Goal: Task Accomplishment & Management: Manage account settings

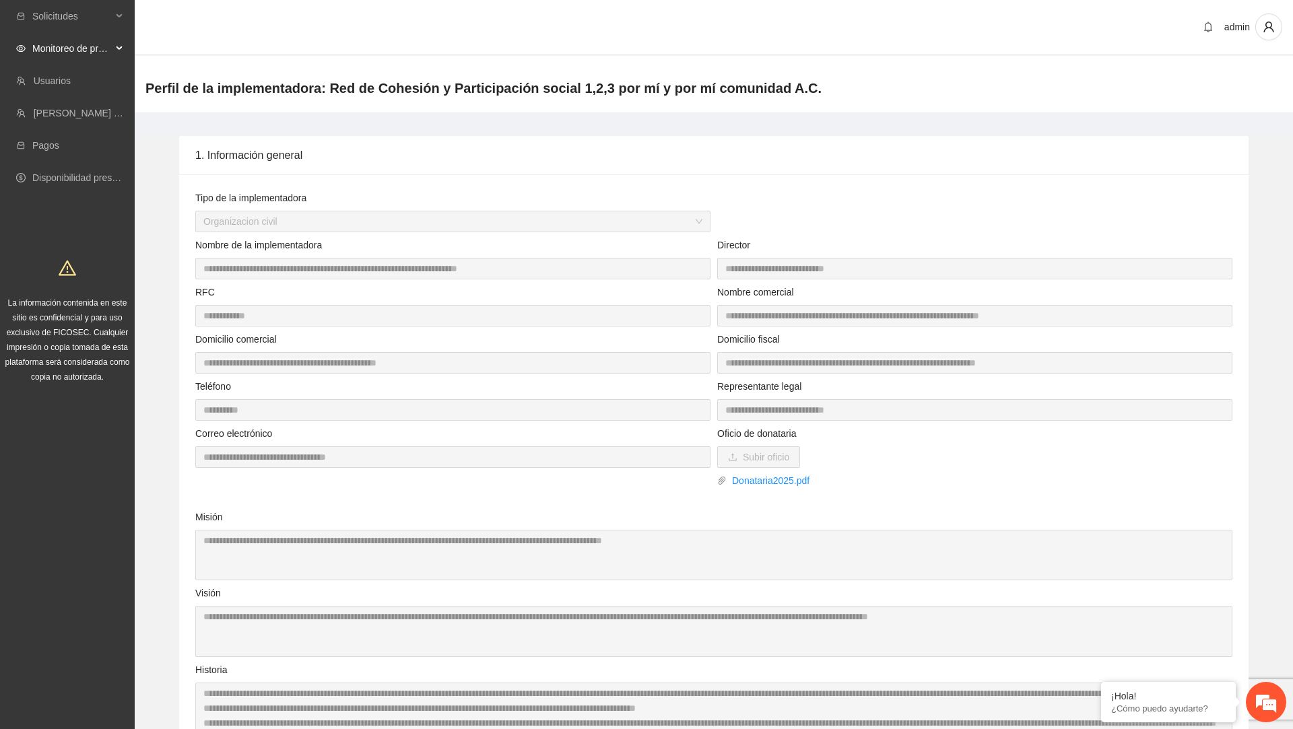
click at [93, 57] on span "Monitoreo de proyectos" at bounding box center [71, 48] width 79 height 27
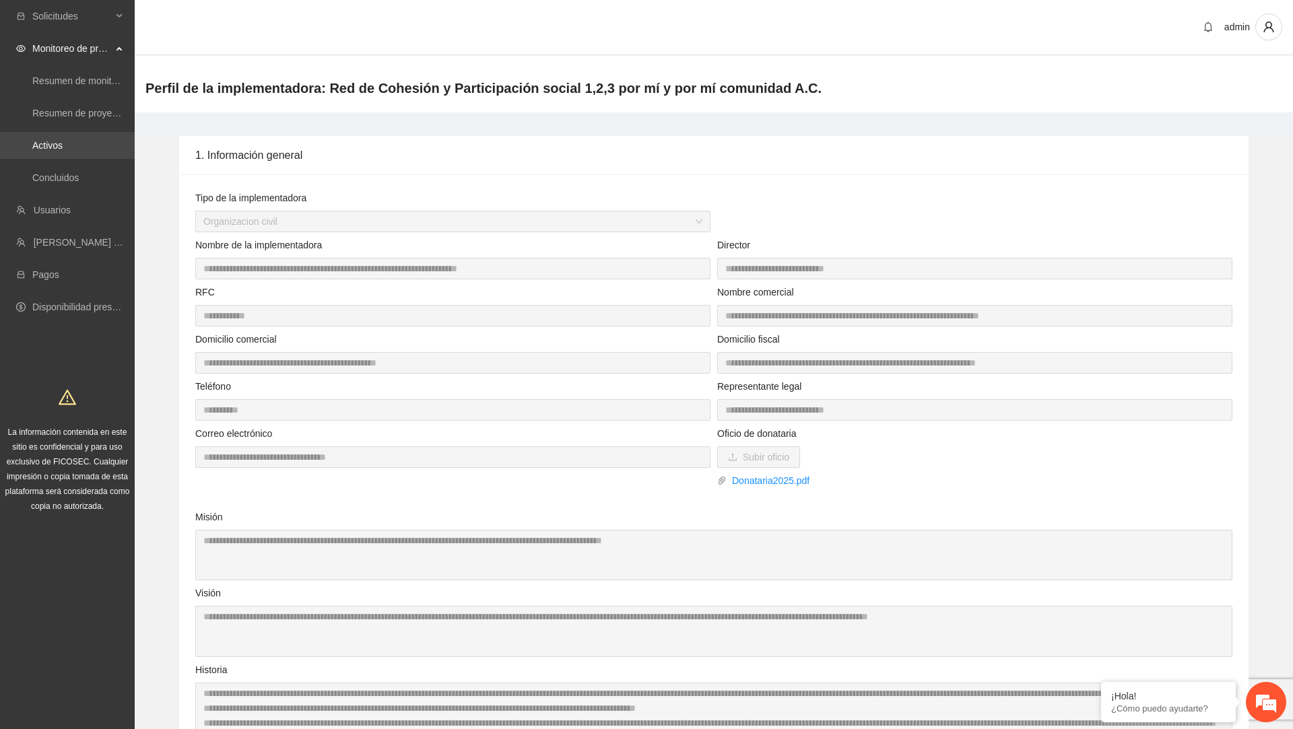
click at [63, 151] on link "Activos" at bounding box center [47, 145] width 30 height 11
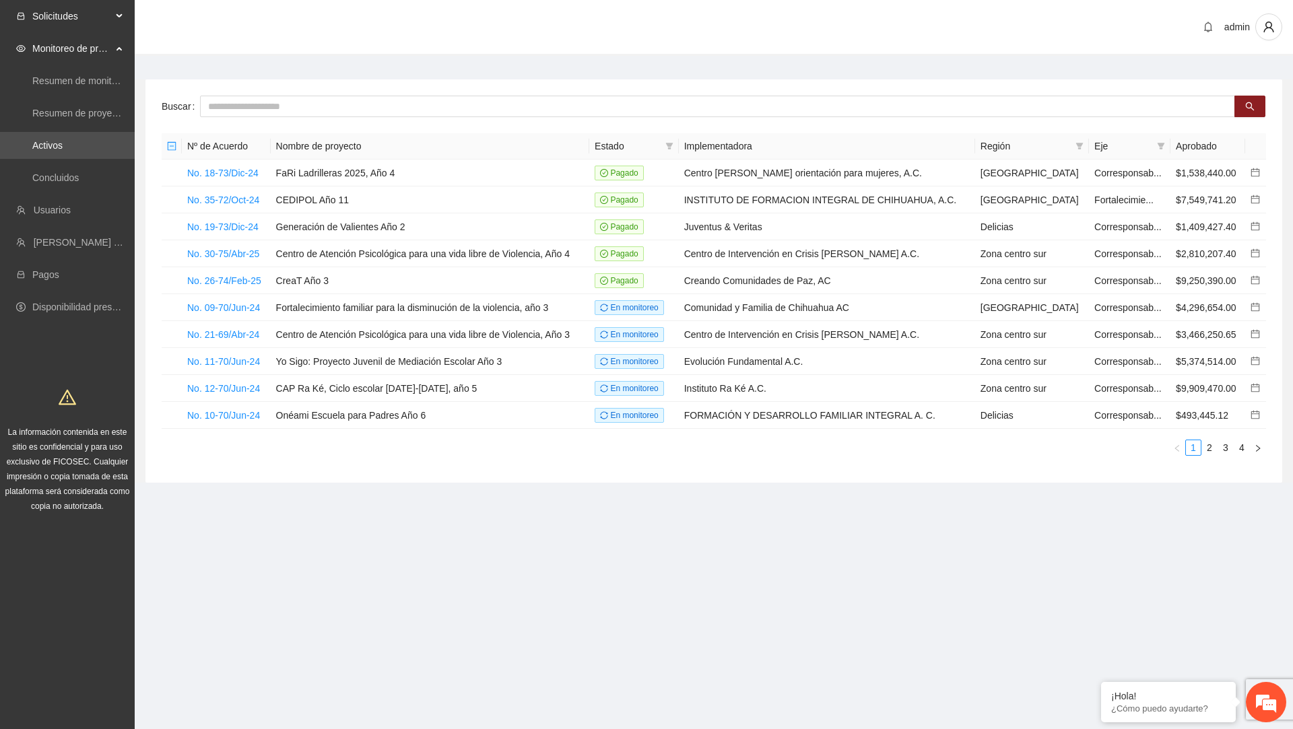
click at [87, 3] on span "Solicitudes" at bounding box center [71, 16] width 79 height 27
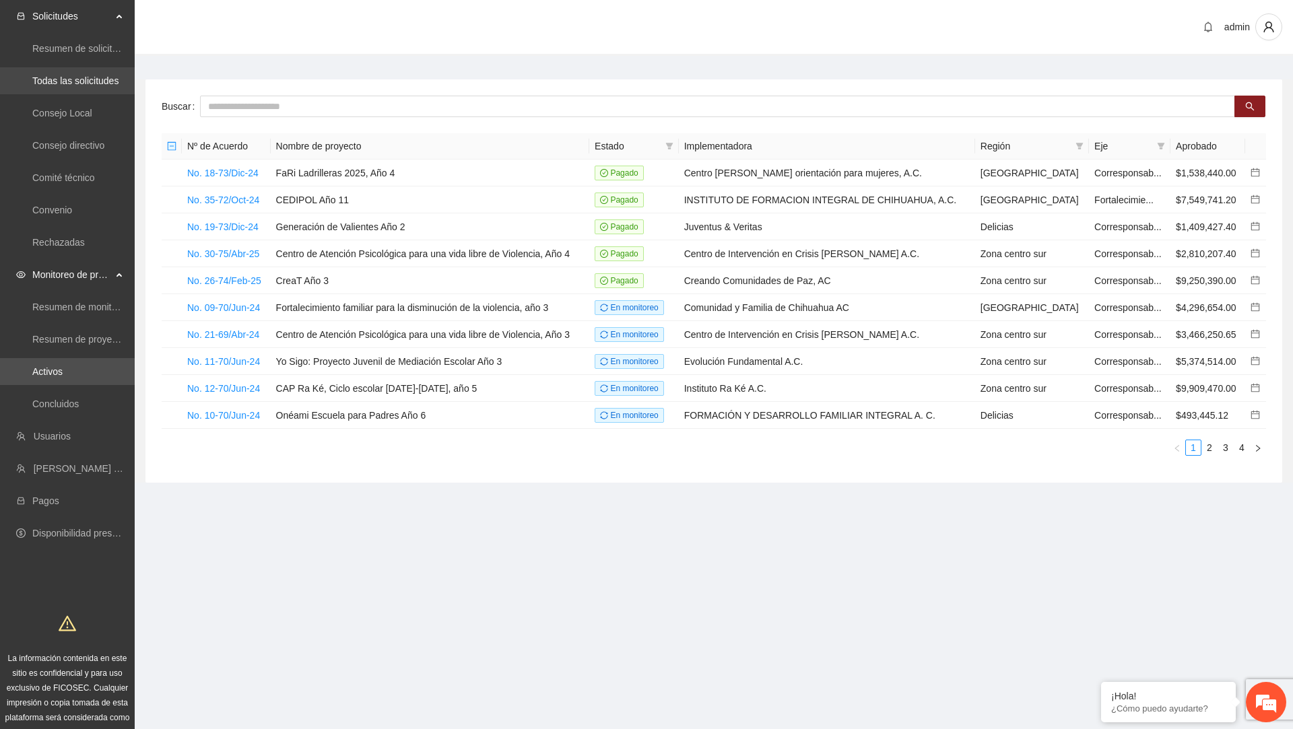
click at [65, 77] on link "Todas las solicitudes" at bounding box center [75, 80] width 86 height 11
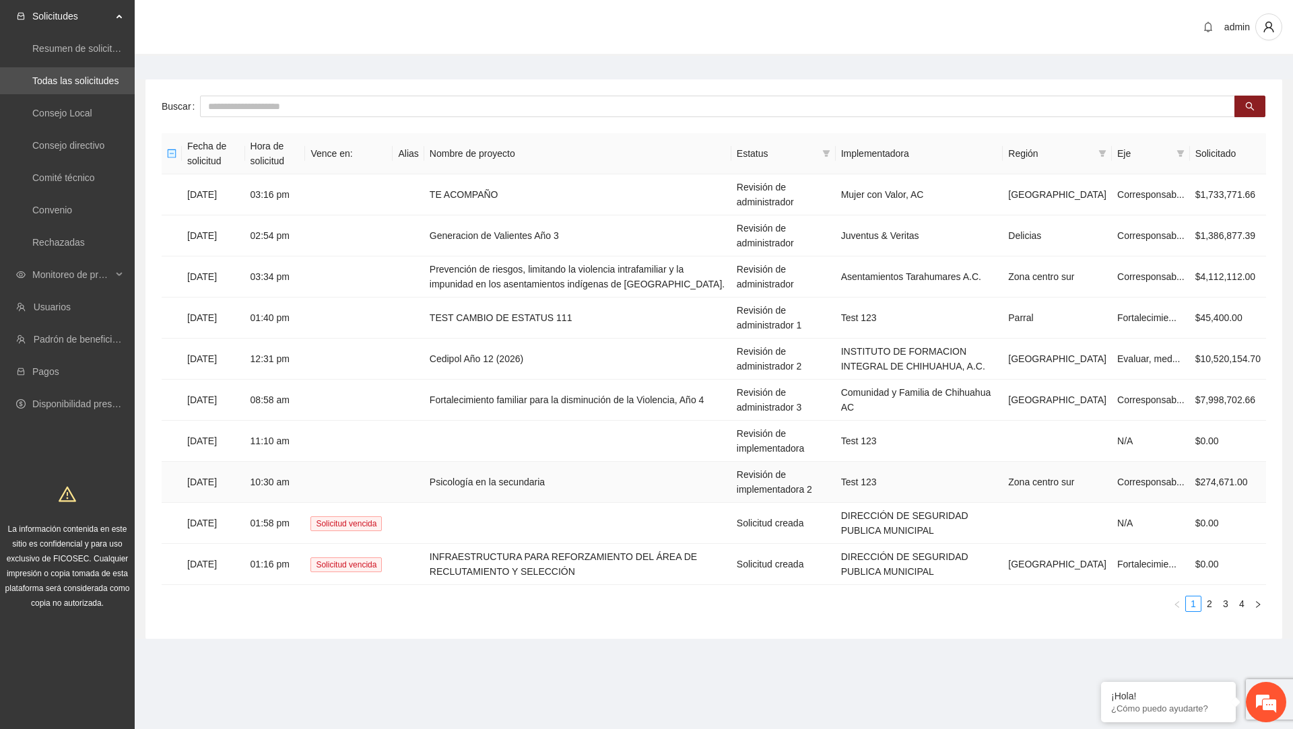
click at [494, 490] on td "Psicología en la secundaria" at bounding box center [577, 482] width 307 height 41
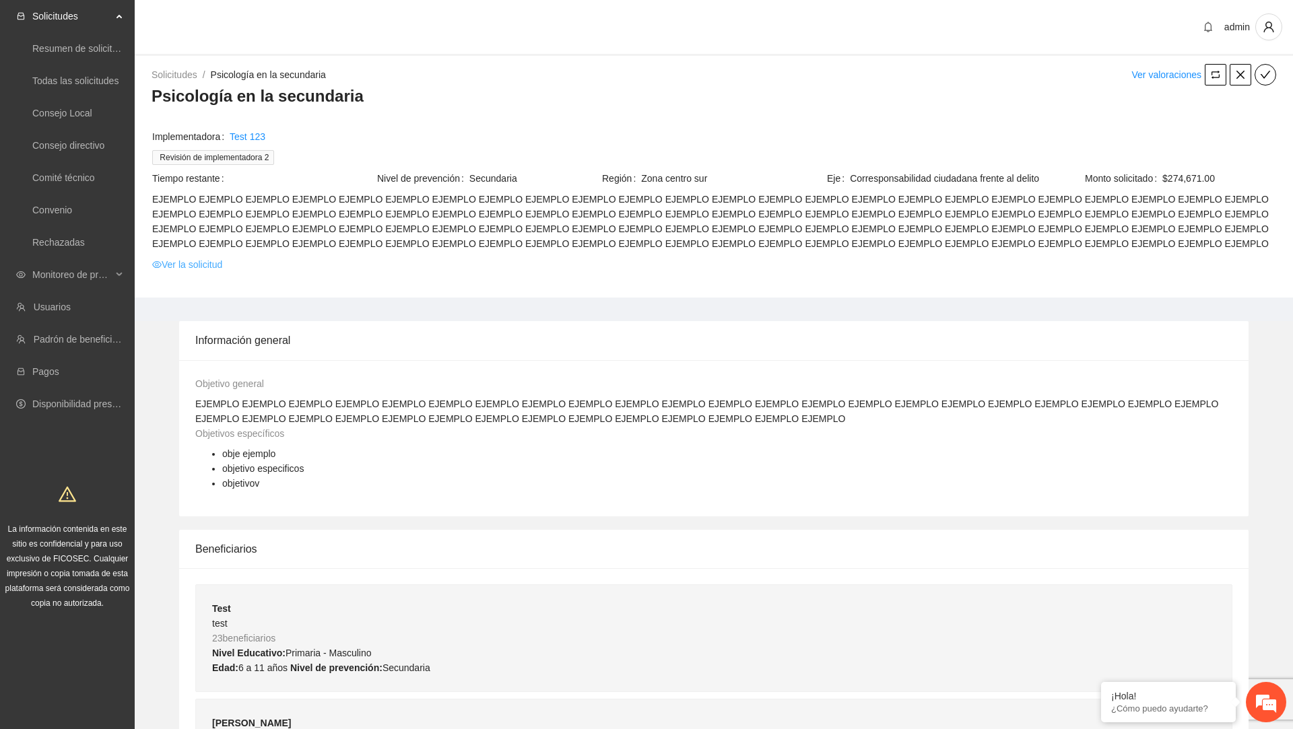
click at [218, 267] on link "Ver la solicitud" at bounding box center [187, 264] width 70 height 15
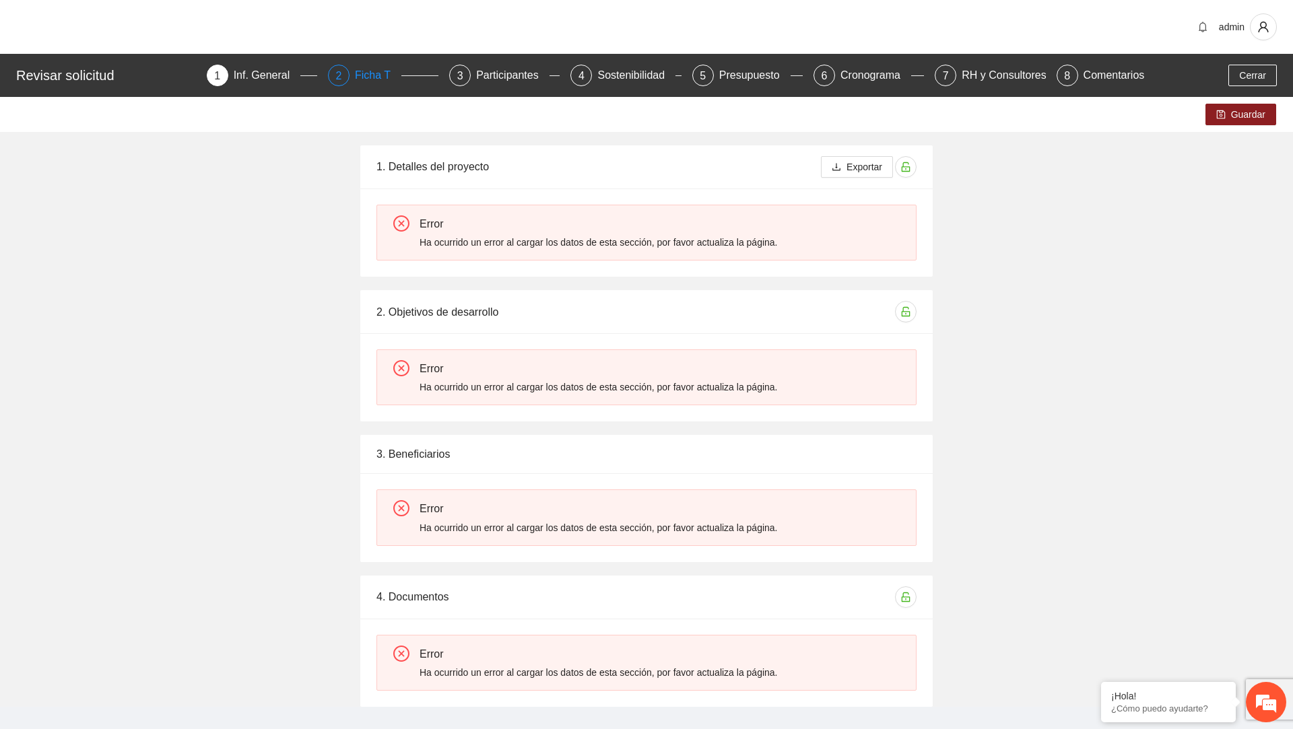
click at [363, 84] on div "Ficha T" at bounding box center [378, 76] width 46 height 22
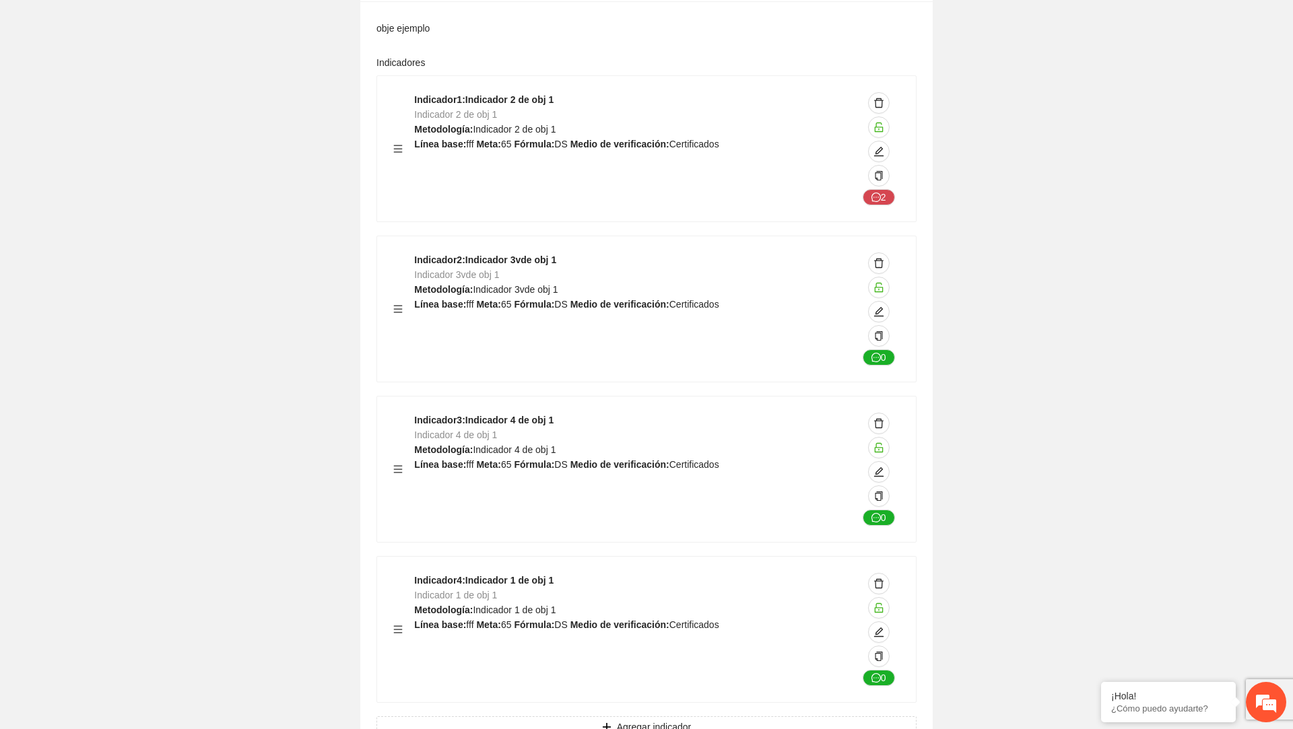
scroll to position [1230, 0]
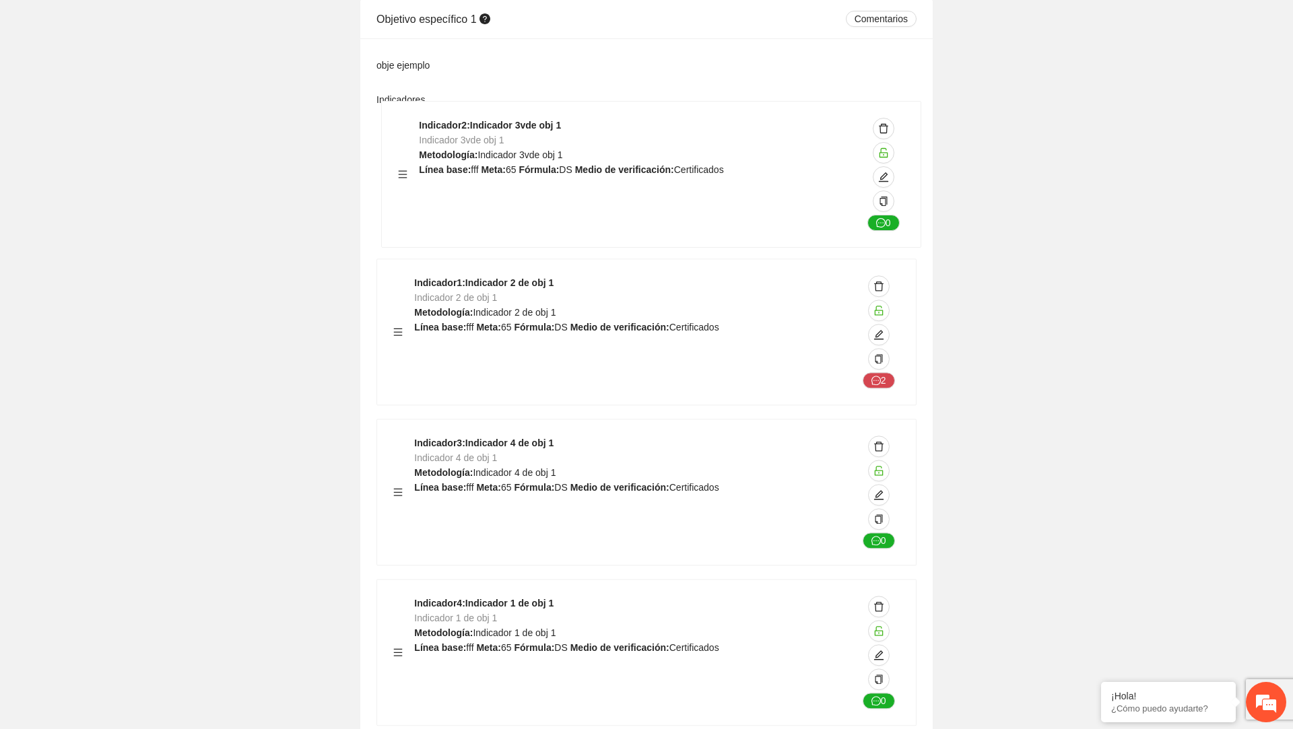
drag, startPoint x: 399, startPoint y: 325, endPoint x: 404, endPoint y: 165, distance: 159.7
click at [404, 165] on div "Indicador 1 : Indicador 2 de obj 1 Indicador 2 de obj 1 Metodología: Indicador …" at bounding box center [647, 425] width 540 height 627
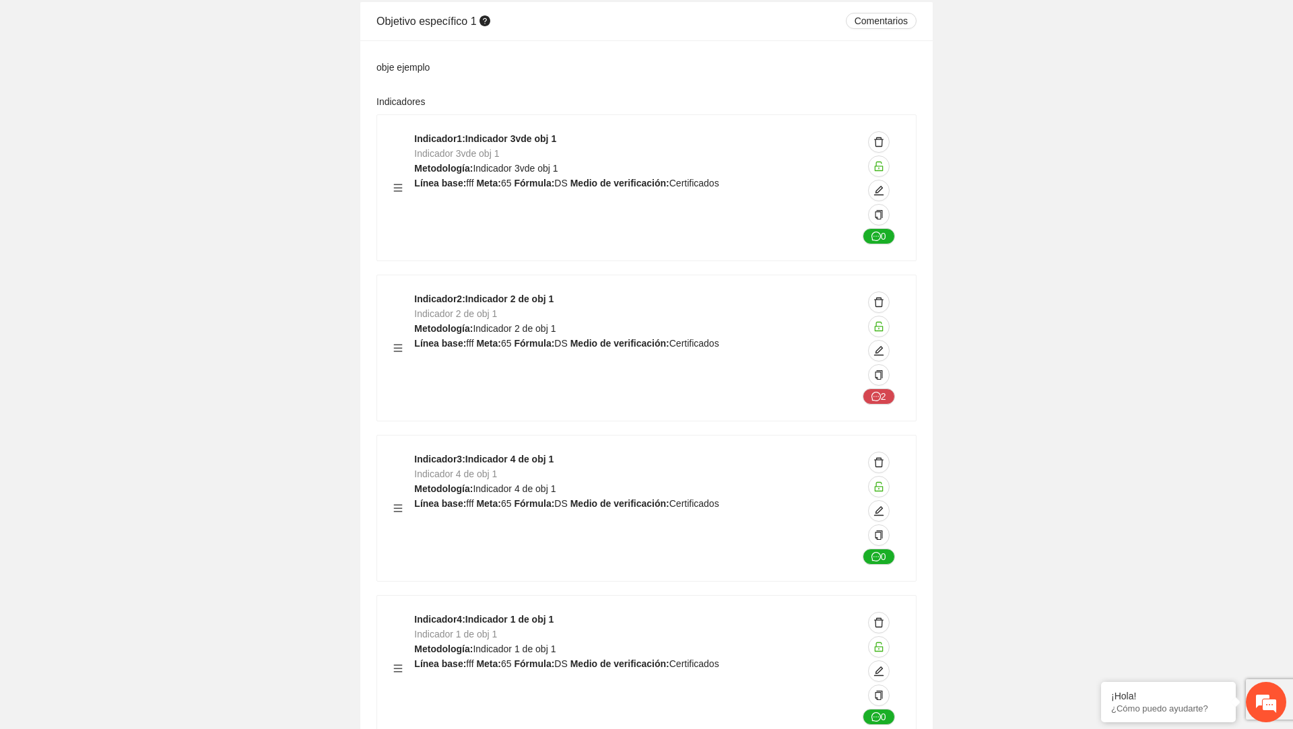
scroll to position [0, 0]
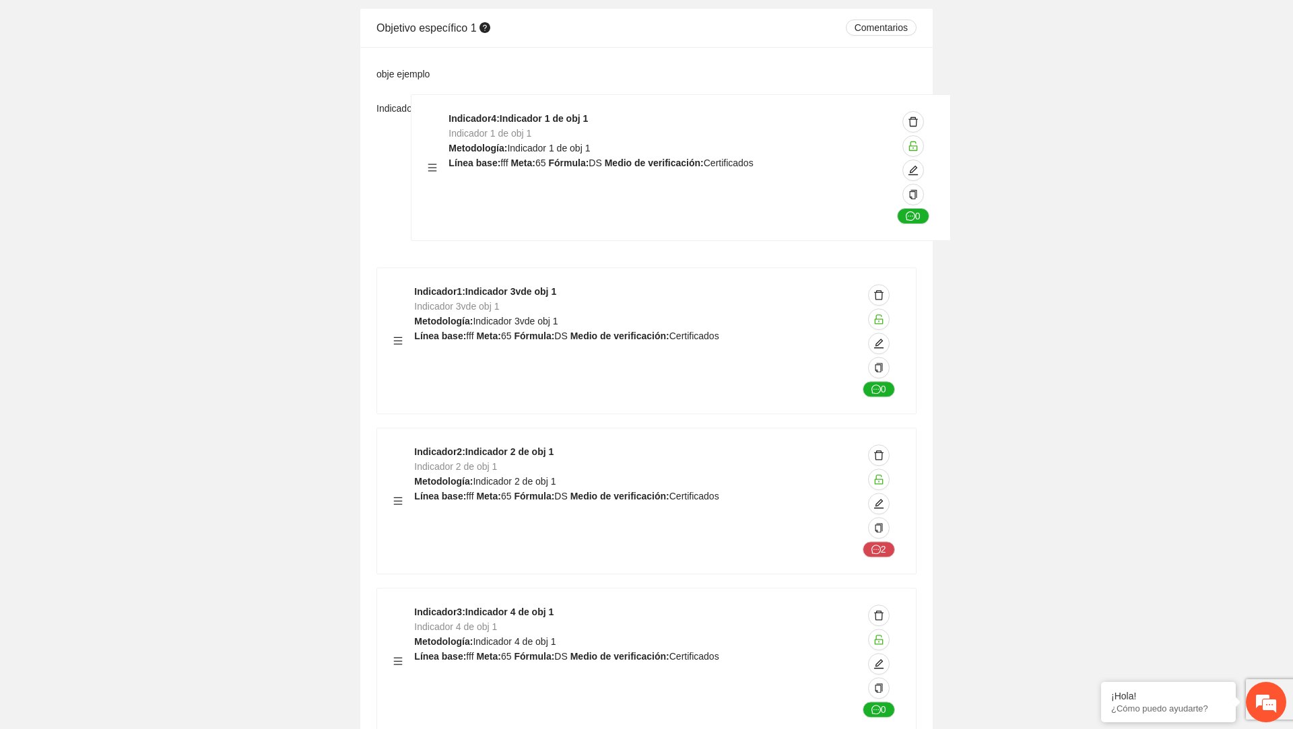
drag, startPoint x: 398, startPoint y: 647, endPoint x: 417, endPoint y: 163, distance: 484.0
click at [417, 163] on div "Indicador 1 : Indicador 3vde obj 1 Indicador 3vde obj 1 Metodología: Indicador …" at bounding box center [647, 434] width 540 height 627
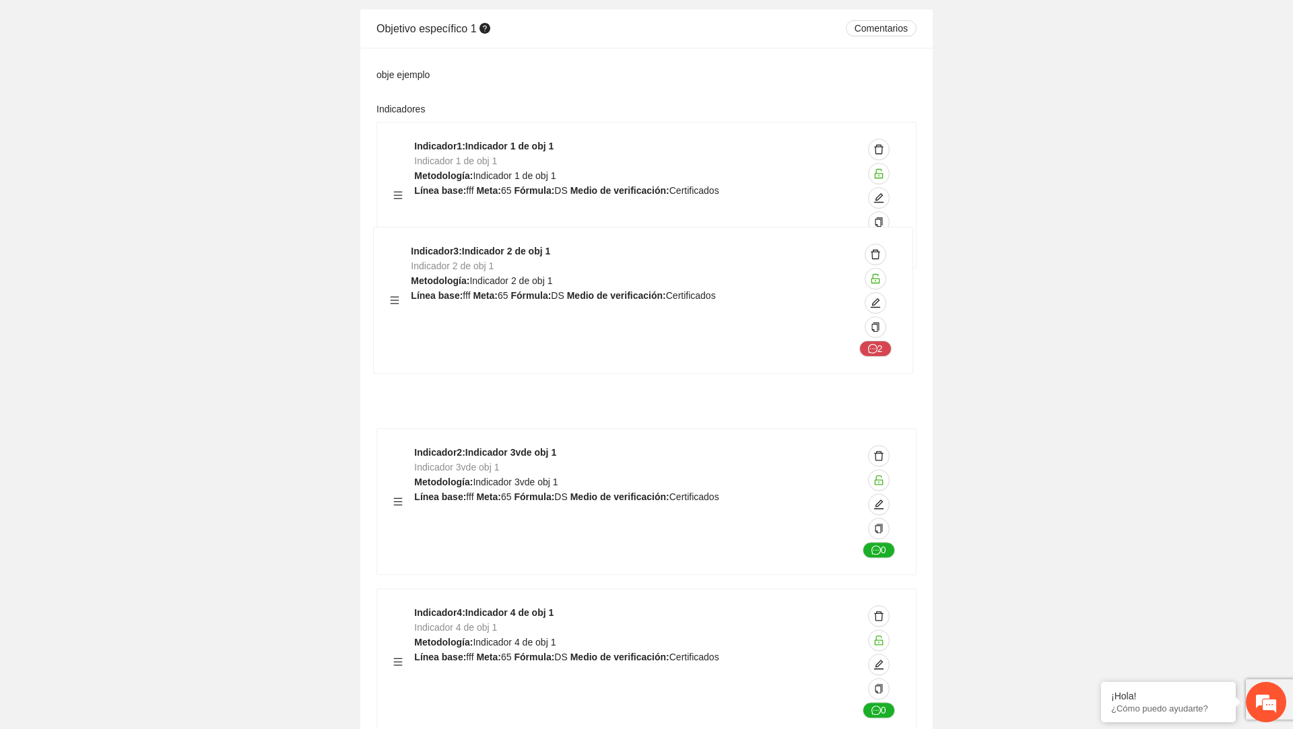
drag, startPoint x: 397, startPoint y: 498, endPoint x: 393, endPoint y: 298, distance: 200.7
click at [393, 298] on div "Indicador 1 : Indicador 1 de obj 1 Indicador 1 de obj 1 Metodología: Indicador …" at bounding box center [647, 435] width 540 height 627
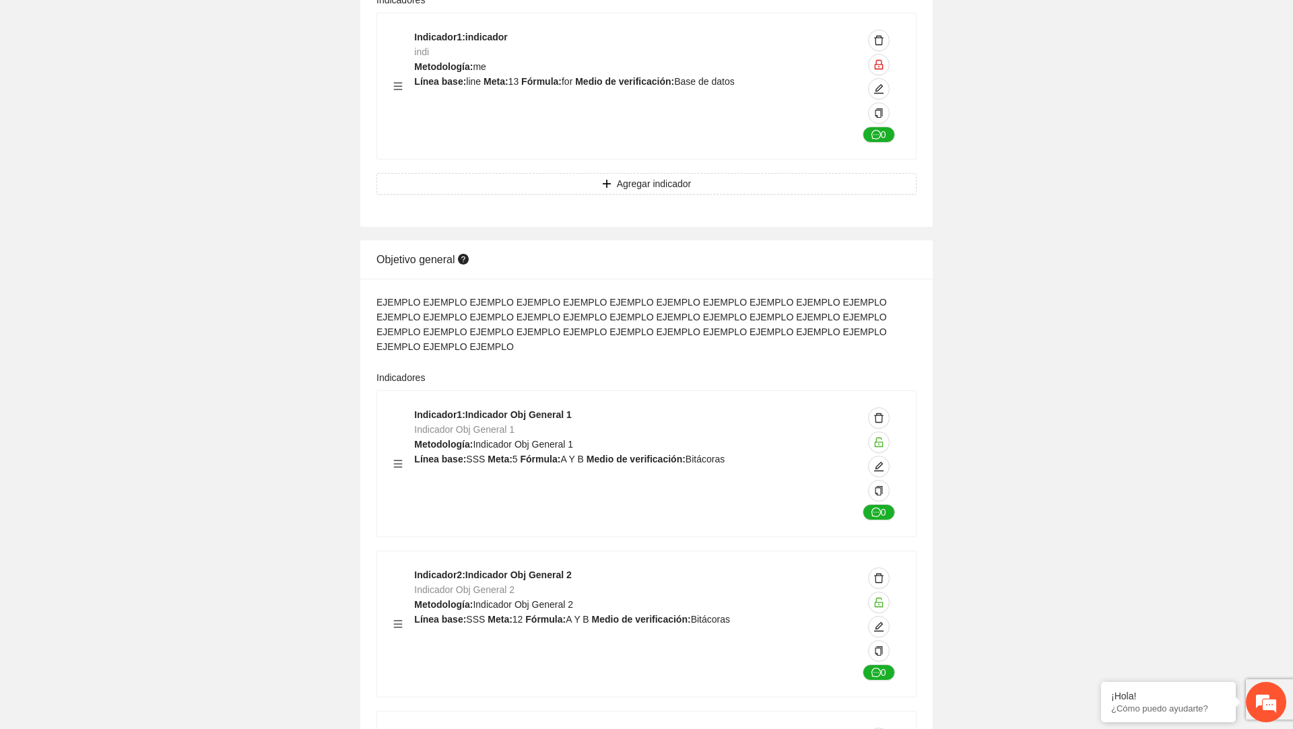
scroll to position [0, 0]
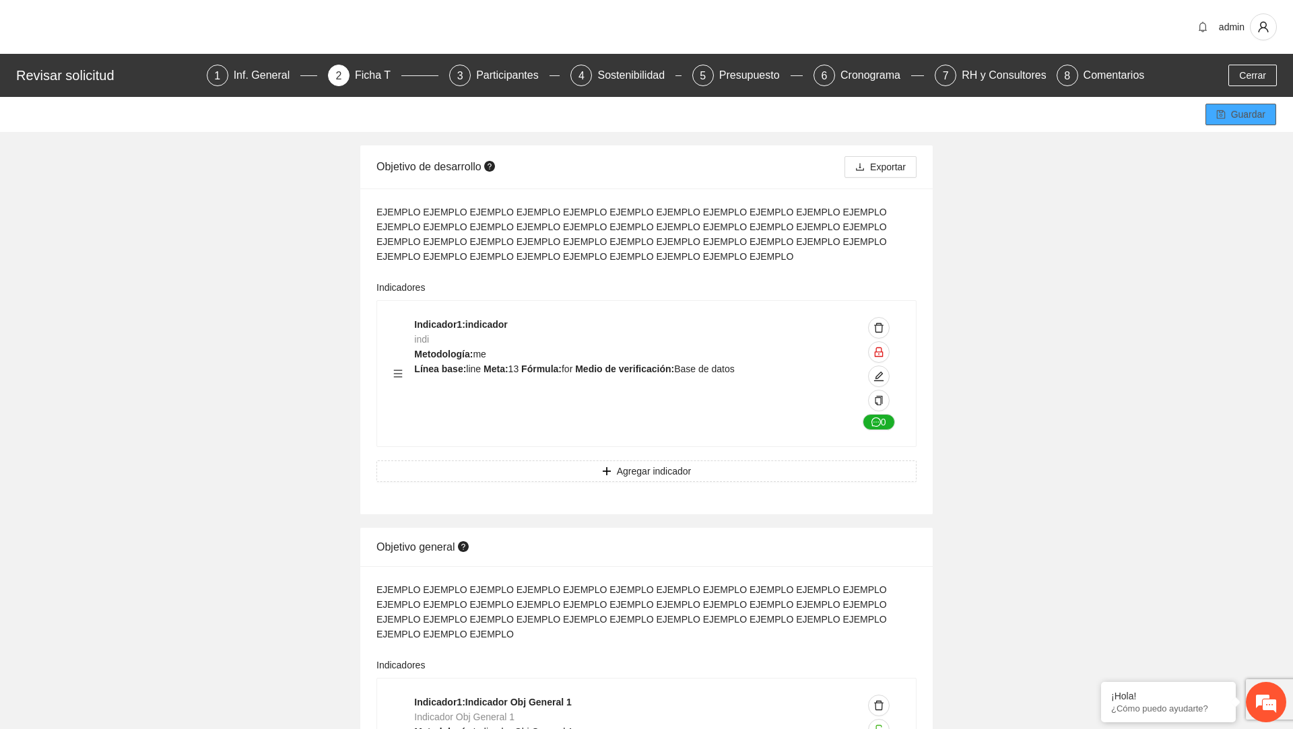
click at [1240, 119] on span "Guardar" at bounding box center [1248, 114] width 34 height 15
click at [241, 77] on div "Inf. General" at bounding box center [267, 76] width 67 height 22
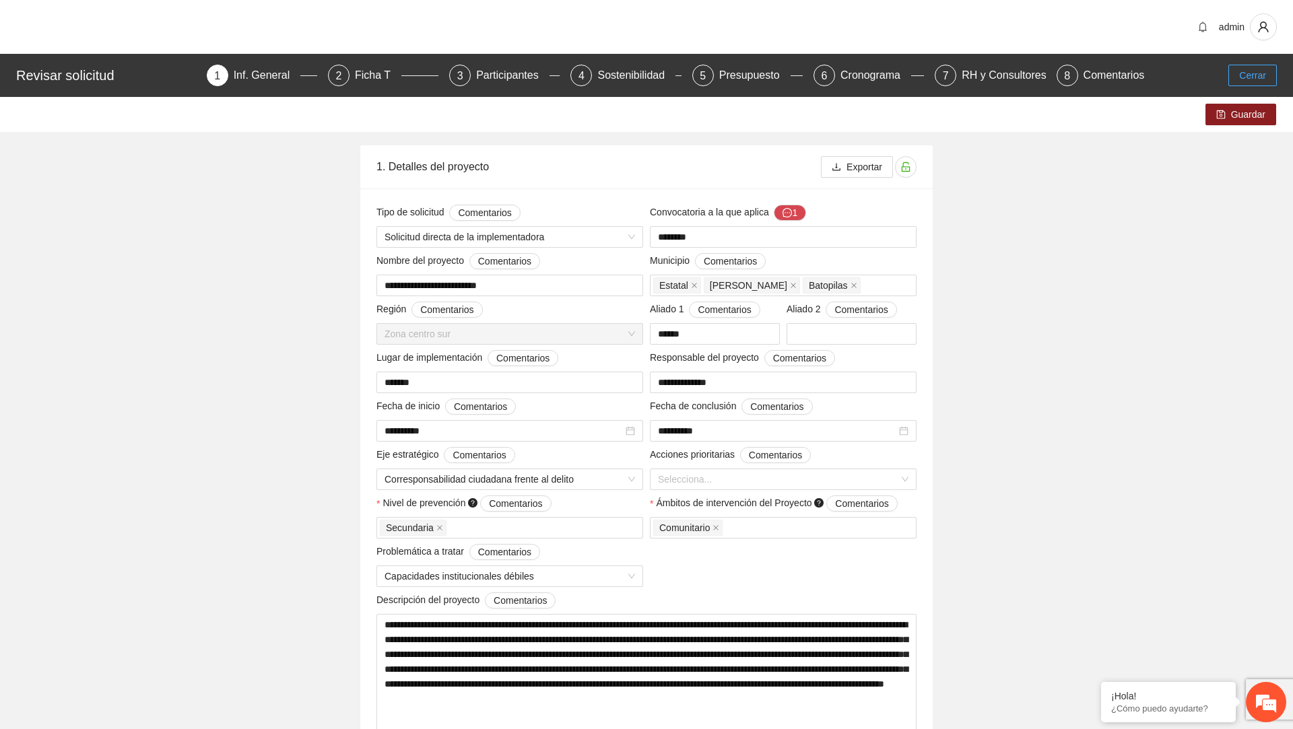
click at [1254, 71] on span "Cerrar" at bounding box center [1252, 75] width 27 height 15
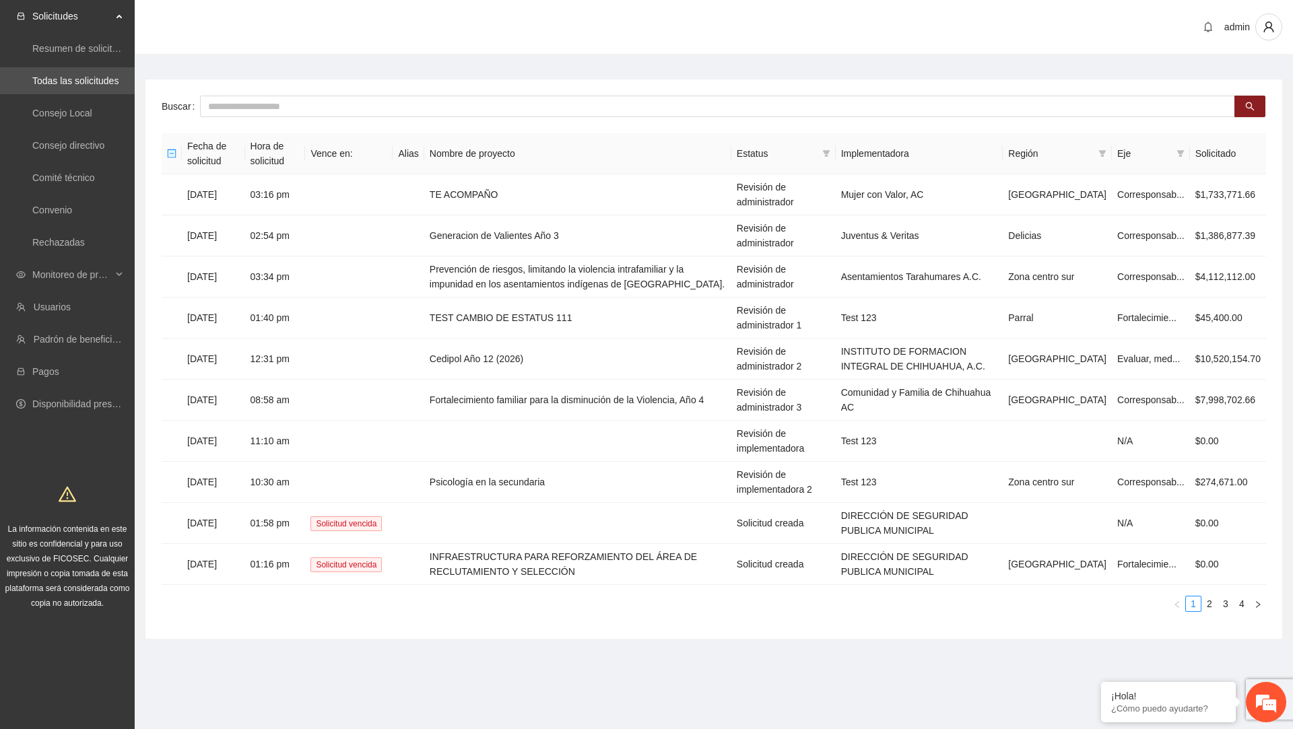
click at [1274, 42] on div "admin" at bounding box center [714, 28] width 1159 height 56
click at [1260, 30] on span "user" at bounding box center [1269, 27] width 26 height 12
click at [1224, 74] on span "Cerrar sesión" at bounding box center [1230, 78] width 85 height 15
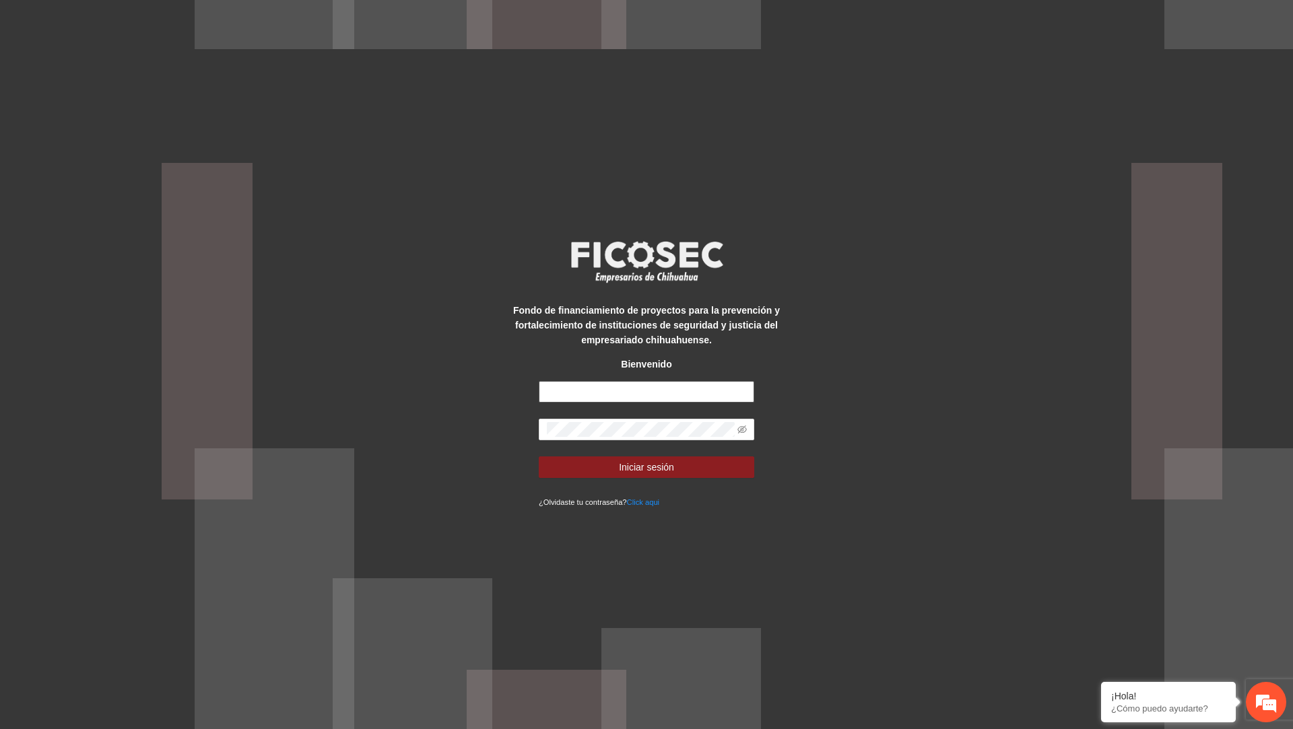
click at [588, 397] on input "text" at bounding box center [647, 392] width 216 height 22
paste input "**********"
type input "**********"
click at [740, 428] on icon "eye-invisible" at bounding box center [742, 429] width 9 height 9
click at [706, 472] on button "Iniciar sesión" at bounding box center [647, 468] width 216 height 22
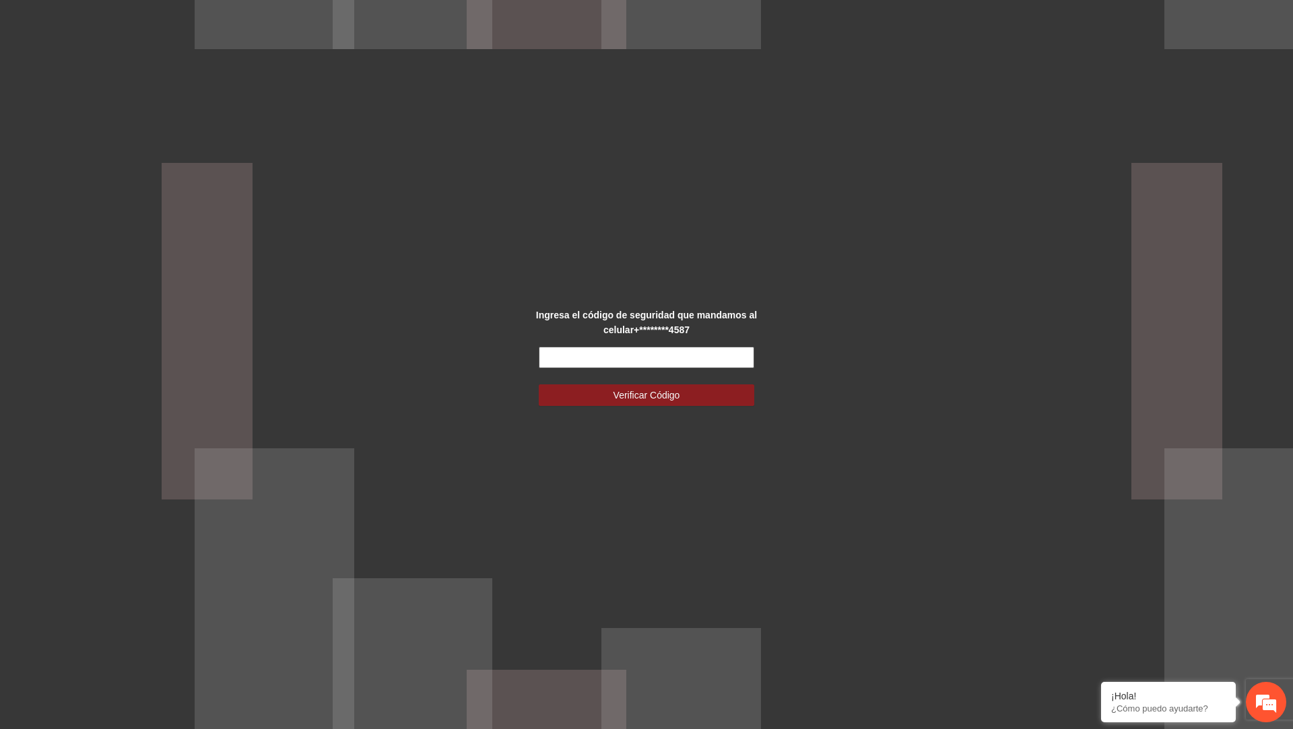
click at [599, 354] on input "text" at bounding box center [647, 358] width 216 height 22
type input "******"
click at [539, 385] on button "Verificar Código" at bounding box center [647, 396] width 216 height 22
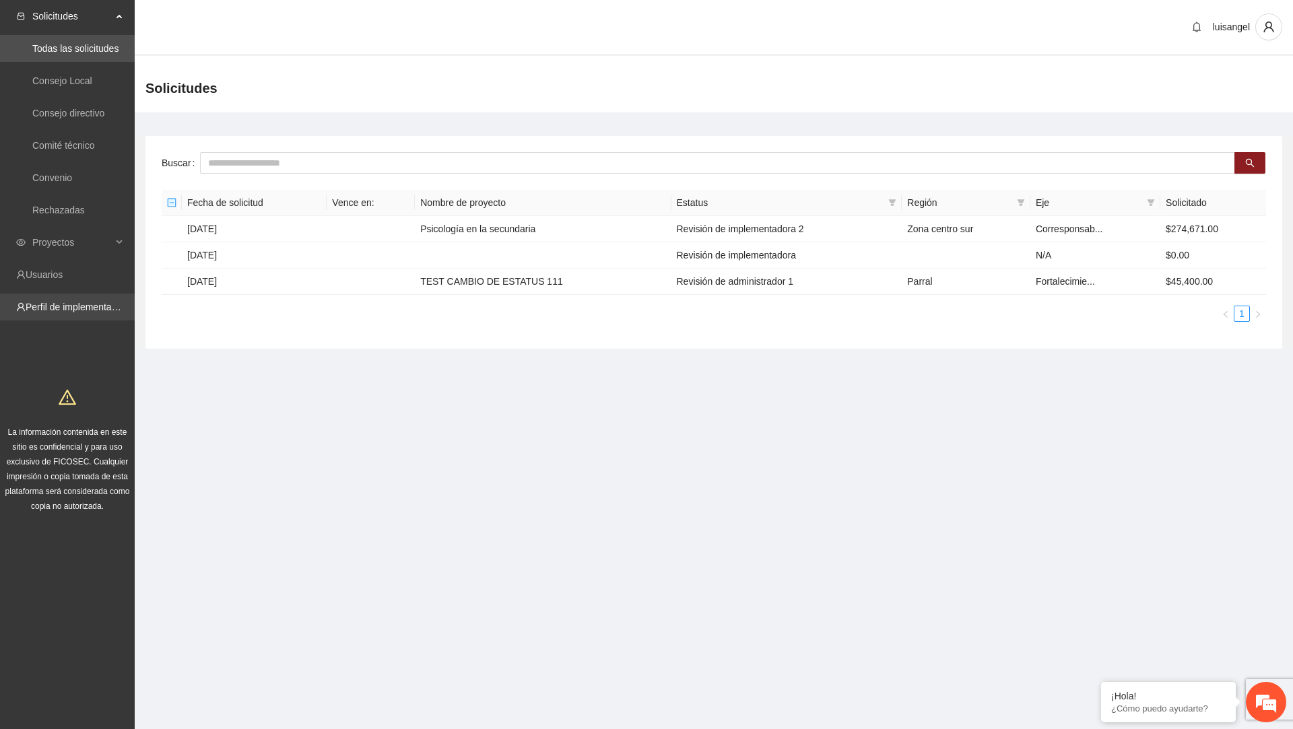
click at [77, 302] on link "Perfil de implementadora" at bounding box center [78, 307] width 105 height 11
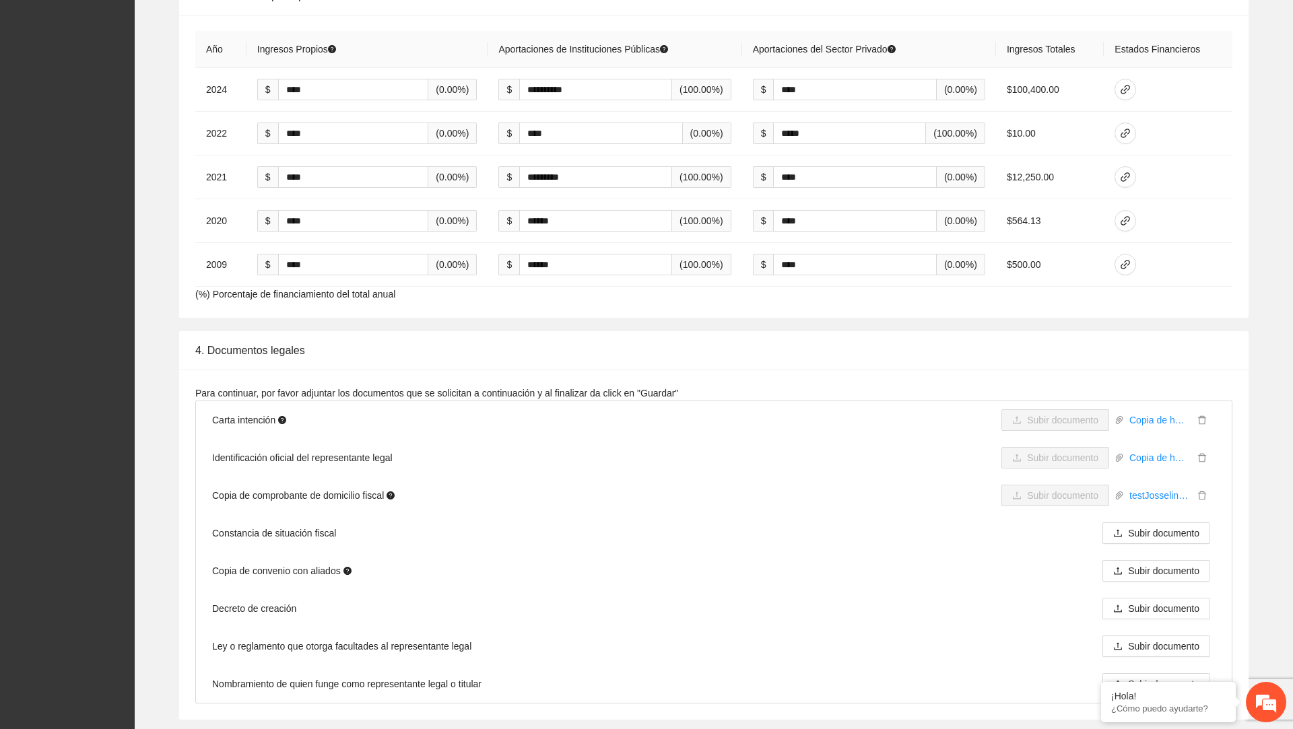
scroll to position [2139, 0]
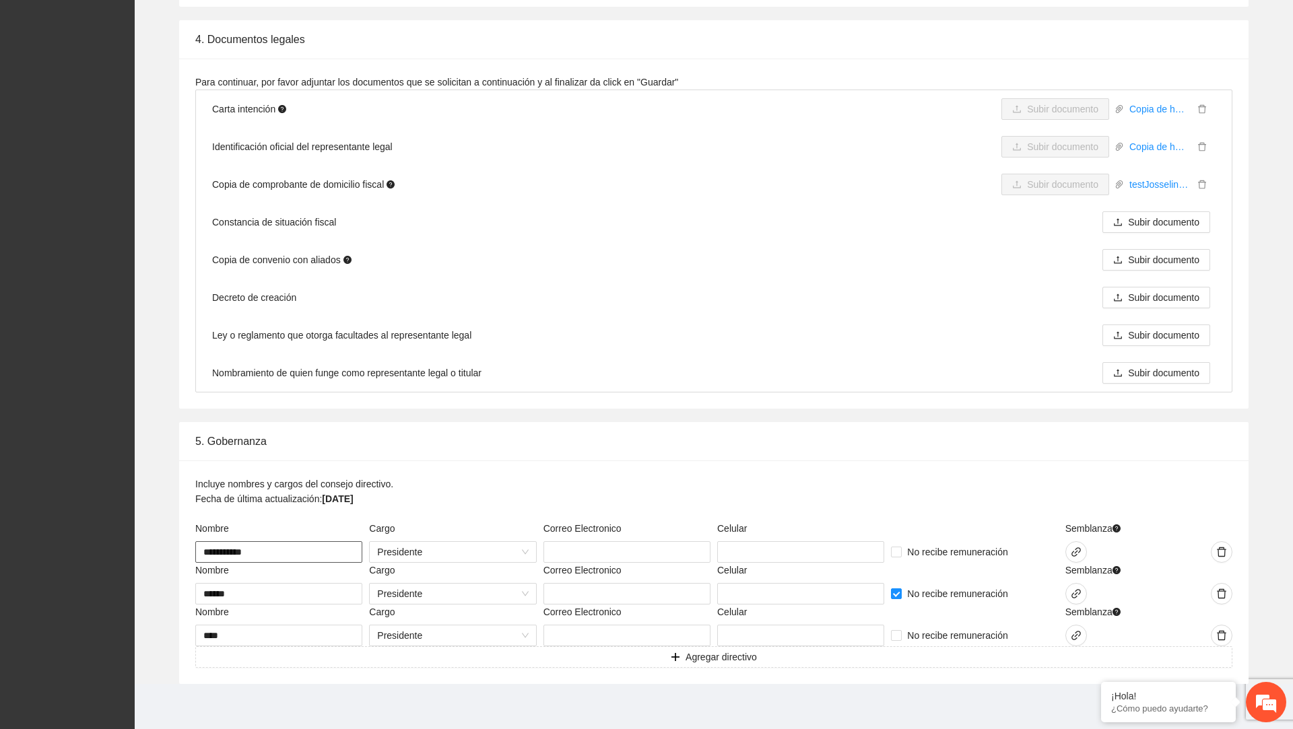
click at [288, 545] on input "**********" at bounding box center [278, 553] width 167 height 22
type input "********"
type input "**********"
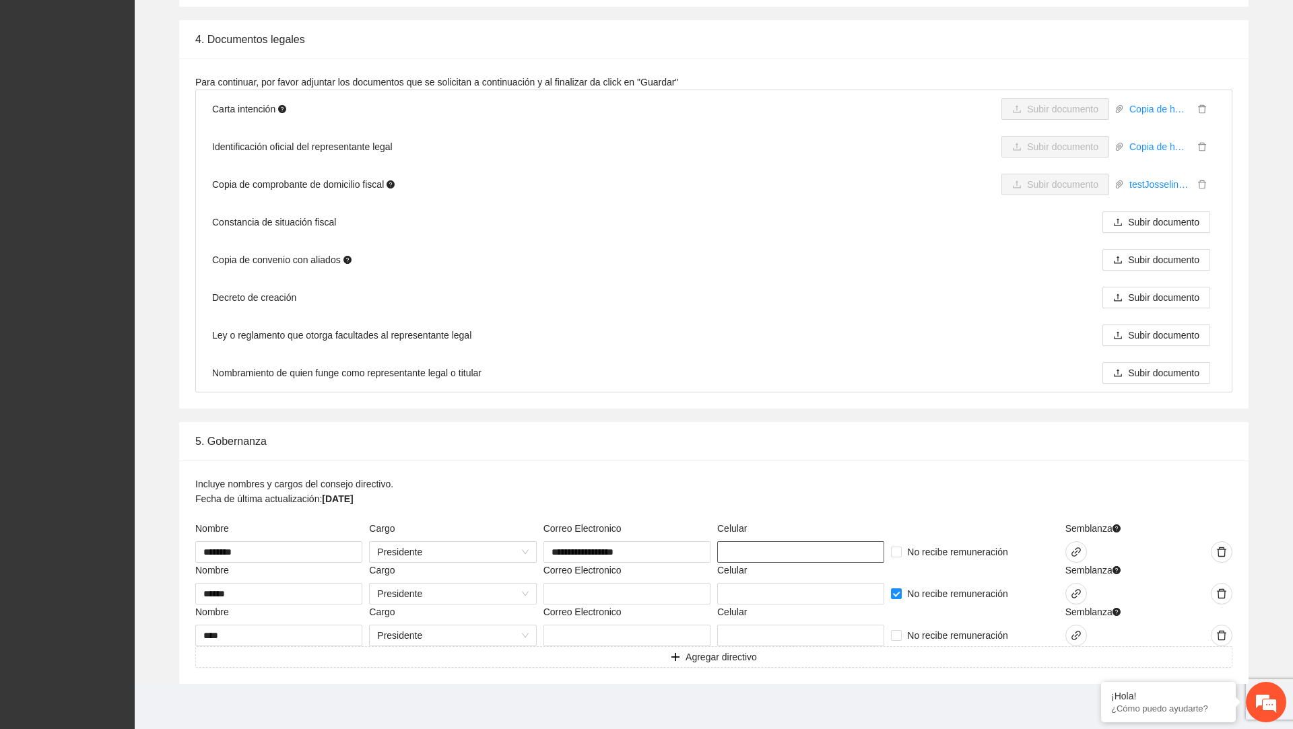
click at [775, 546] on input "text" at bounding box center [800, 553] width 167 height 22
type input "**********"
click at [546, 587] on input "text" at bounding box center [627, 594] width 167 height 22
type input "*"
click at [583, 632] on input "text" at bounding box center [627, 636] width 167 height 22
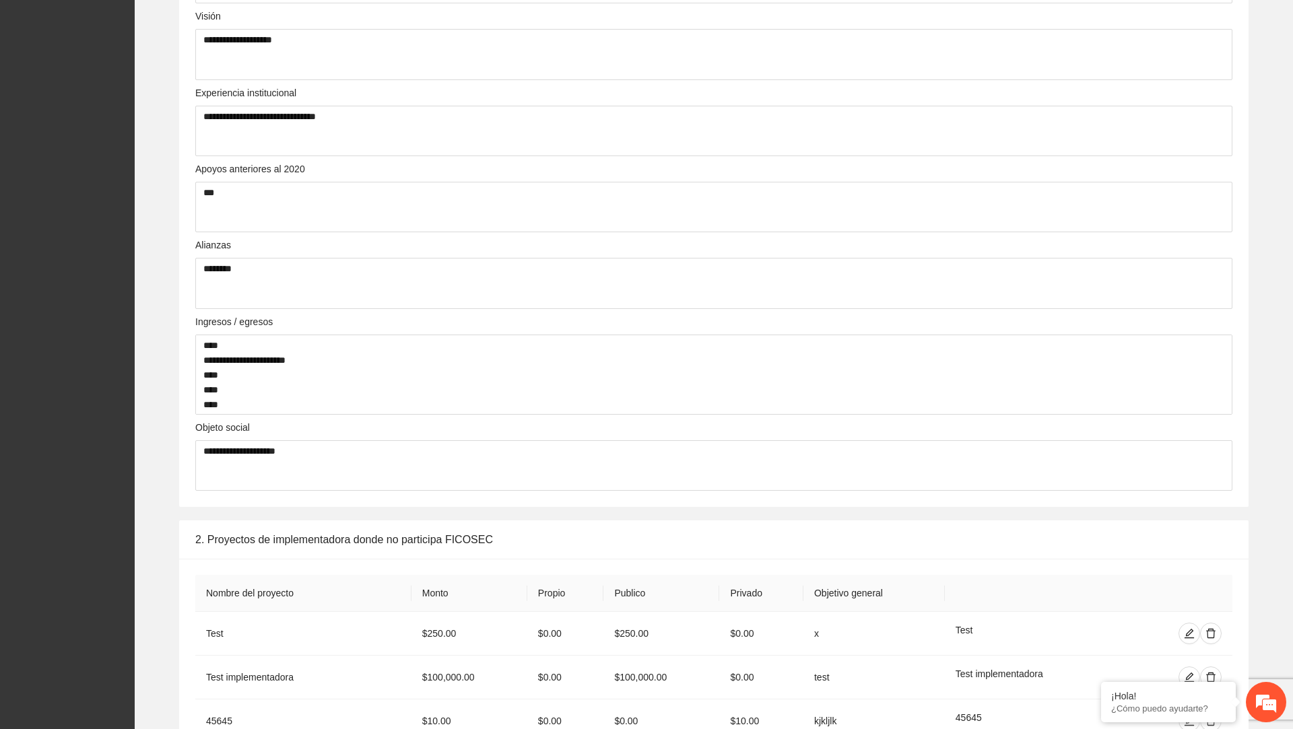
scroll to position [0, 0]
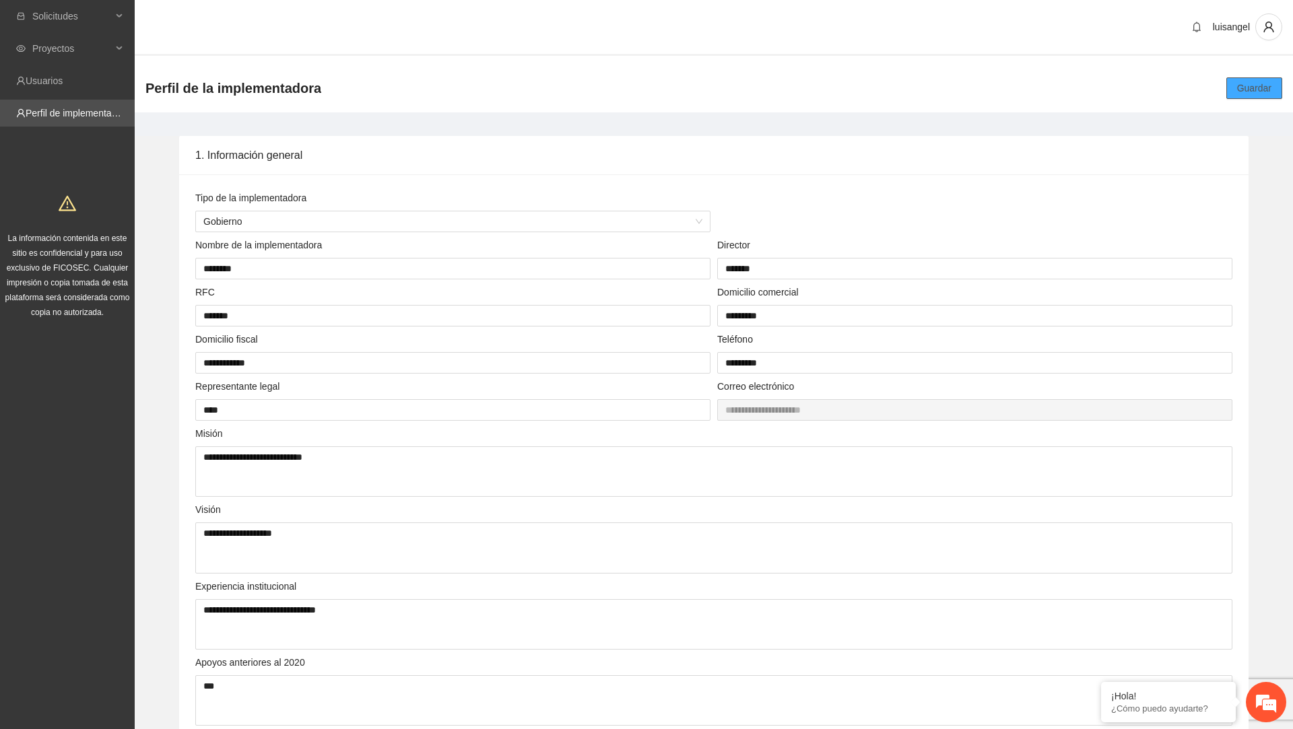
type input "*"
click at [1264, 88] on span "Guardar" at bounding box center [1254, 88] width 34 height 15
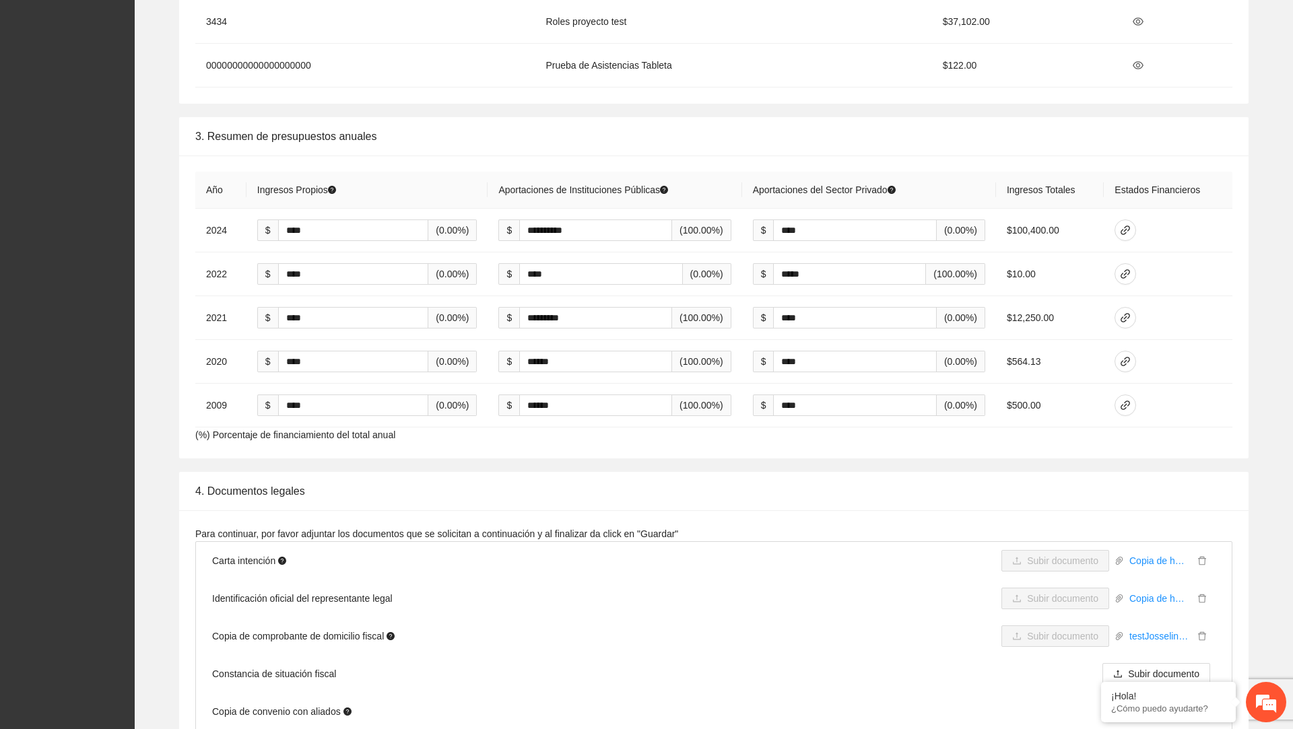
scroll to position [2139, 0]
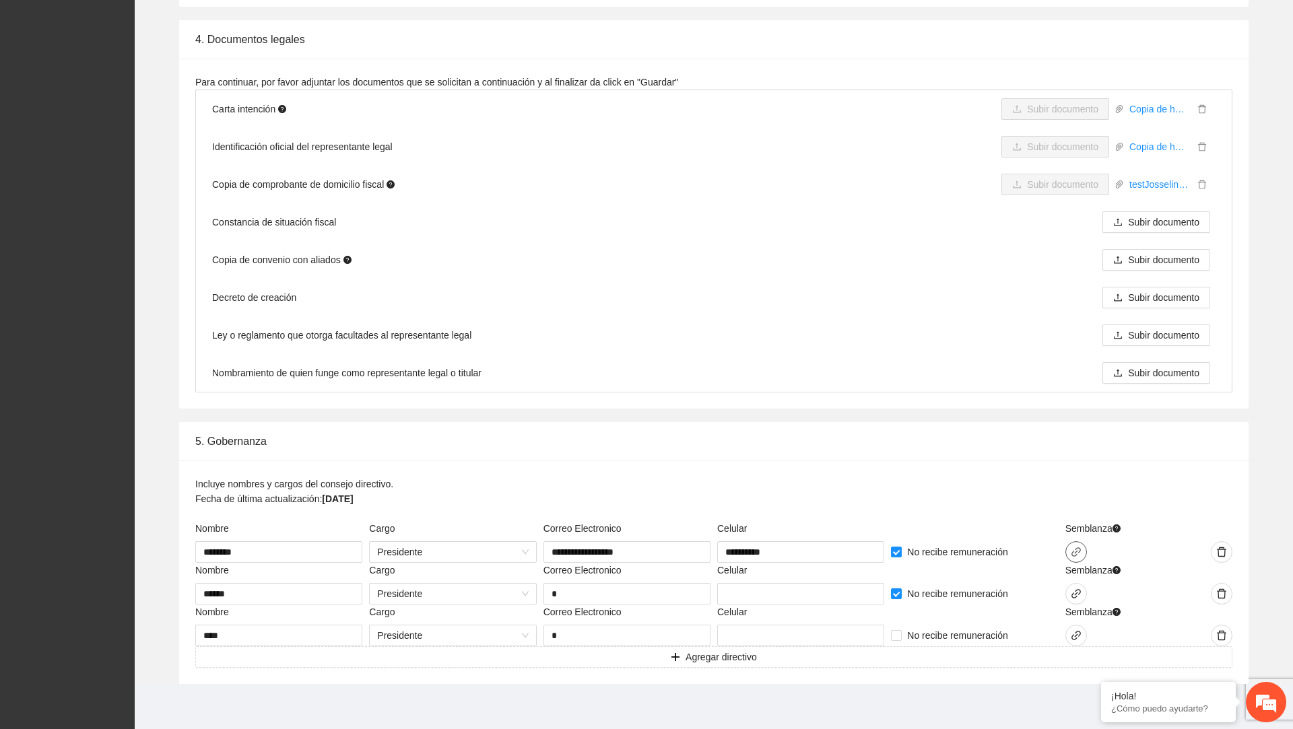
click at [1078, 551] on button "button" at bounding box center [1077, 553] width 22 height 22
click at [884, 534] on span "Adjuntar" at bounding box center [882, 530] width 35 height 15
click at [791, 330] on li "Ley o reglamento que otorga facultades al representante legal Subir documento" at bounding box center [714, 336] width 1036 height 38
click at [1075, 542] on button "button" at bounding box center [1077, 553] width 22 height 22
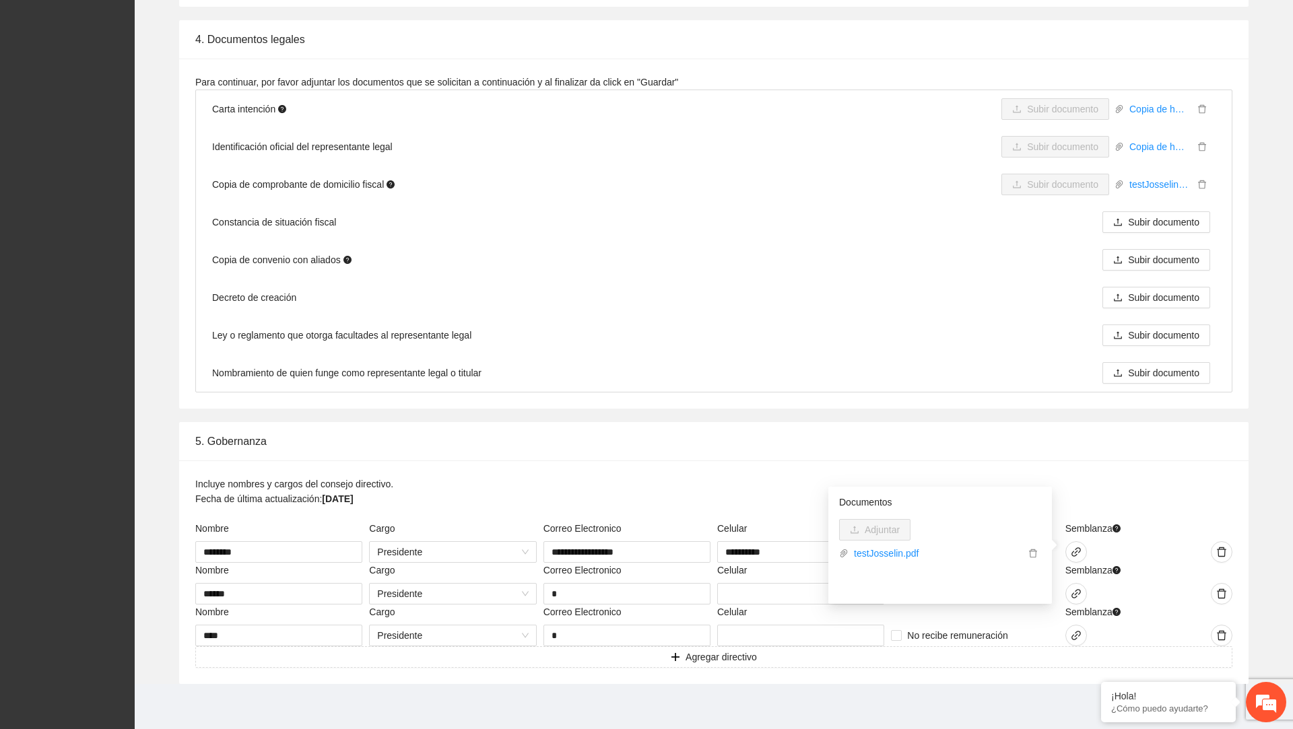
click at [948, 390] on div "Para continuar, por favor adjuntar los documentos que se solicitan a continuaci…" at bounding box center [714, 234] width 1070 height 350
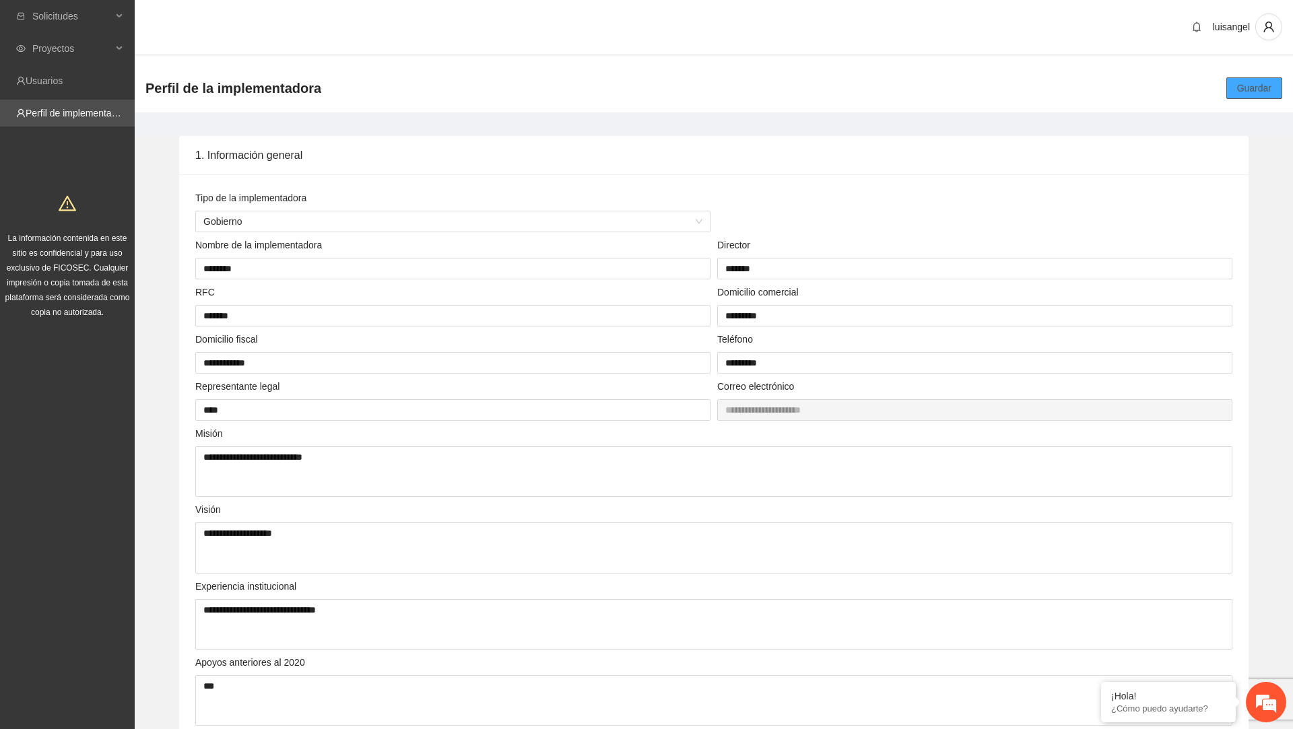
click at [1243, 98] on button "Guardar" at bounding box center [1255, 88] width 56 height 22
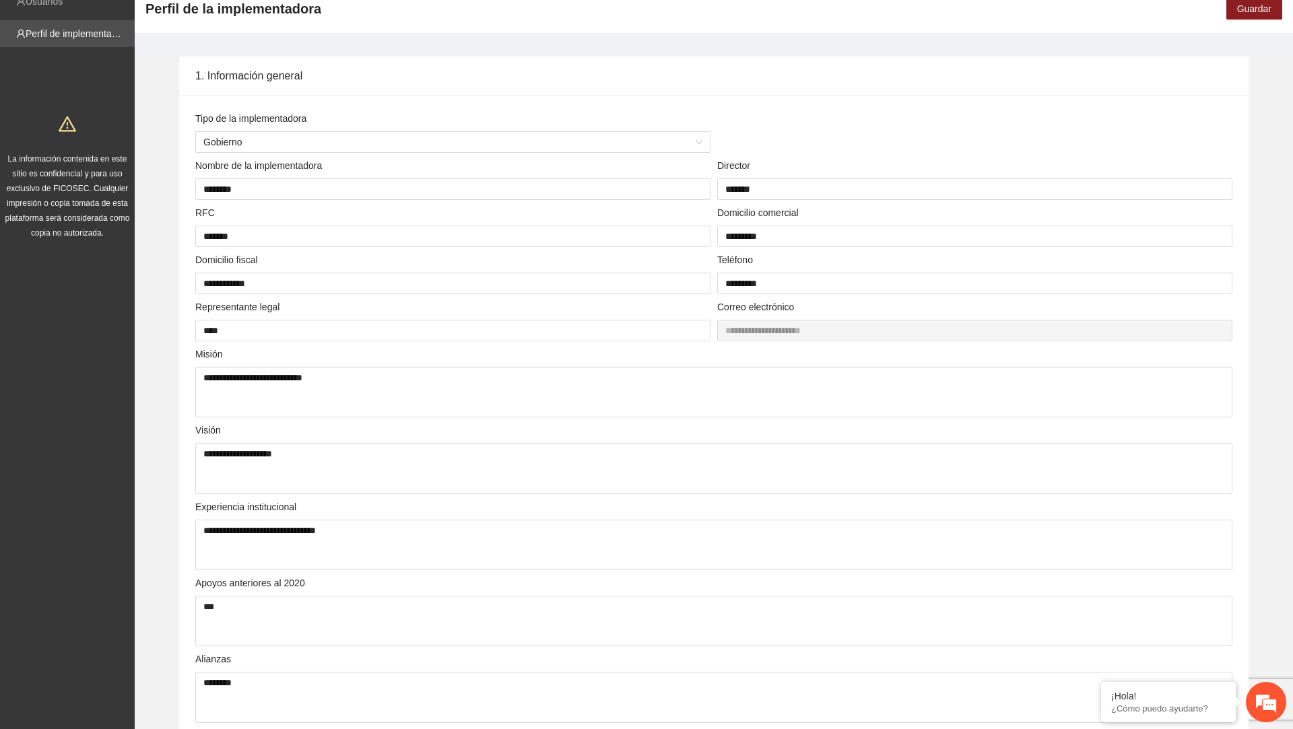
scroll to position [87, 0]
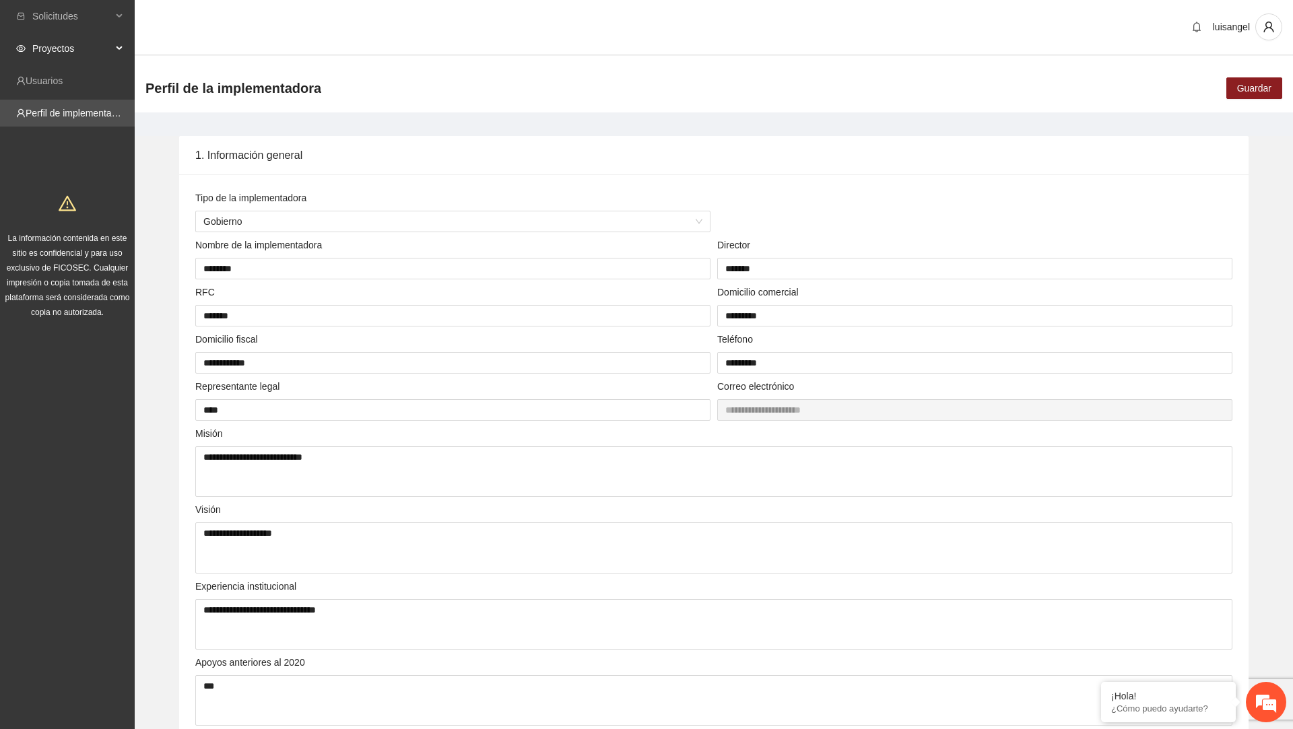
click at [93, 46] on span "Proyectos" at bounding box center [71, 48] width 79 height 27
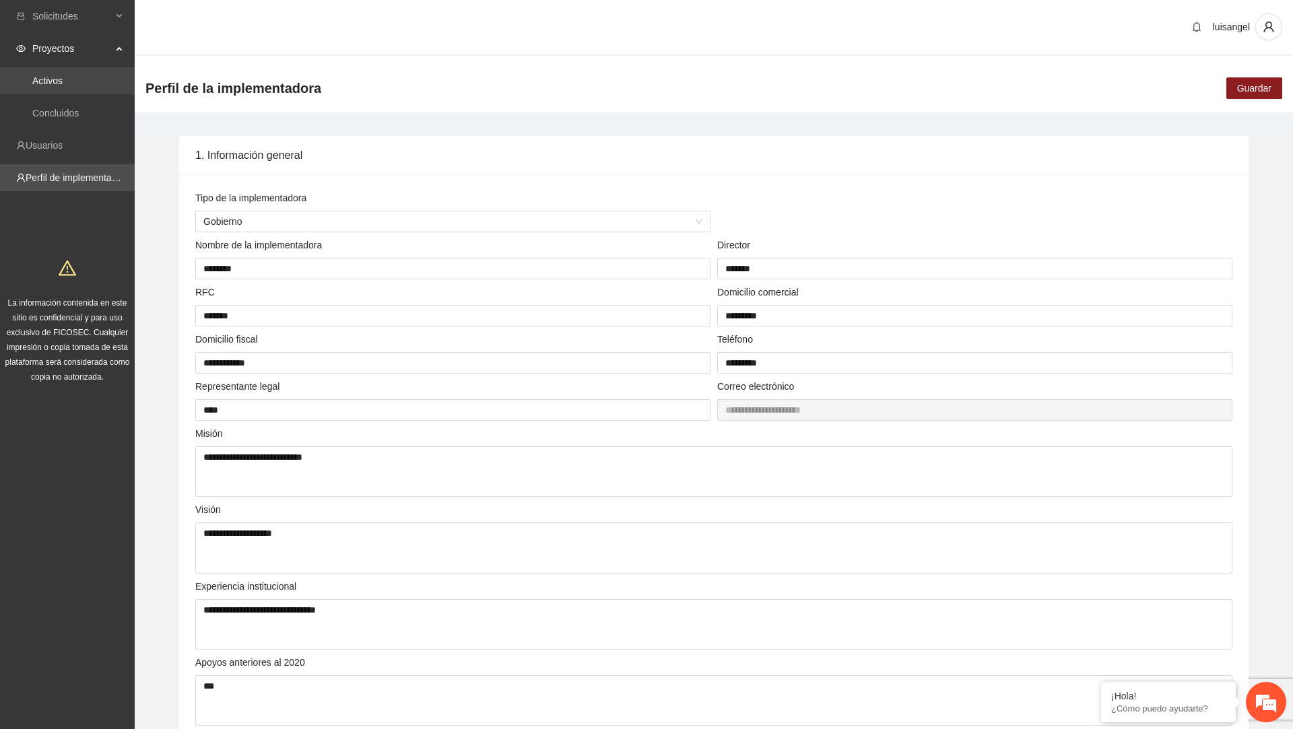
click at [63, 83] on link "Activos" at bounding box center [47, 80] width 30 height 11
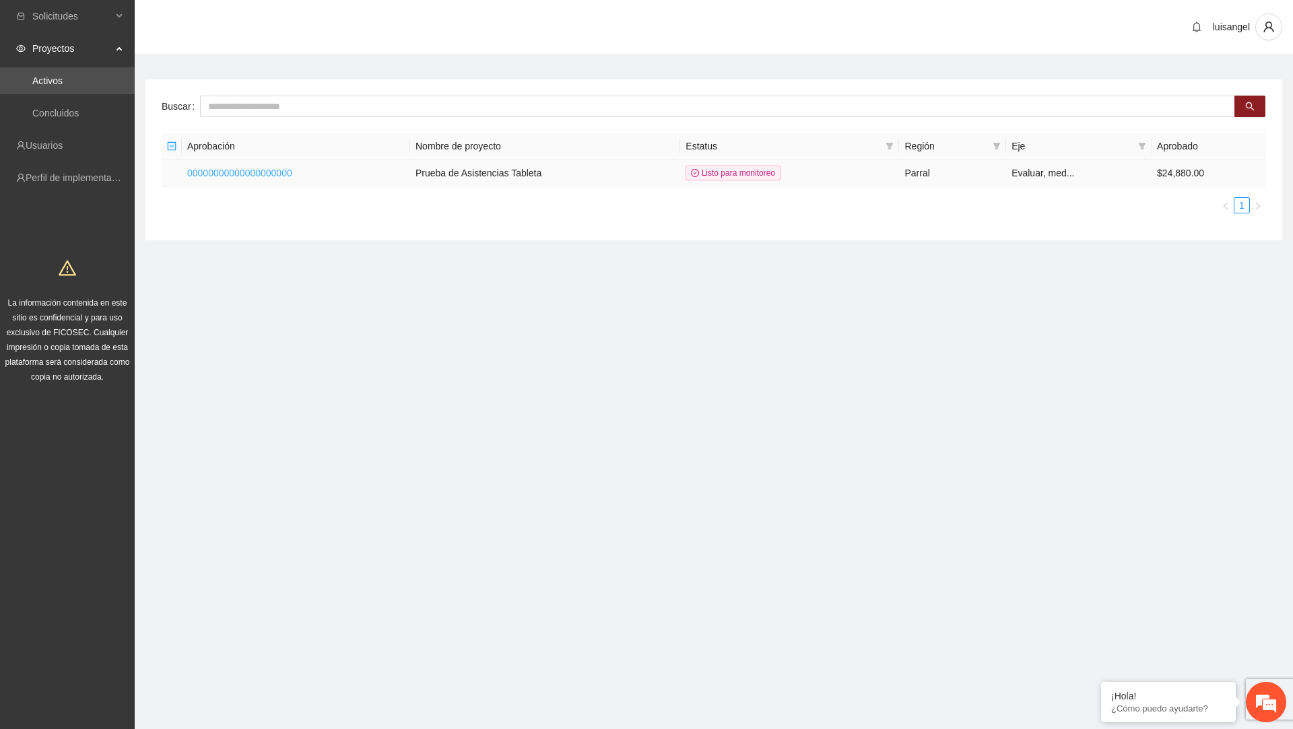
click at [284, 168] on link "00000000000000000000" at bounding box center [239, 173] width 105 height 11
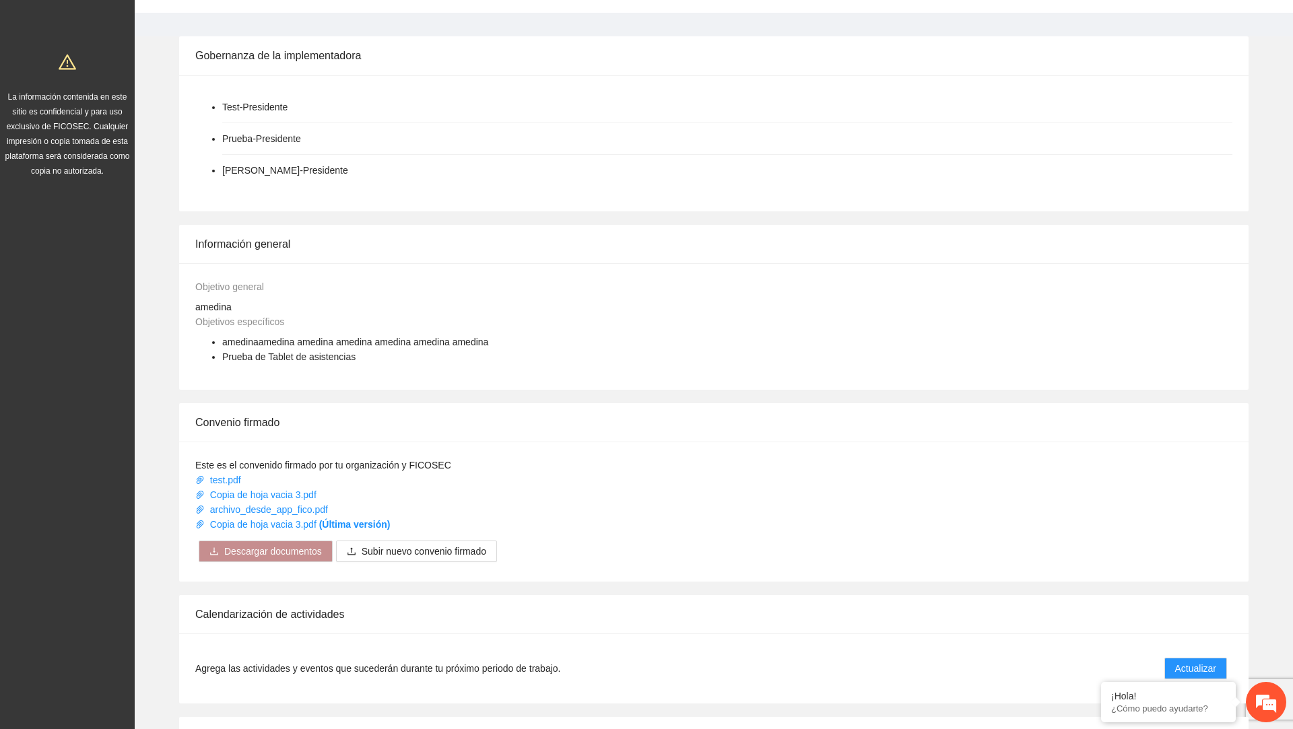
scroll to position [761, 0]
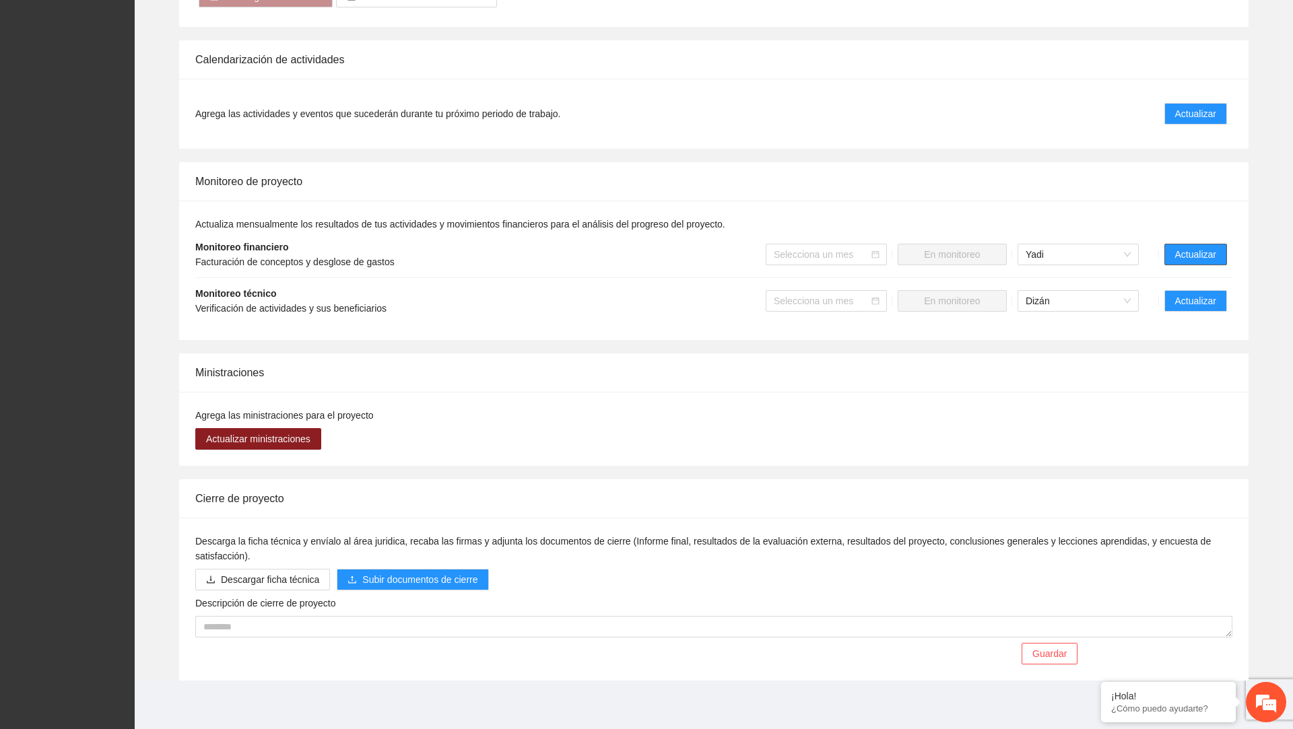
click at [1197, 252] on span "Actualizar" at bounding box center [1195, 254] width 41 height 15
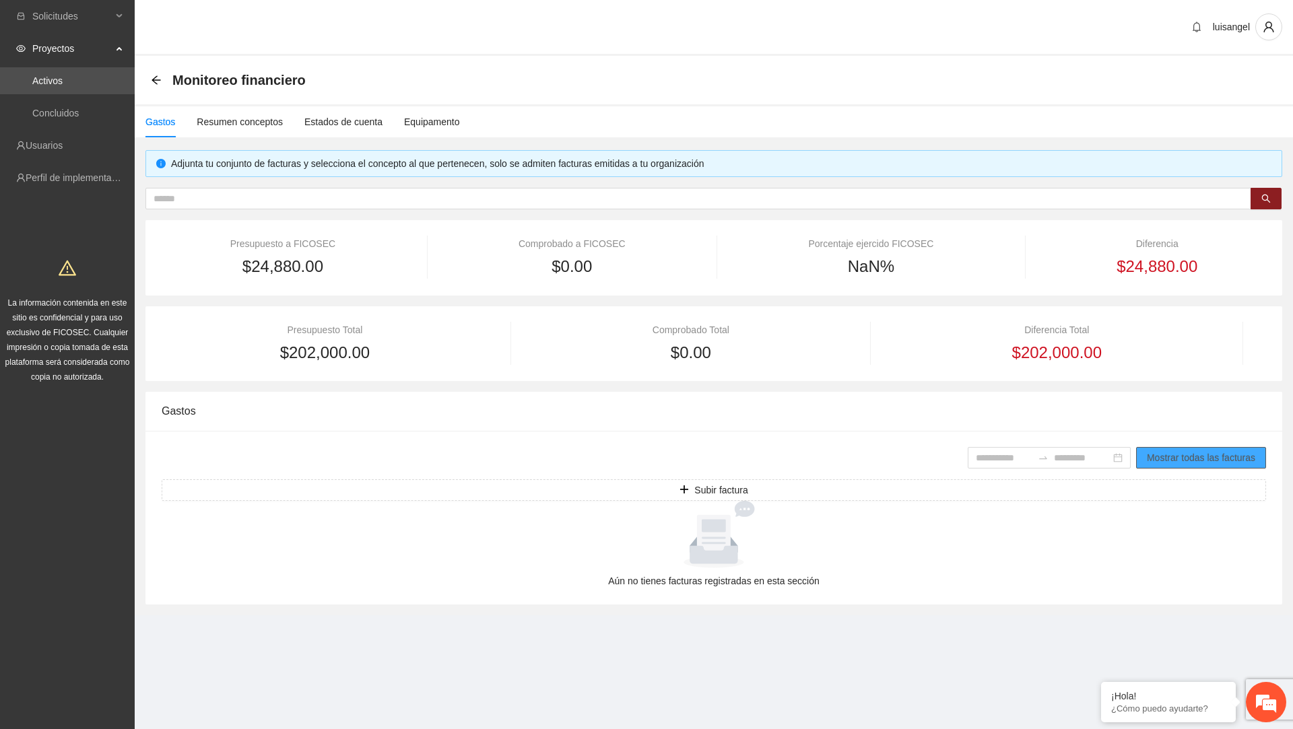
click at [1147, 456] on span "Mostrar todas las facturas" at bounding box center [1201, 458] width 108 height 15
click at [1070, 459] on input at bounding box center [1082, 458] width 57 height 15
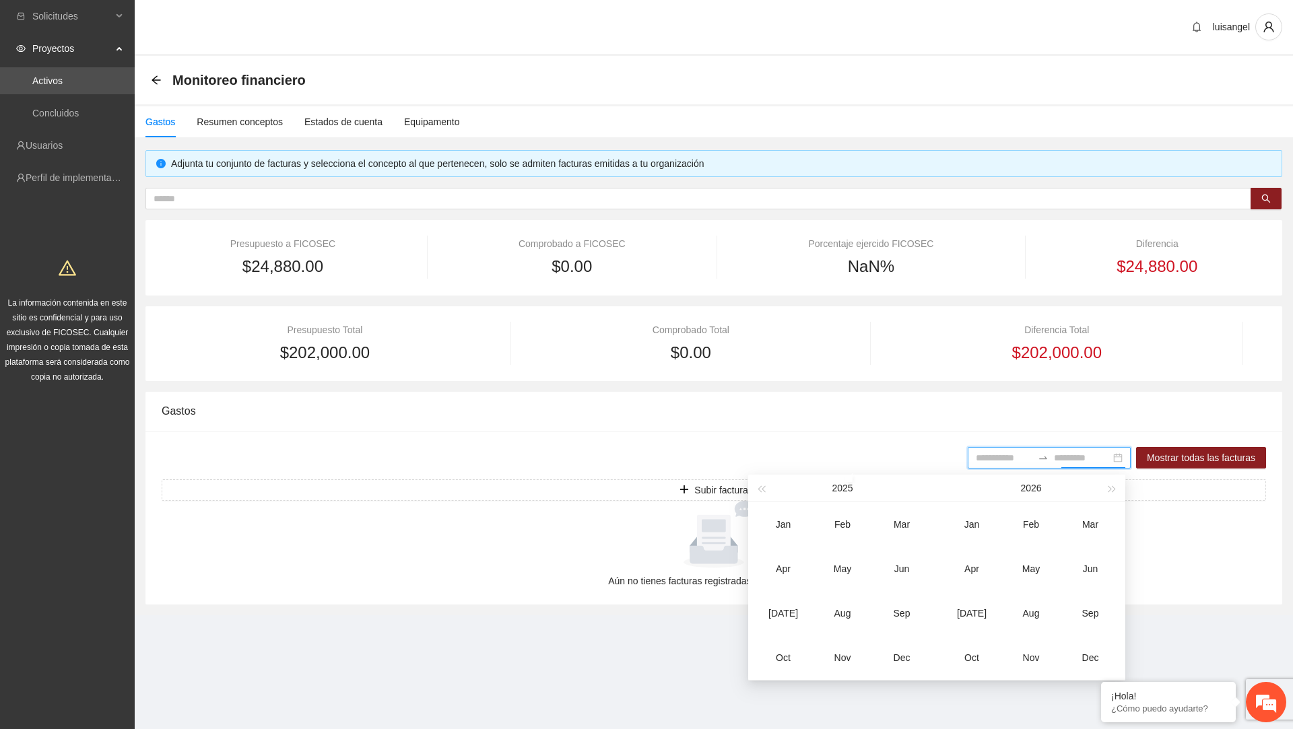
click at [834, 401] on div "Gastos" at bounding box center [714, 411] width 1105 height 38
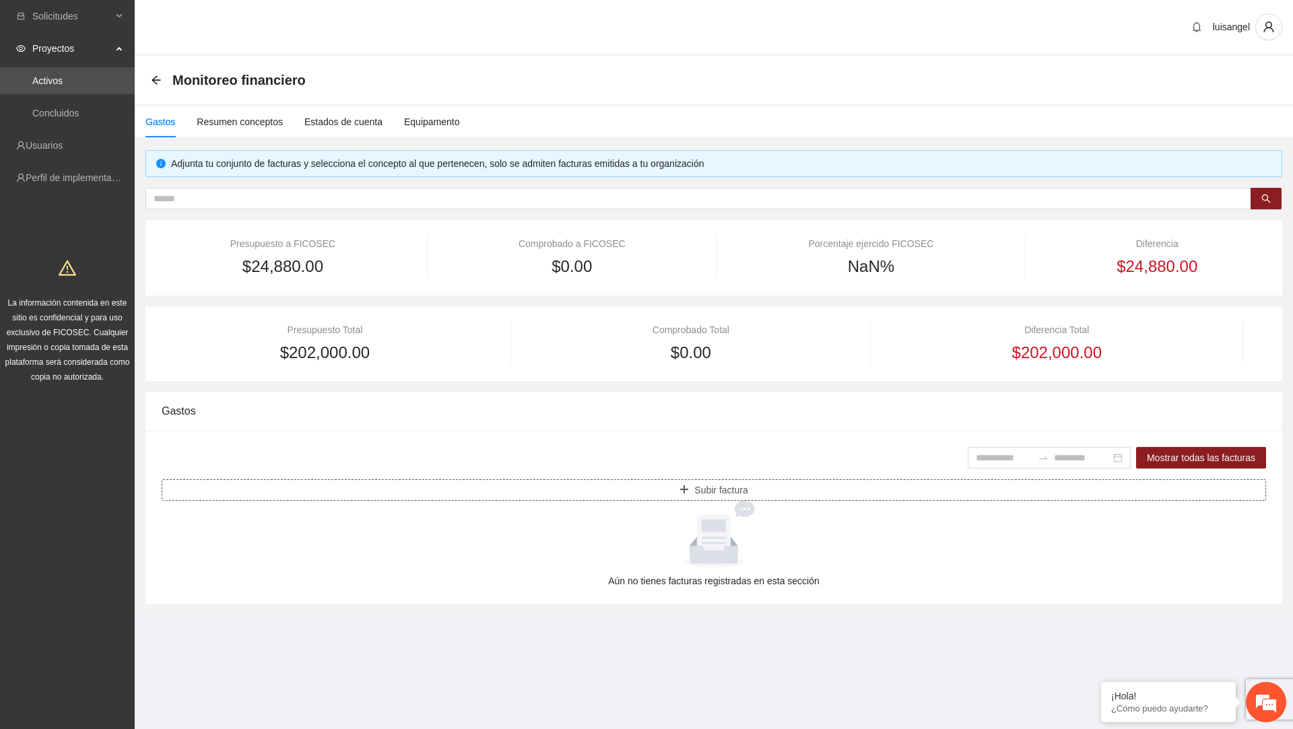
click at [750, 492] on button "Subir factura" at bounding box center [714, 491] width 1105 height 22
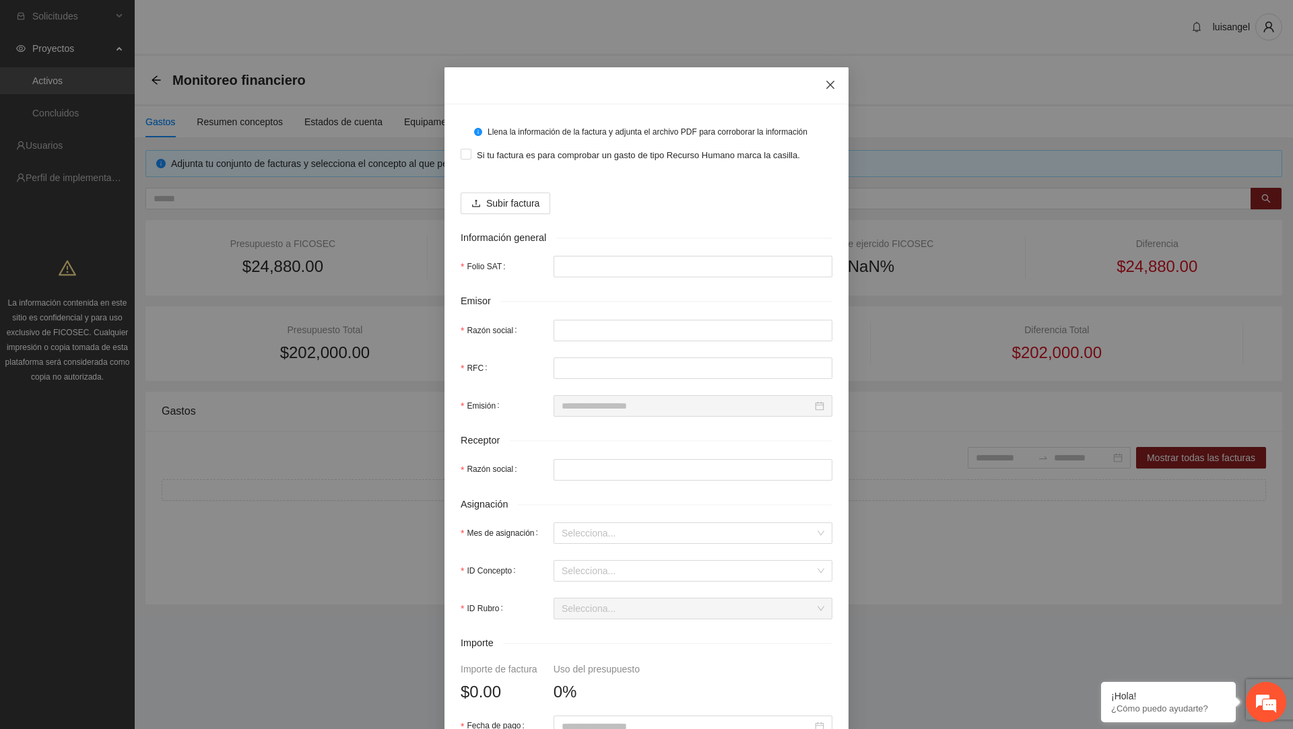
click at [837, 73] on span "Close" at bounding box center [830, 85] width 36 height 36
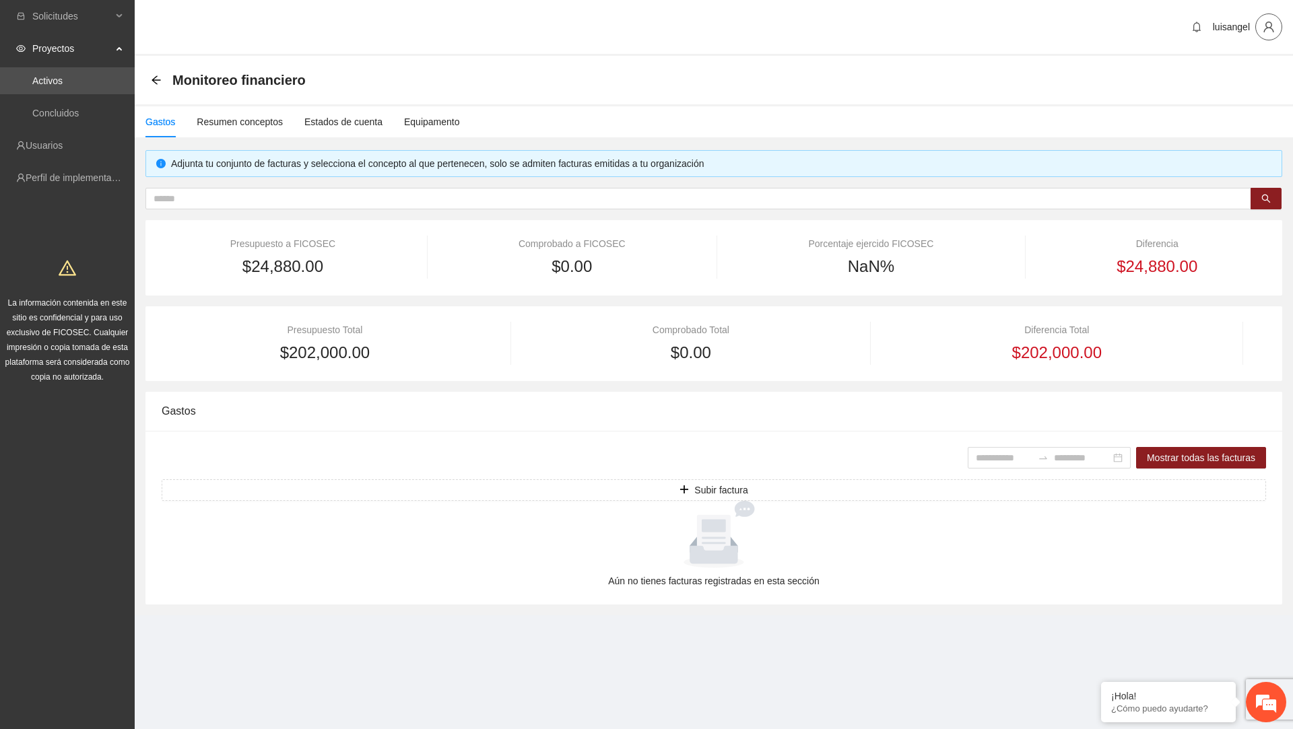
click at [1261, 26] on span "user" at bounding box center [1269, 27] width 26 height 12
click at [1235, 72] on span "Cerrar sesión" at bounding box center [1230, 78] width 85 height 15
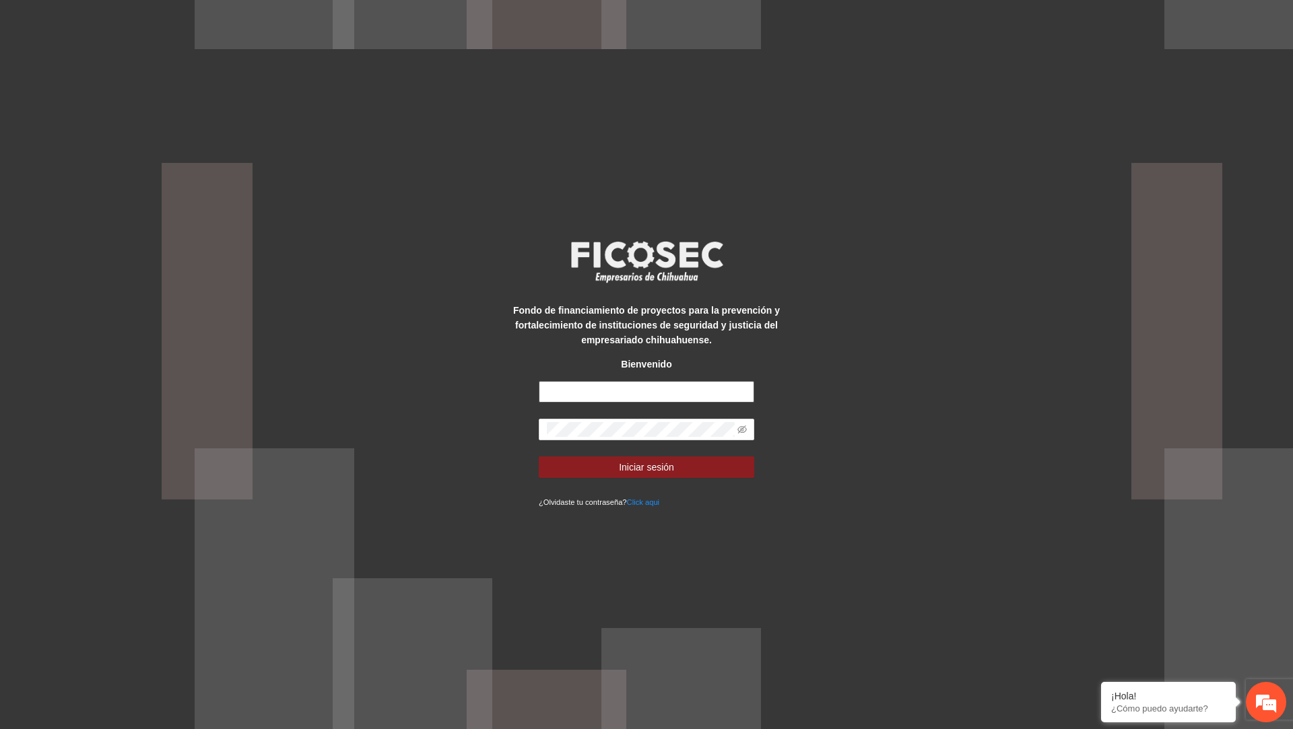
click at [620, 388] on input "text" at bounding box center [647, 392] width 216 height 22
click at [637, 392] on input "text" at bounding box center [647, 392] width 216 height 22
type input "**********"
click at [539, 457] on button "Iniciar sesión" at bounding box center [647, 468] width 216 height 22
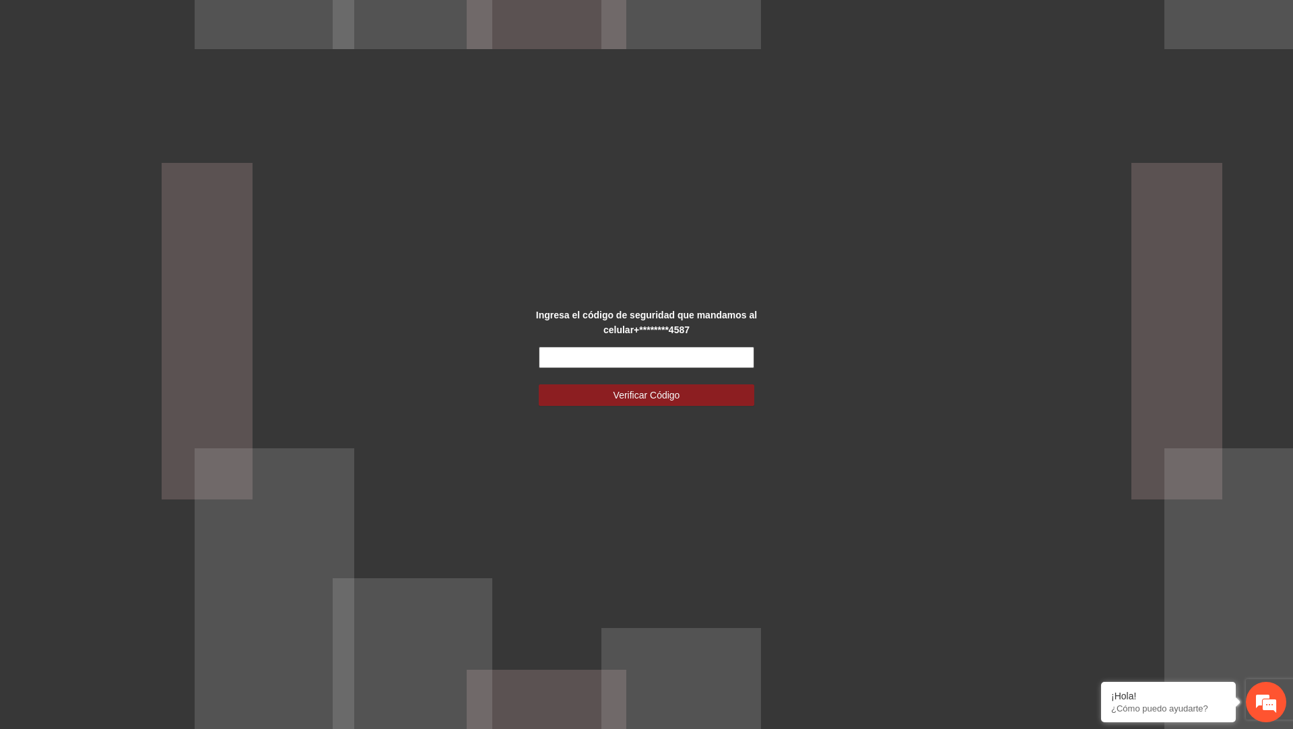
click at [670, 361] on input "text" at bounding box center [647, 358] width 216 height 22
type input "******"
click at [539, 385] on button "Verificar Código" at bounding box center [647, 396] width 216 height 22
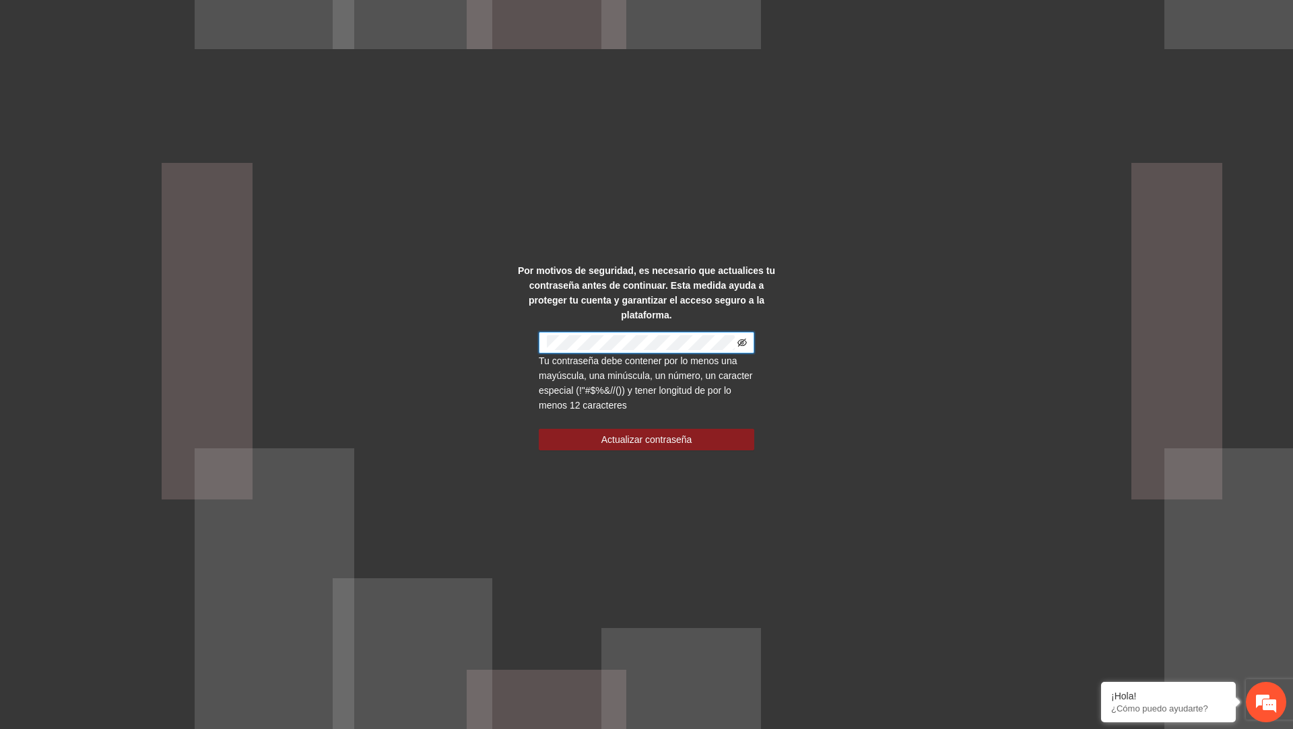
click at [743, 344] on icon "eye-invisible" at bounding box center [742, 342] width 9 height 9
click at [683, 447] on button "Actualizar contraseña" at bounding box center [647, 440] width 216 height 22
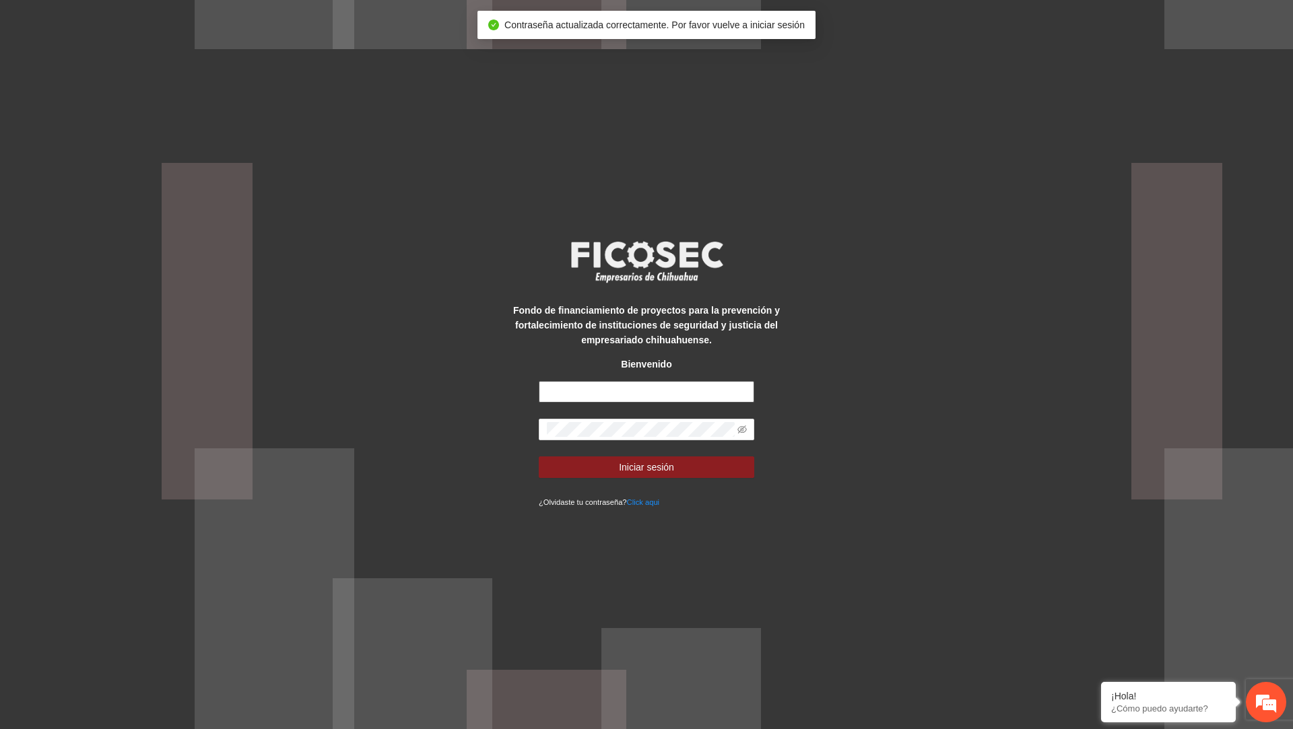
click at [667, 396] on input "text" at bounding box center [647, 392] width 216 height 22
type input "**********"
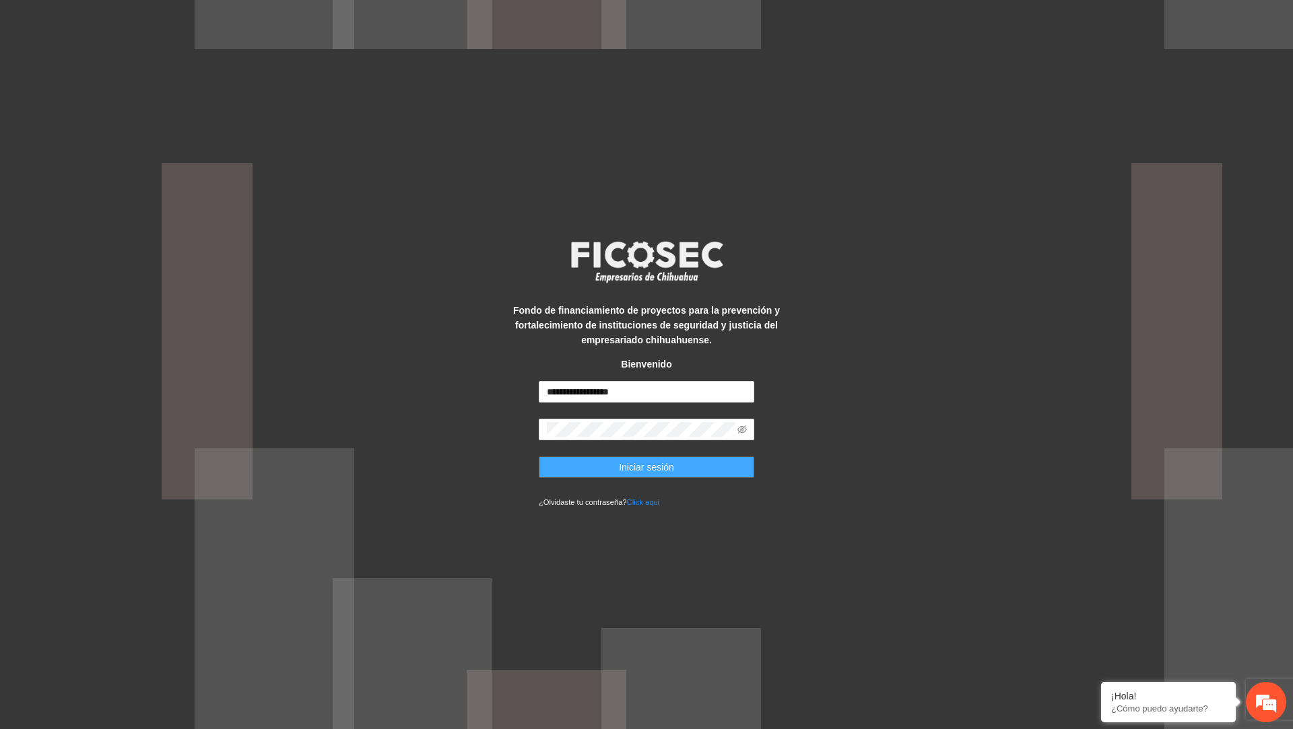
click at [687, 471] on button "Iniciar sesión" at bounding box center [647, 468] width 216 height 22
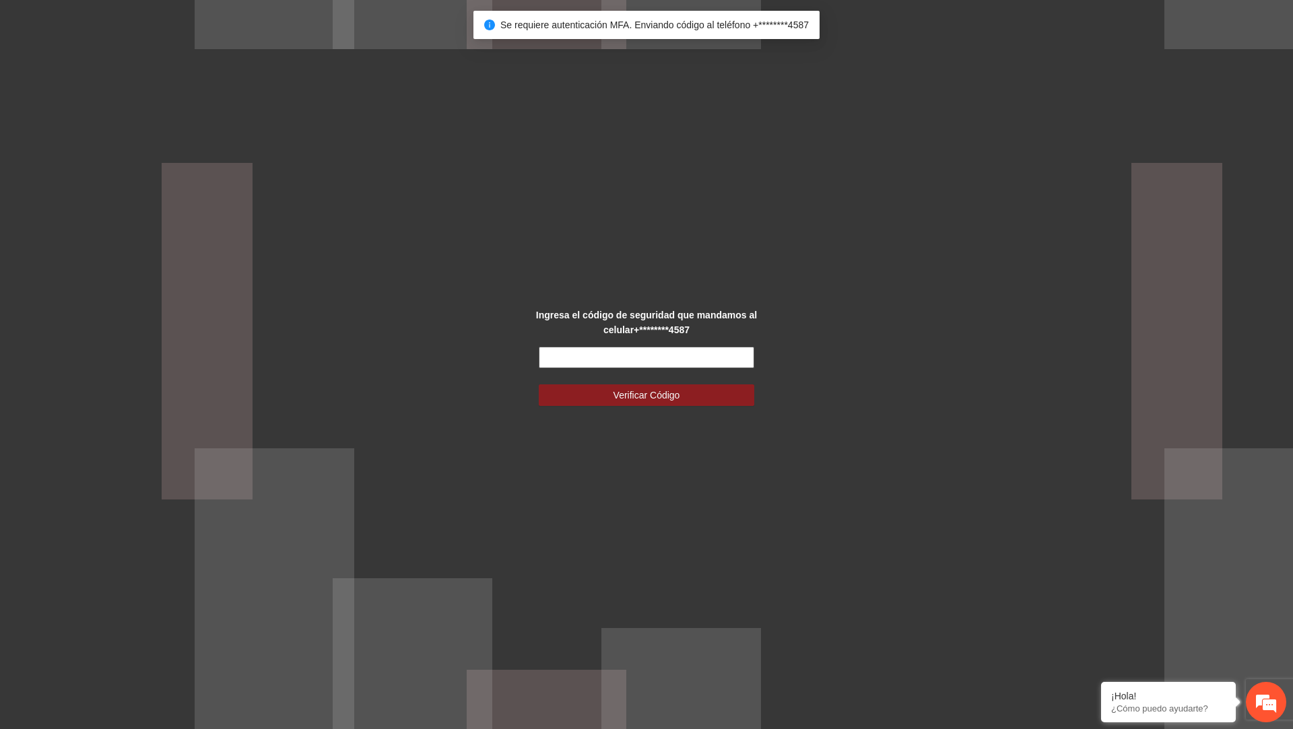
click at [678, 362] on input "text" at bounding box center [647, 358] width 216 height 22
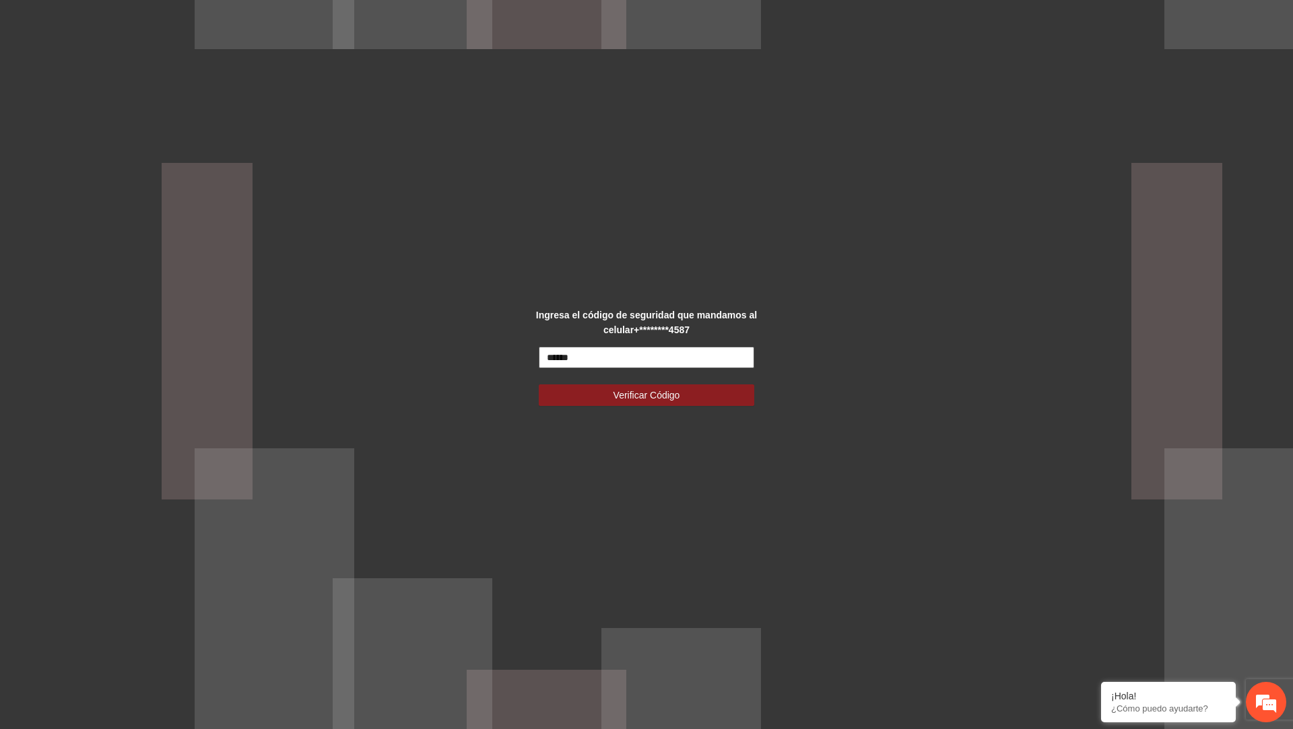
type input "******"
click at [539, 385] on button "Verificar Código" at bounding box center [647, 396] width 216 height 22
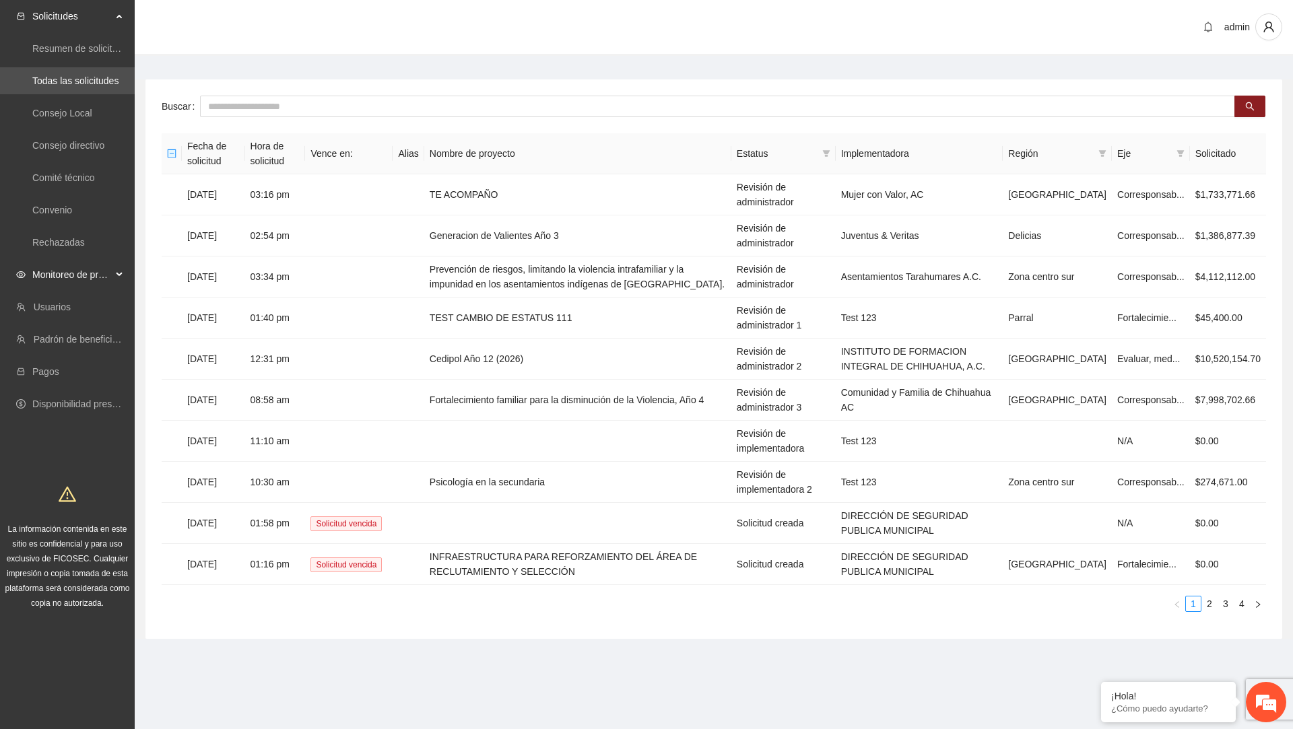
click at [112, 281] on div "Monitoreo de proyectos" at bounding box center [67, 274] width 135 height 27
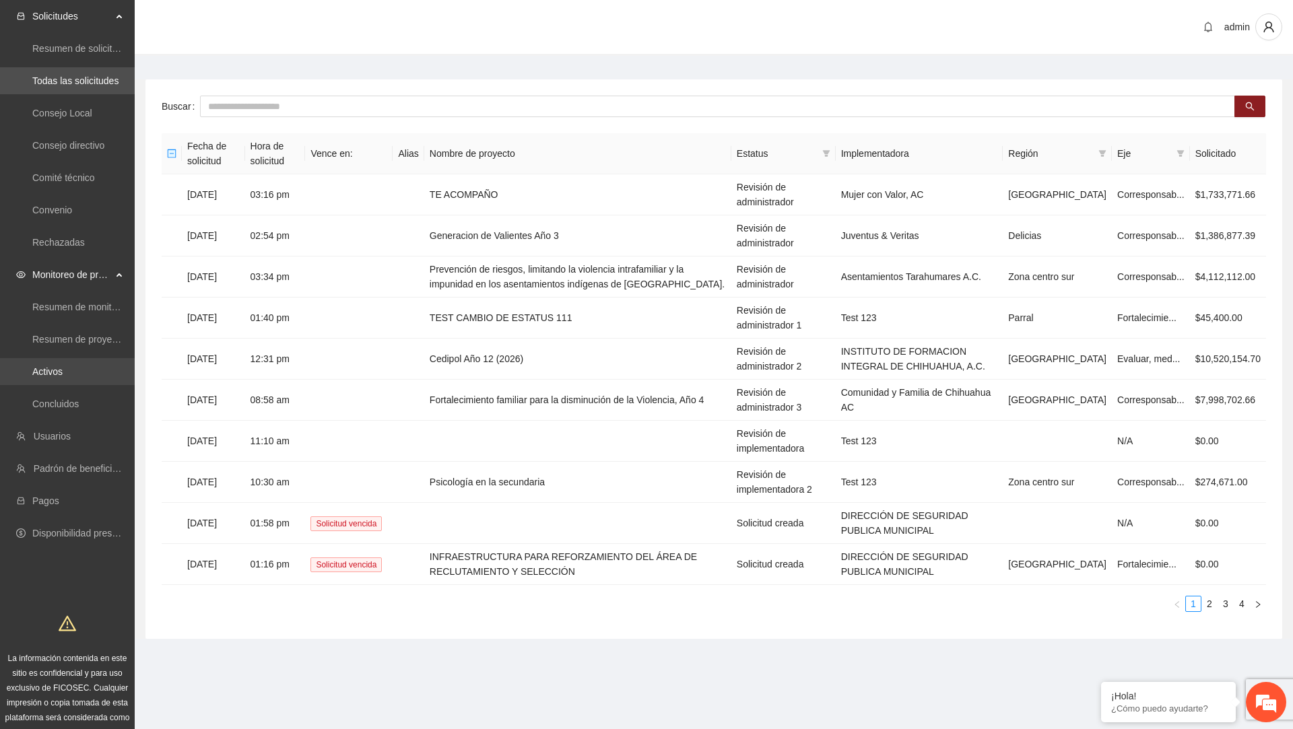
click at [63, 375] on link "Activos" at bounding box center [47, 371] width 30 height 11
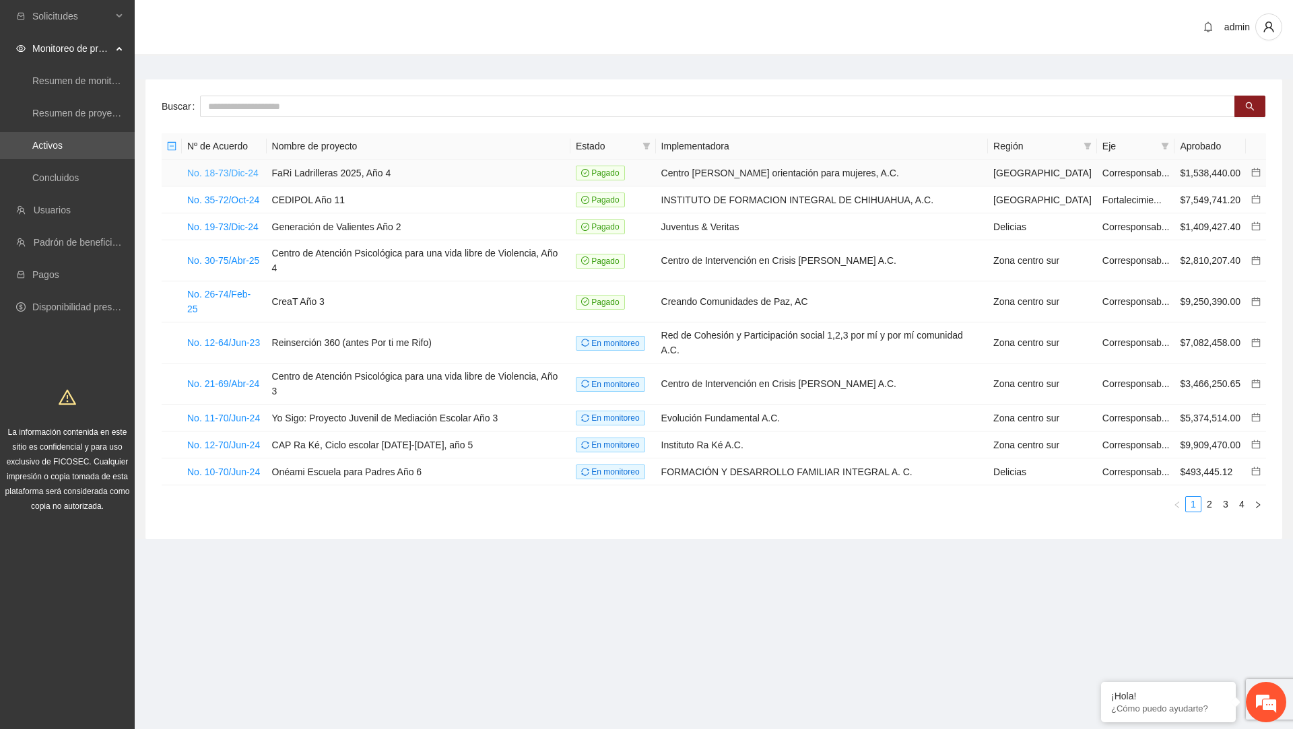
click at [249, 168] on link "No. 18-73/Dic-24" at bounding box center [222, 173] width 71 height 11
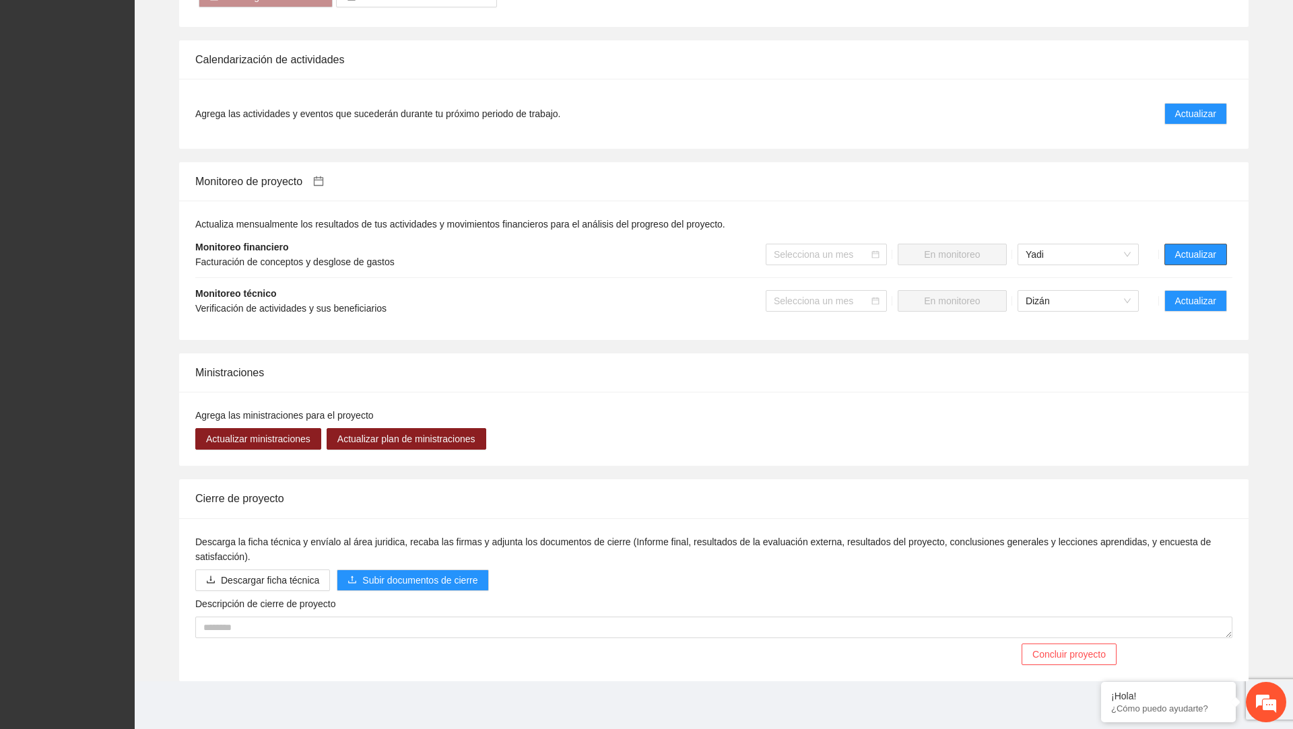
click at [1207, 248] on span "Actualizar" at bounding box center [1195, 254] width 41 height 15
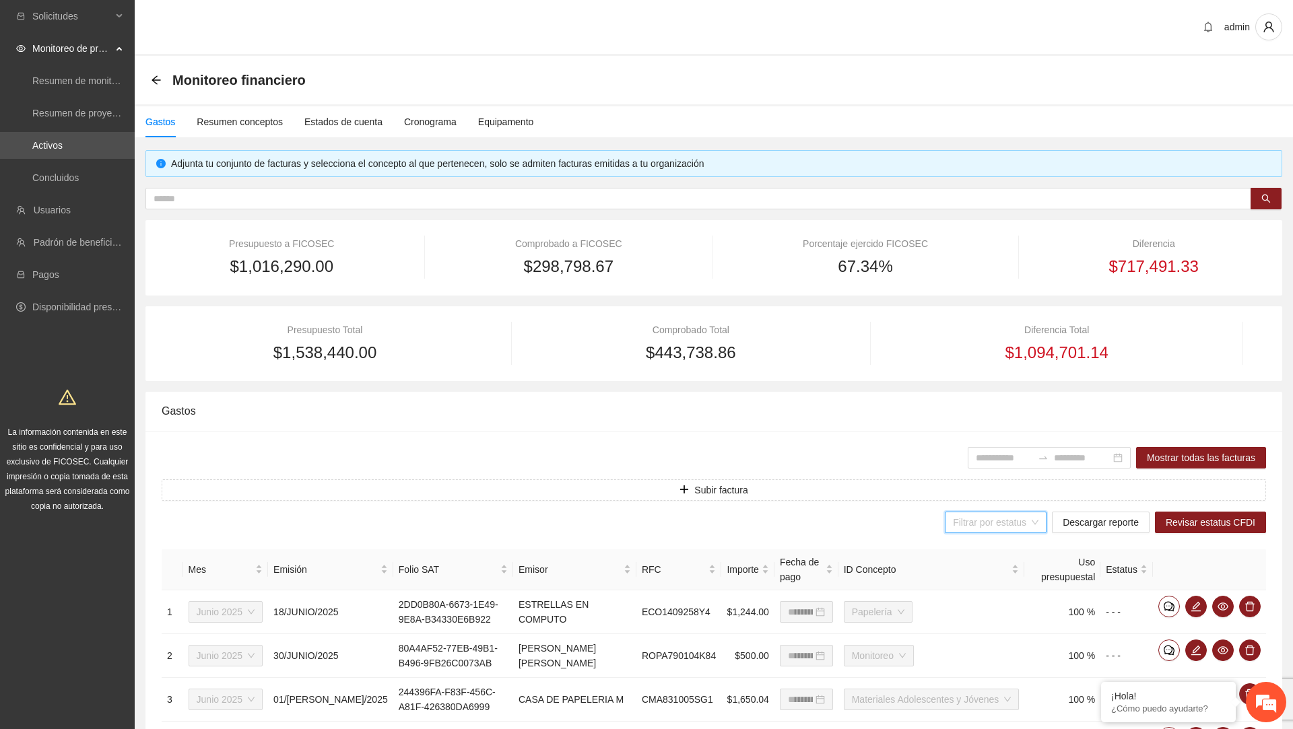
click at [998, 519] on input "search" at bounding box center [991, 523] width 76 height 20
click at [1176, 529] on button "Revisar estatus CFDI" at bounding box center [1210, 523] width 111 height 22
click at [1011, 531] on input "search" at bounding box center [991, 523] width 76 height 20
click at [63, 140] on link "Activos" at bounding box center [47, 145] width 30 height 11
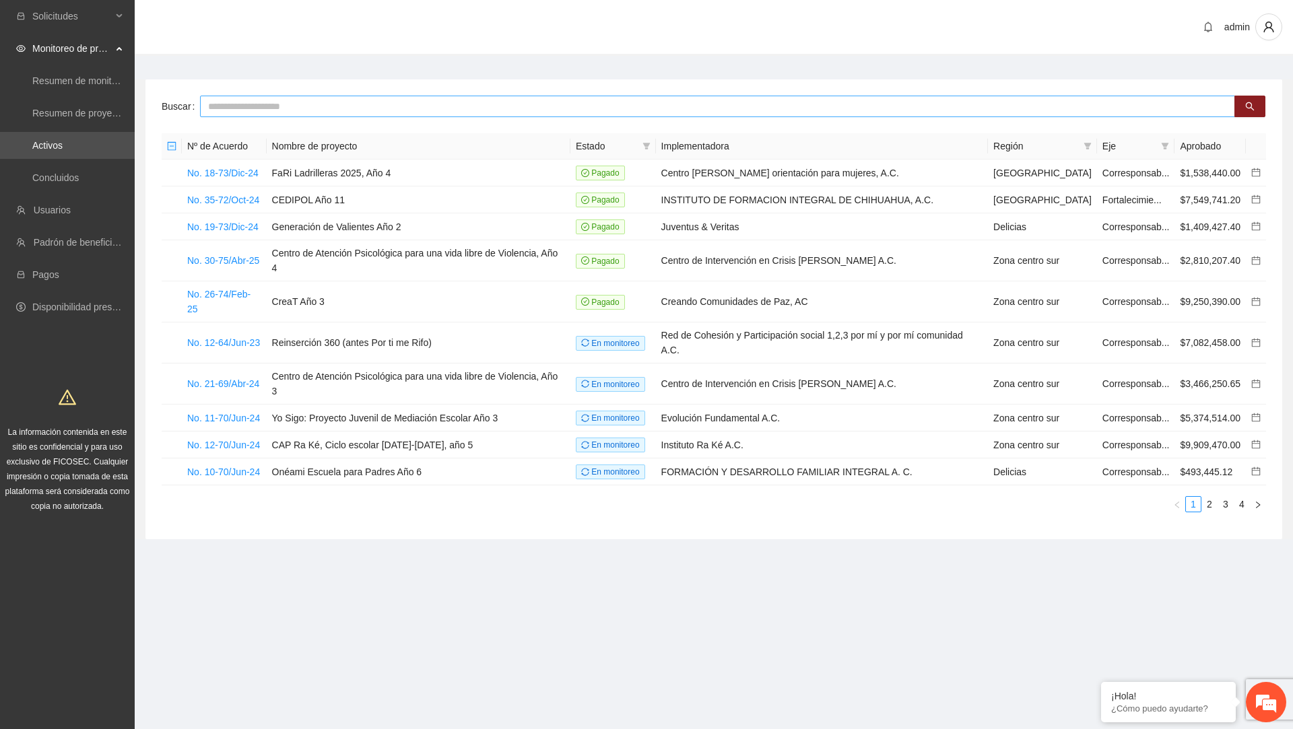
click at [284, 110] on input "text" at bounding box center [717, 107] width 1035 height 22
paste input "**********"
type input "**********"
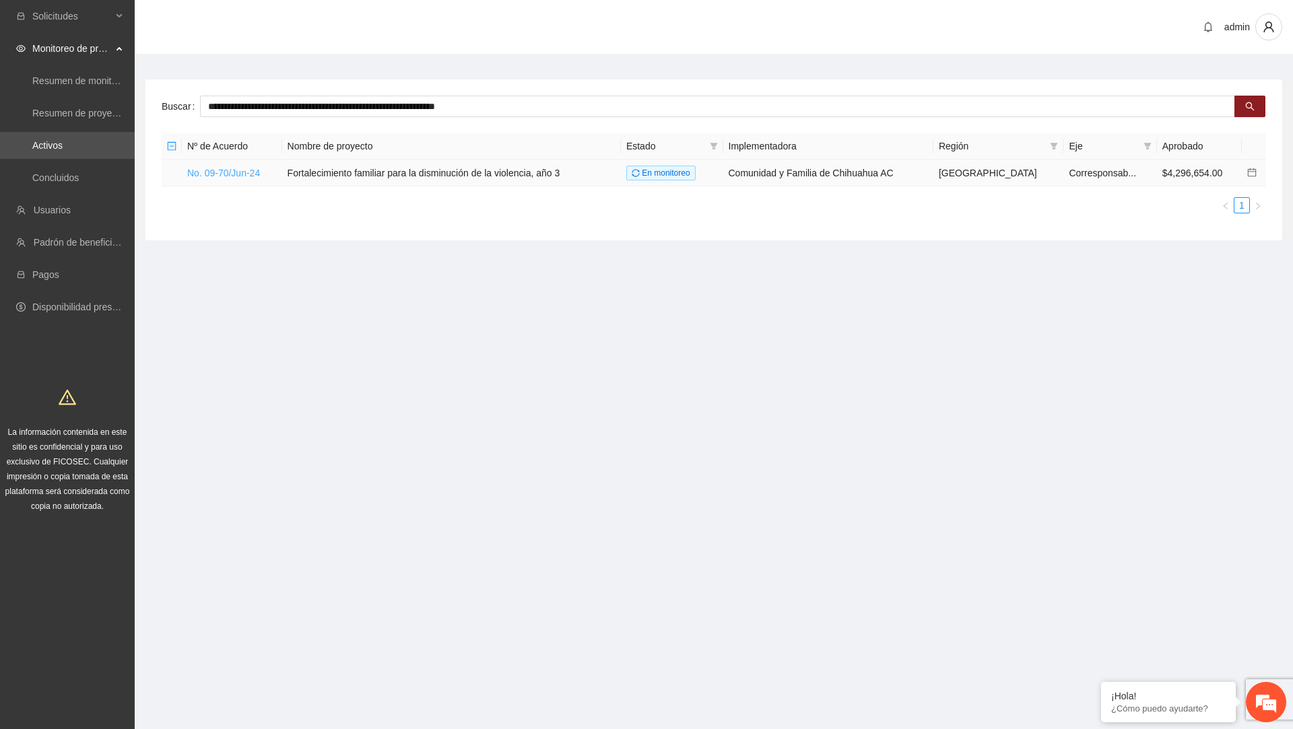
click at [226, 170] on link "No. 09-70/Jun-24" at bounding box center [223, 173] width 73 height 11
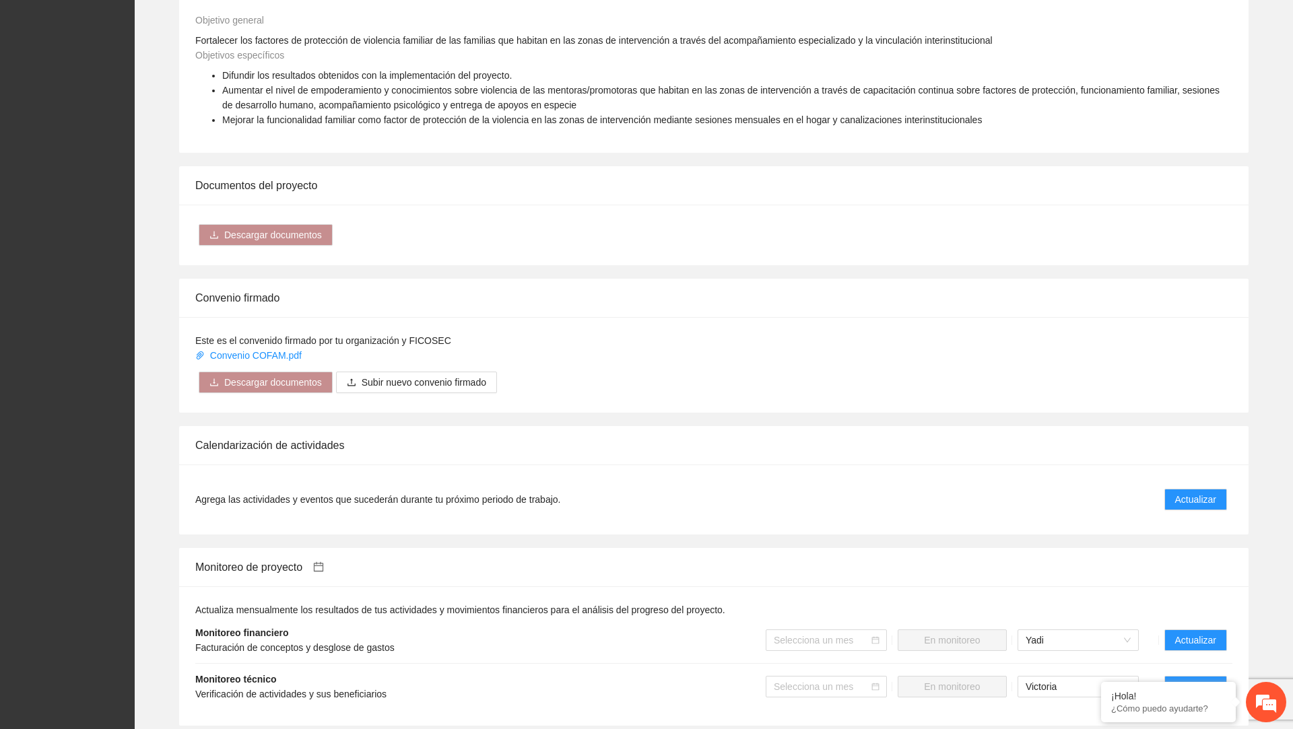
scroll to position [1340, 0]
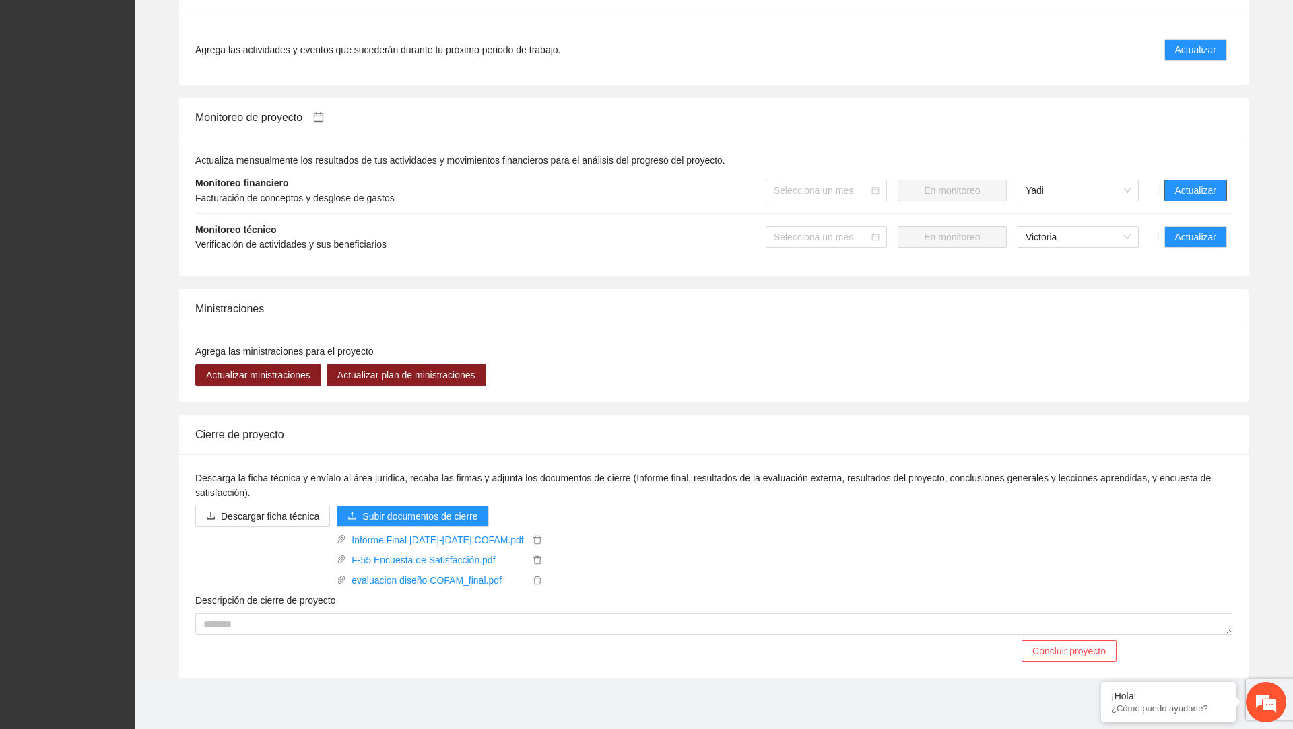
click at [1218, 193] on button "Actualizar" at bounding box center [1196, 191] width 63 height 22
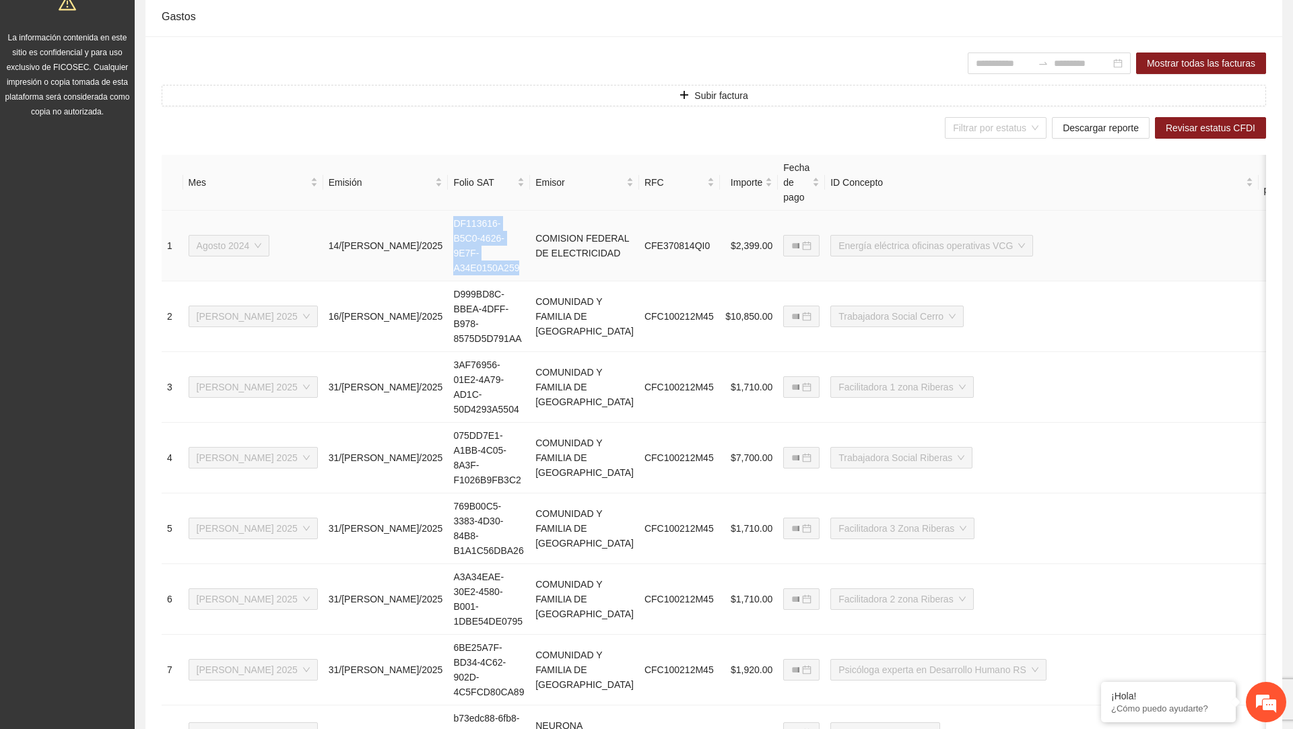
drag, startPoint x: 362, startPoint y: 222, endPoint x: 432, endPoint y: 267, distance: 83.9
click at [448, 267] on td "DF113616-B5C0-4626-9E7F-A34E0150A259" at bounding box center [489, 246] width 82 height 71
copy td "DF113616-B5C0-4626-9E7F-A34E0150A259"
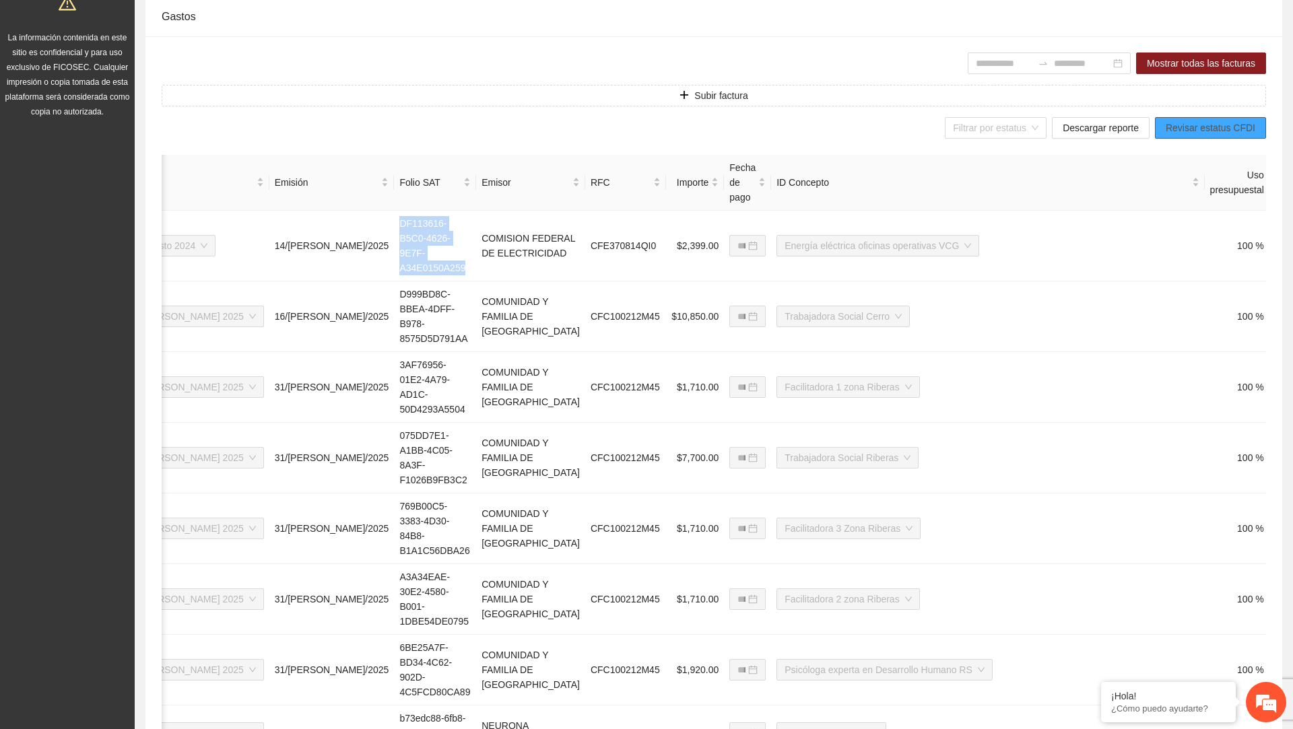
click at [1173, 131] on span "Revisar estatus CFDI" at bounding box center [1211, 128] width 90 height 15
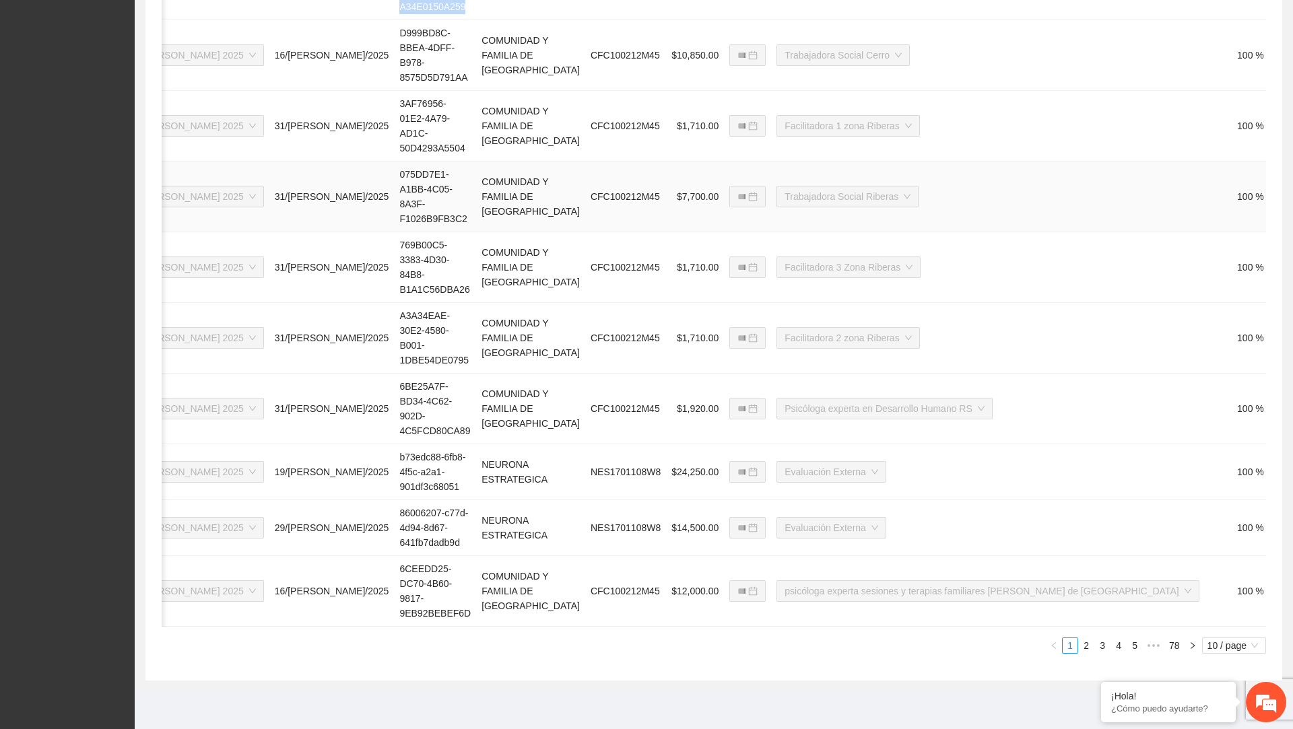
scroll to position [682, 0]
click at [1130, 645] on link "5" at bounding box center [1135, 646] width 15 height 15
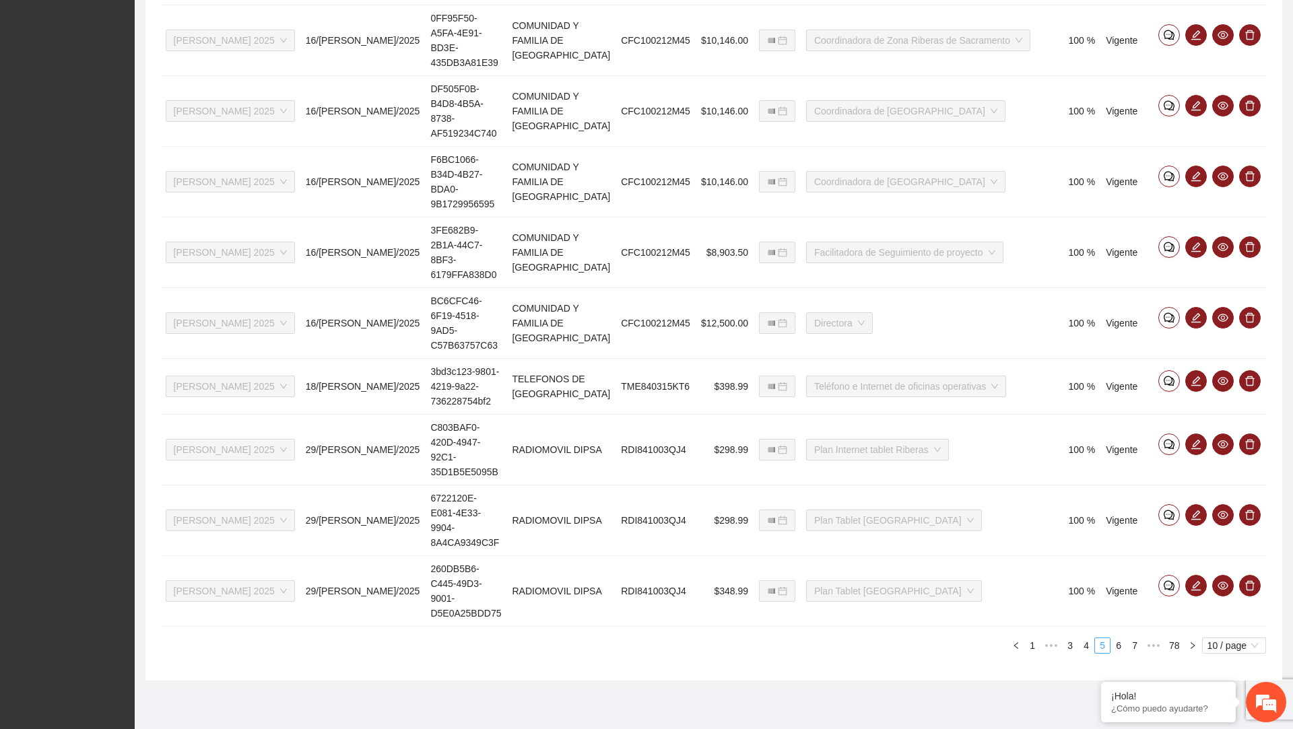
scroll to position [0, 0]
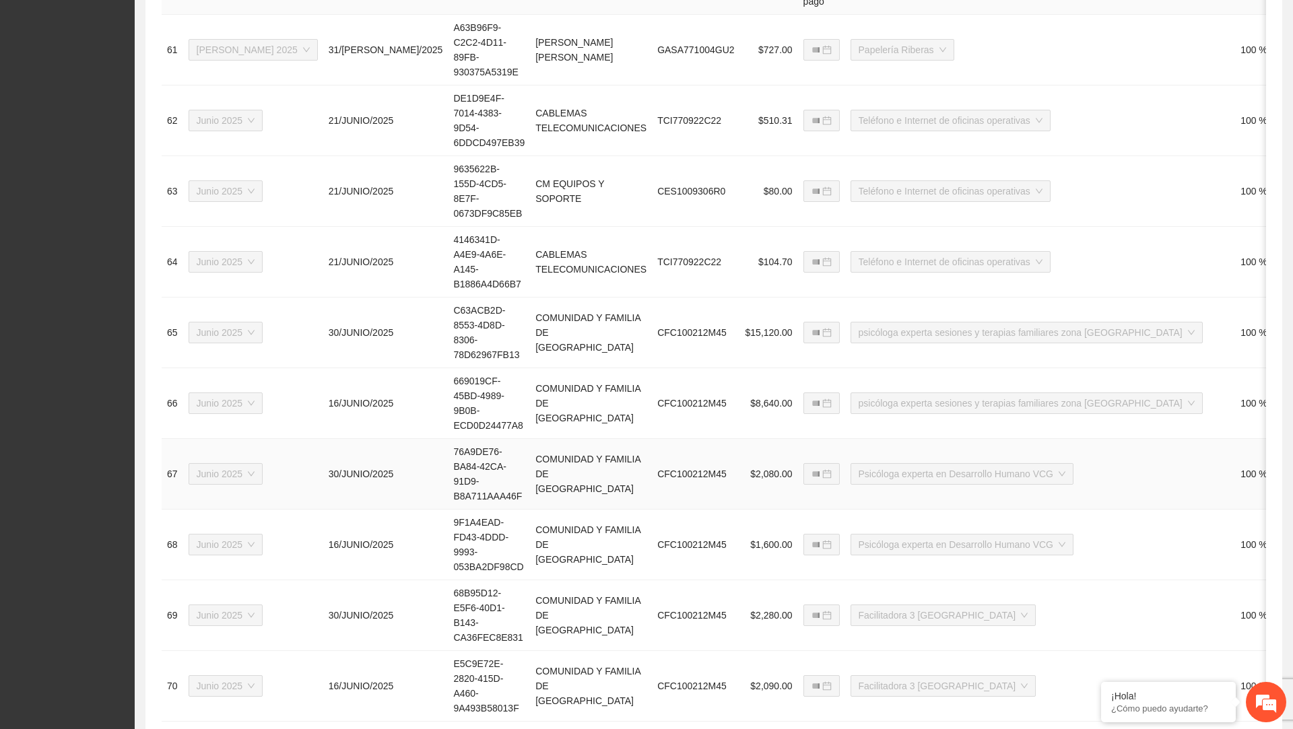
scroll to position [682, 0]
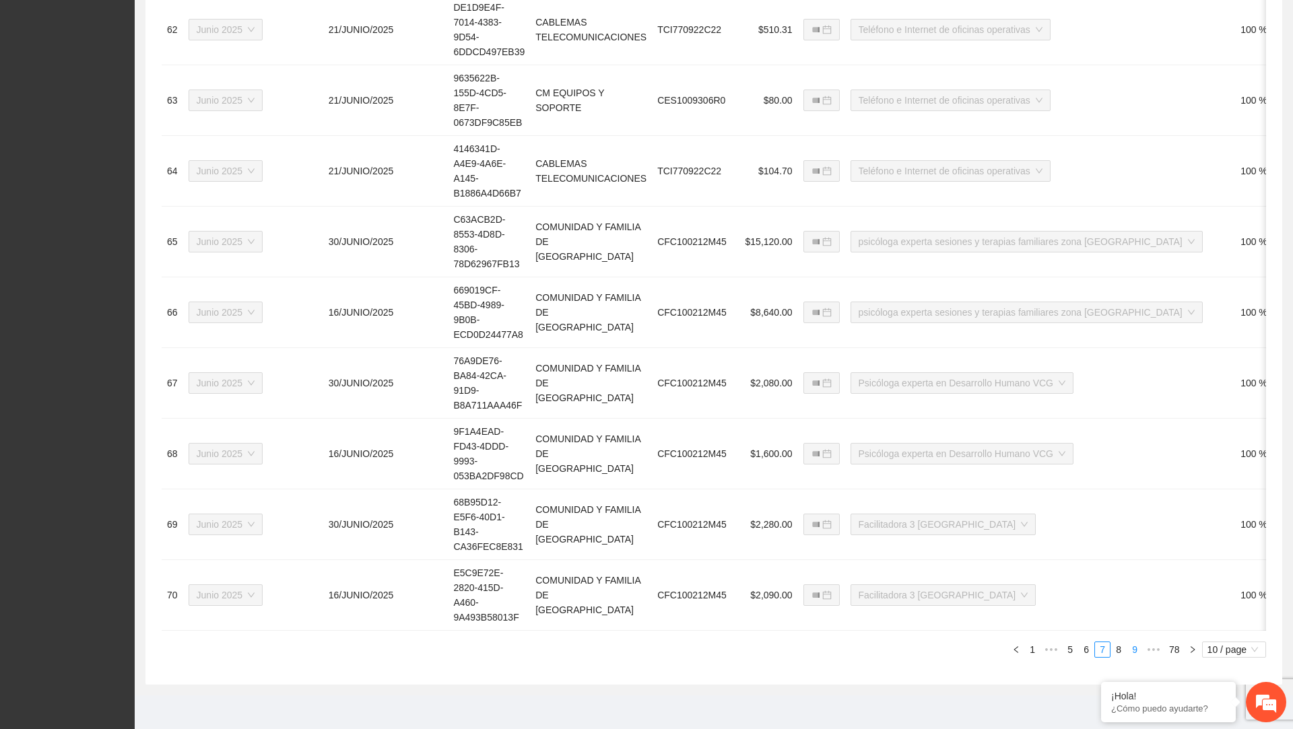
click at [1137, 649] on link "9" at bounding box center [1135, 650] width 15 height 15
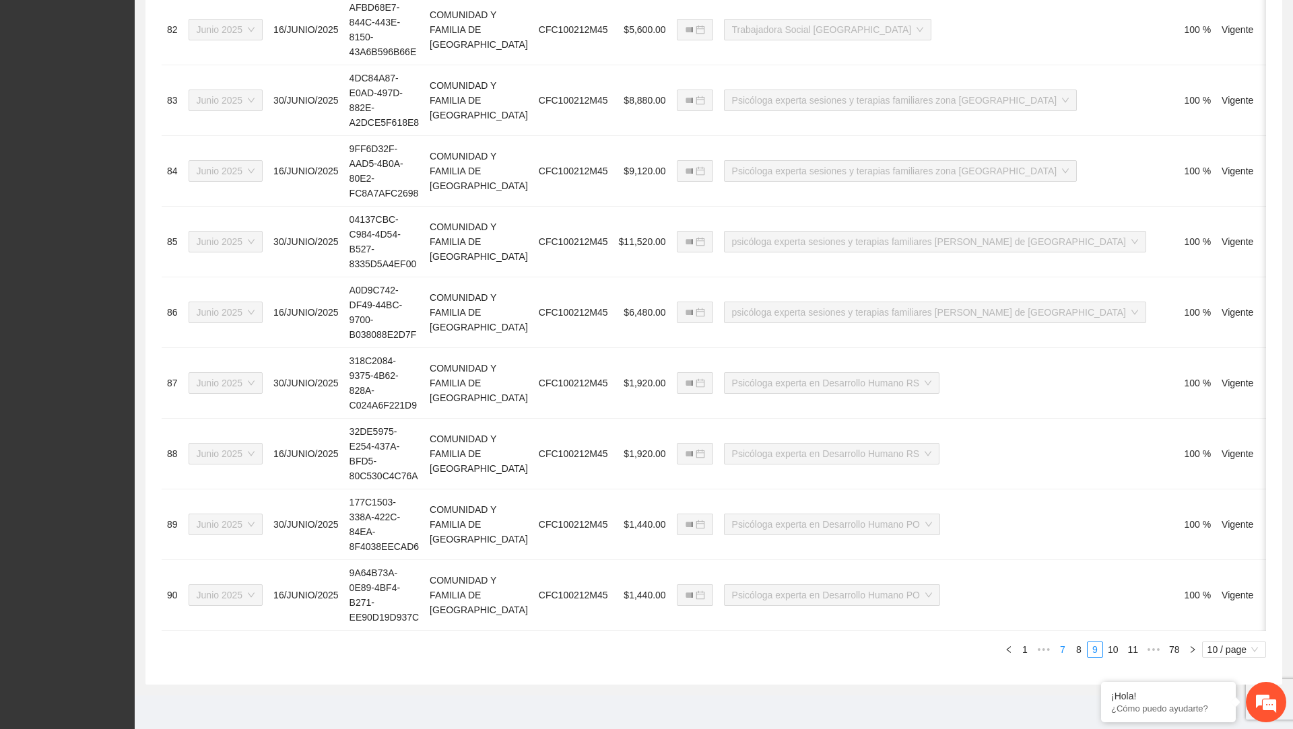
click at [1057, 651] on link "7" at bounding box center [1062, 650] width 15 height 15
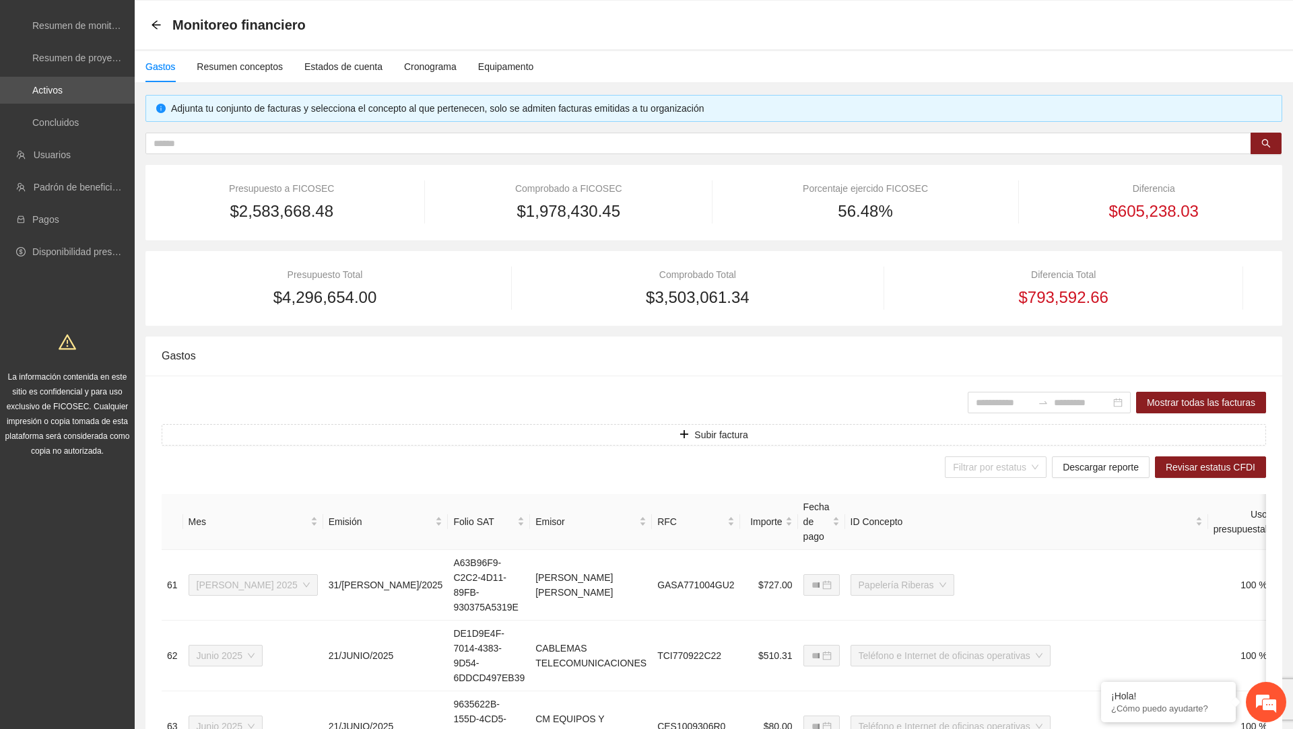
scroll to position [0, 0]
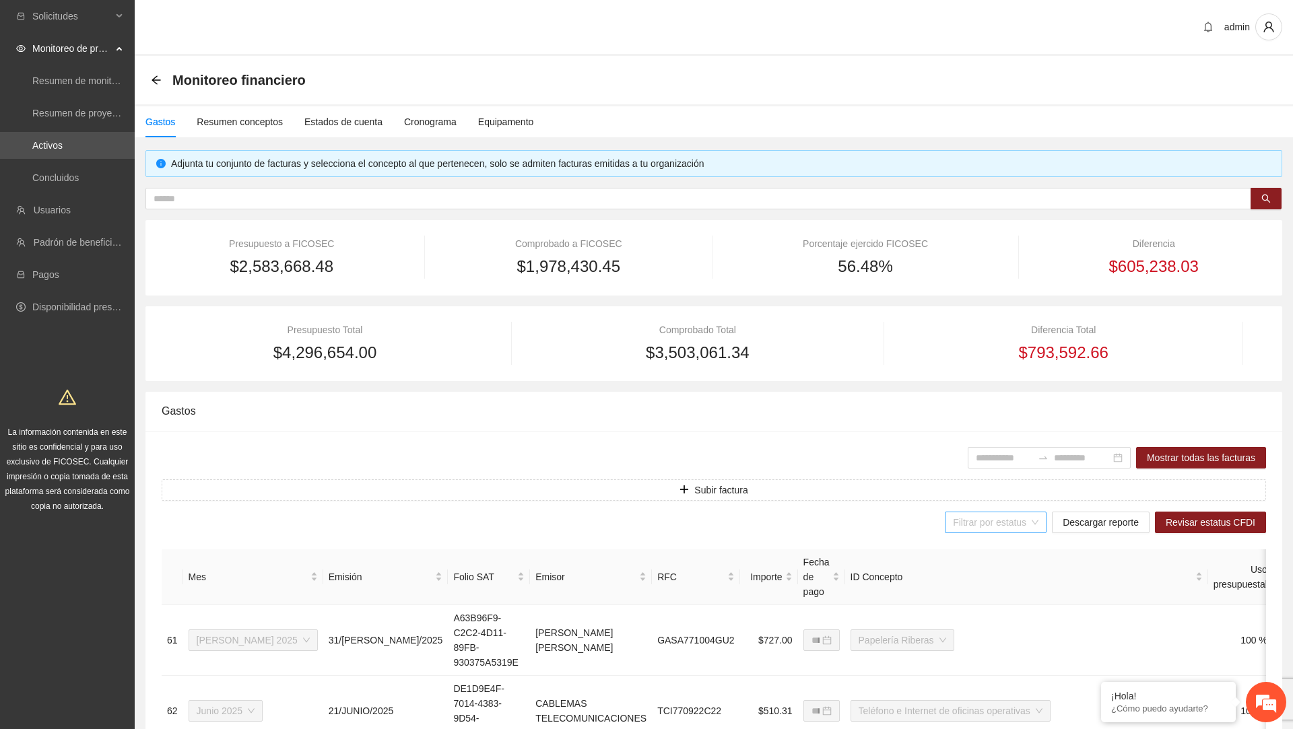
click at [993, 524] on input "search" at bounding box center [991, 523] width 76 height 20
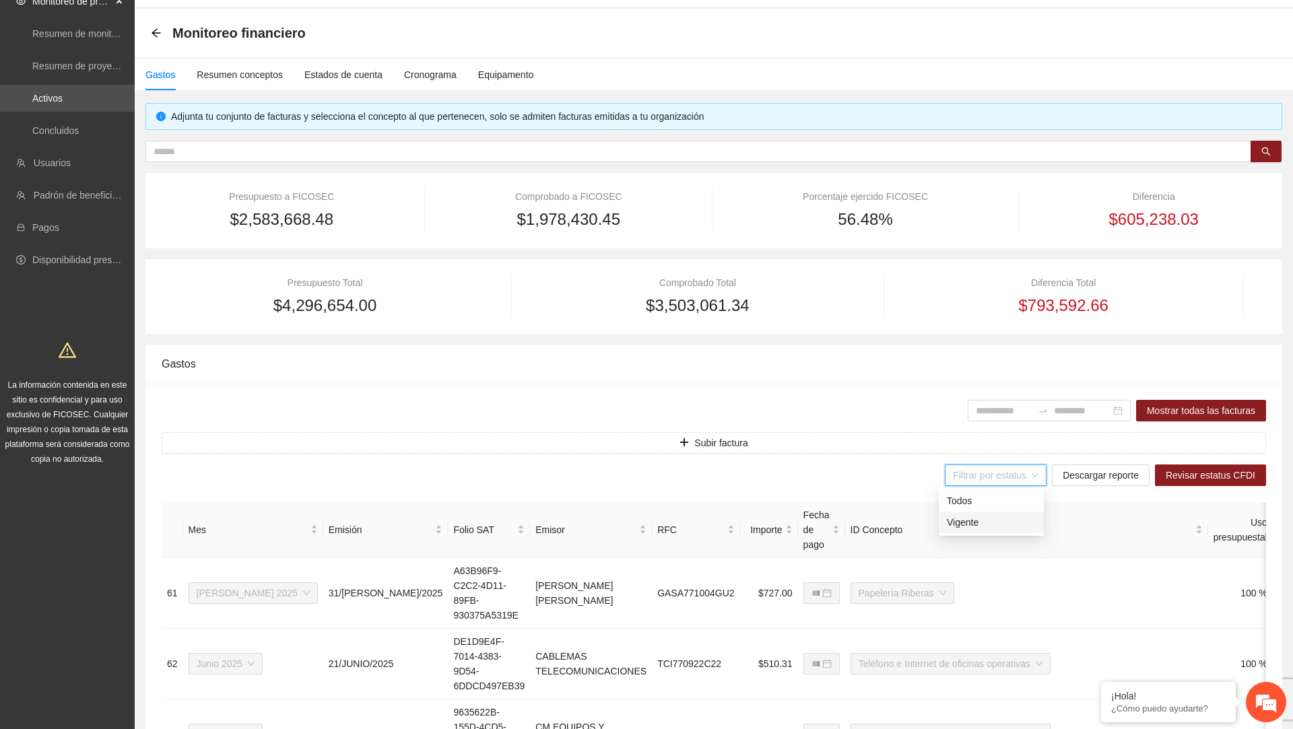
scroll to position [51, 0]
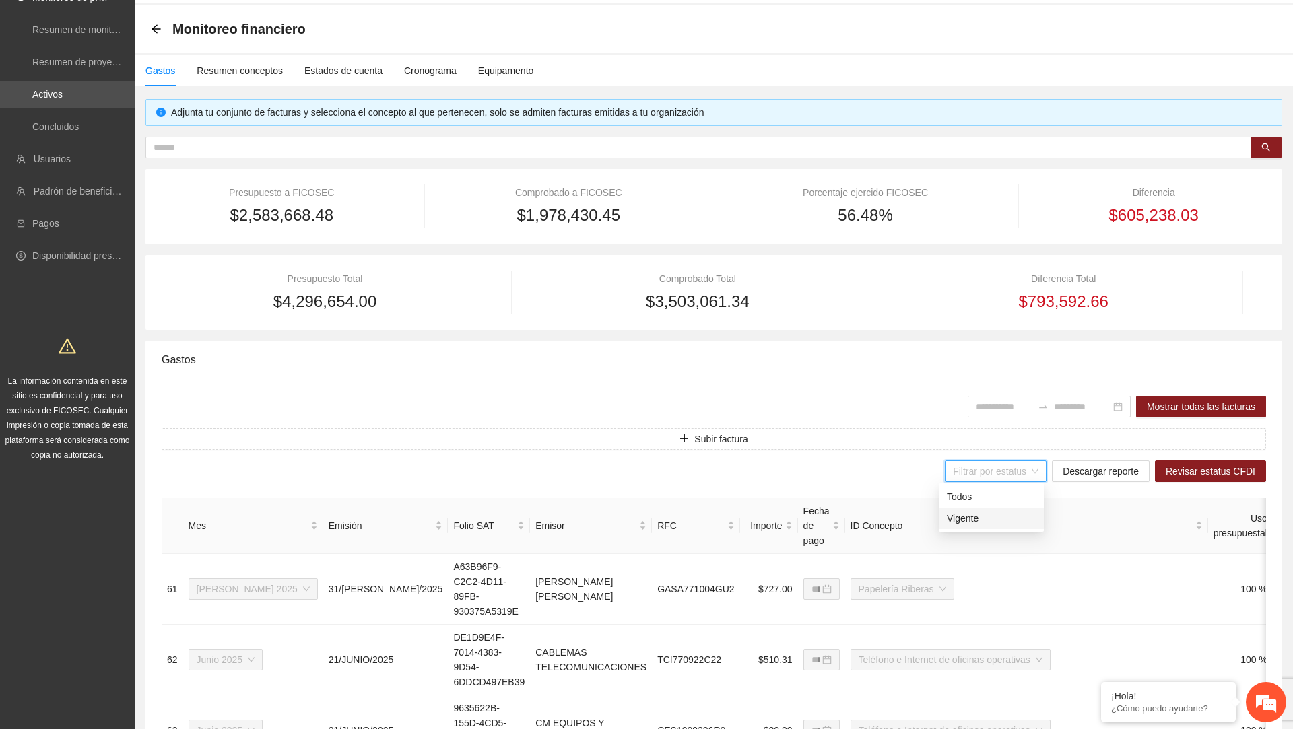
click at [982, 515] on div "Vigente" at bounding box center [991, 518] width 89 height 15
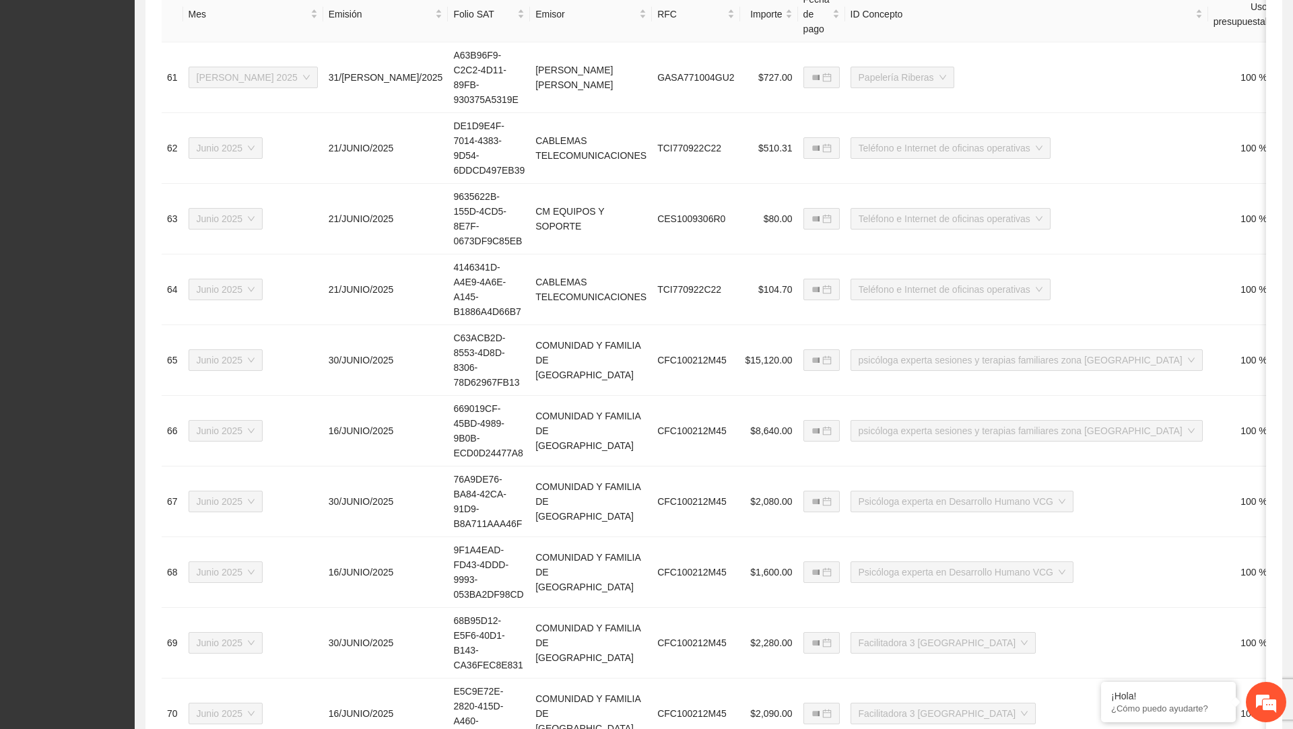
scroll to position [682, 0]
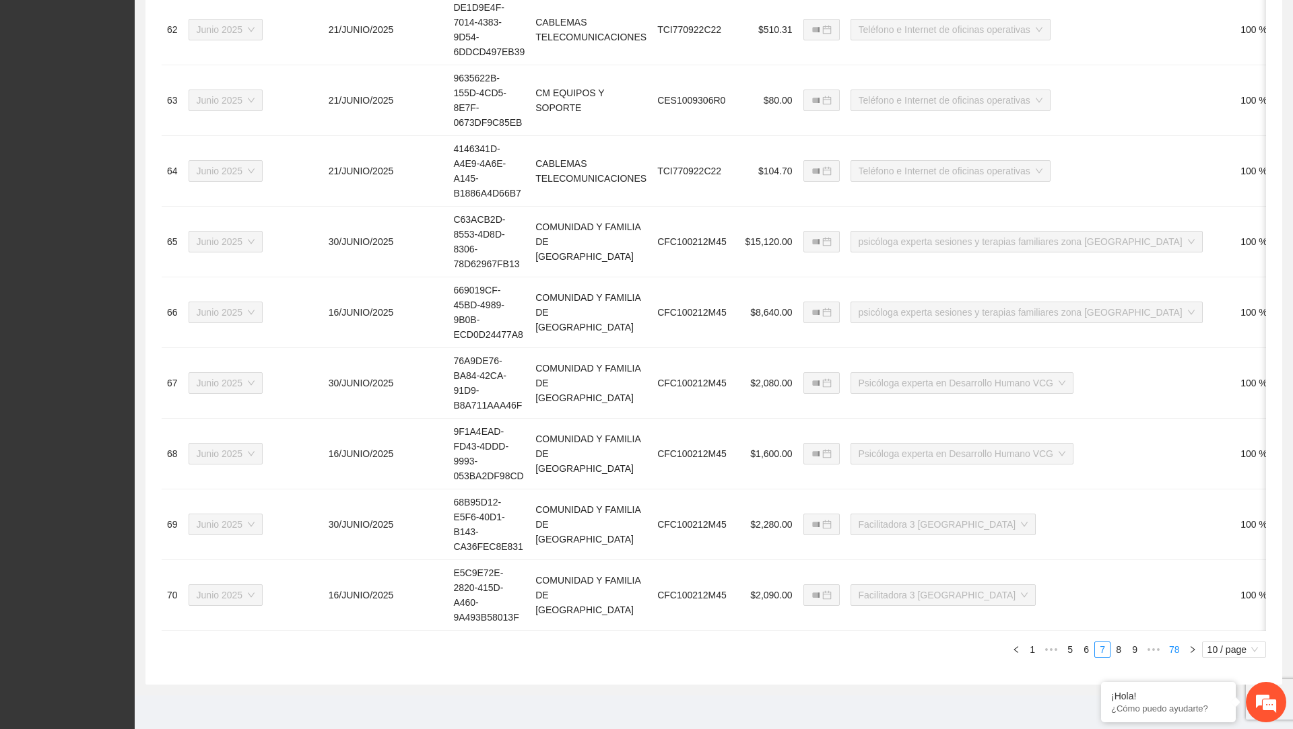
click at [1177, 644] on link "78" at bounding box center [1174, 650] width 19 height 15
click at [1131, 651] on link "9" at bounding box center [1135, 650] width 15 height 15
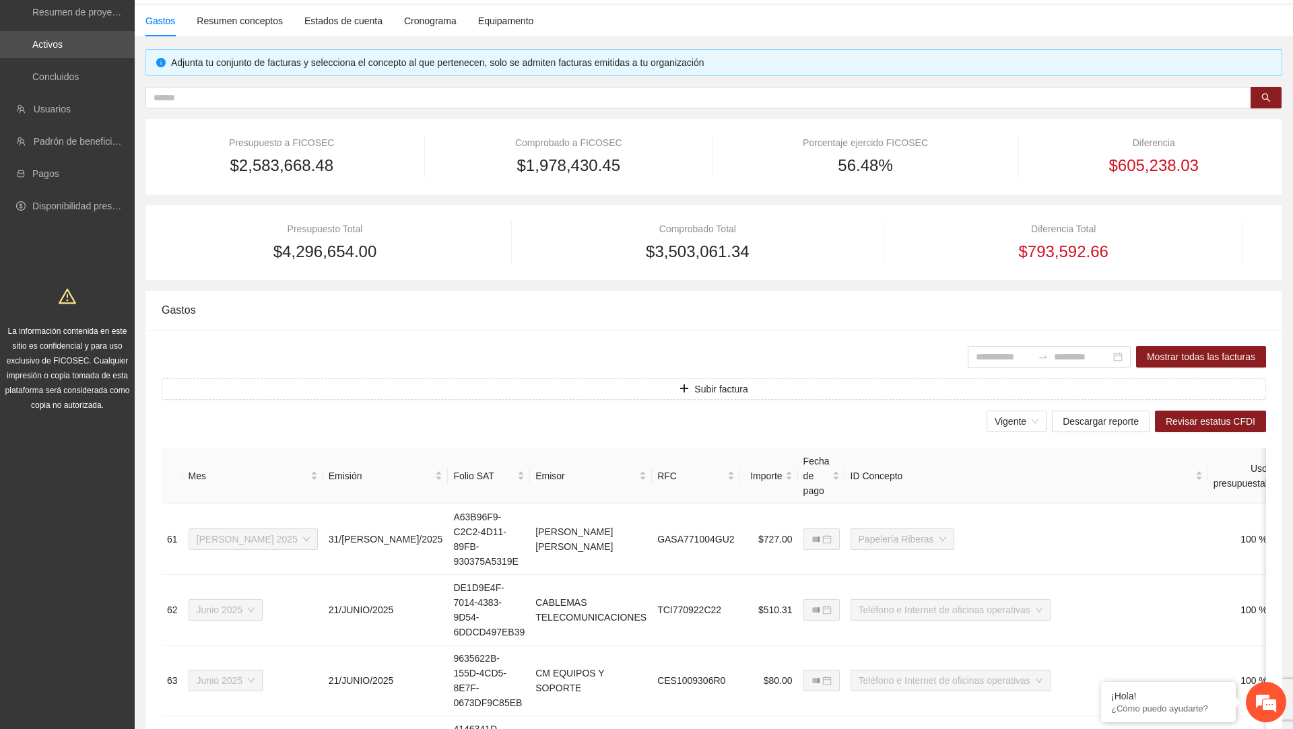
scroll to position [13, 0]
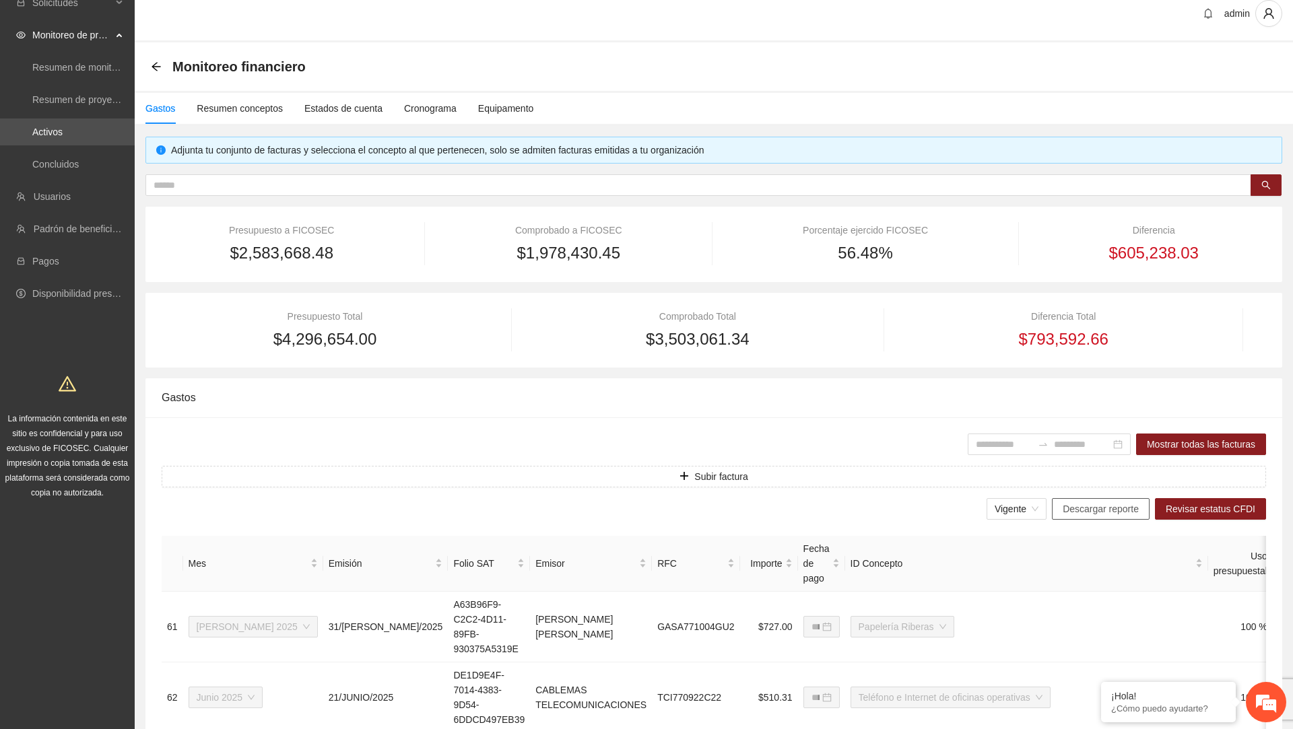
click at [1107, 509] on span "Descargar reporte" at bounding box center [1101, 509] width 76 height 15
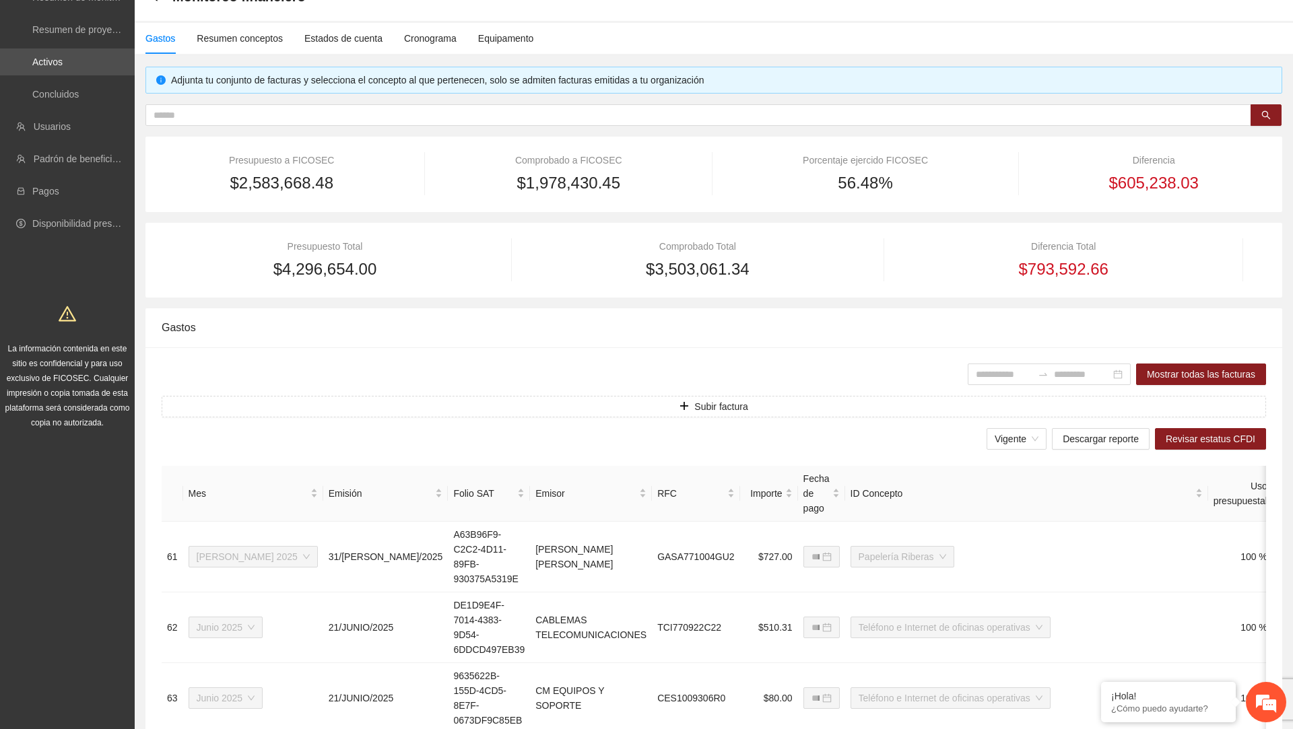
scroll to position [0, 0]
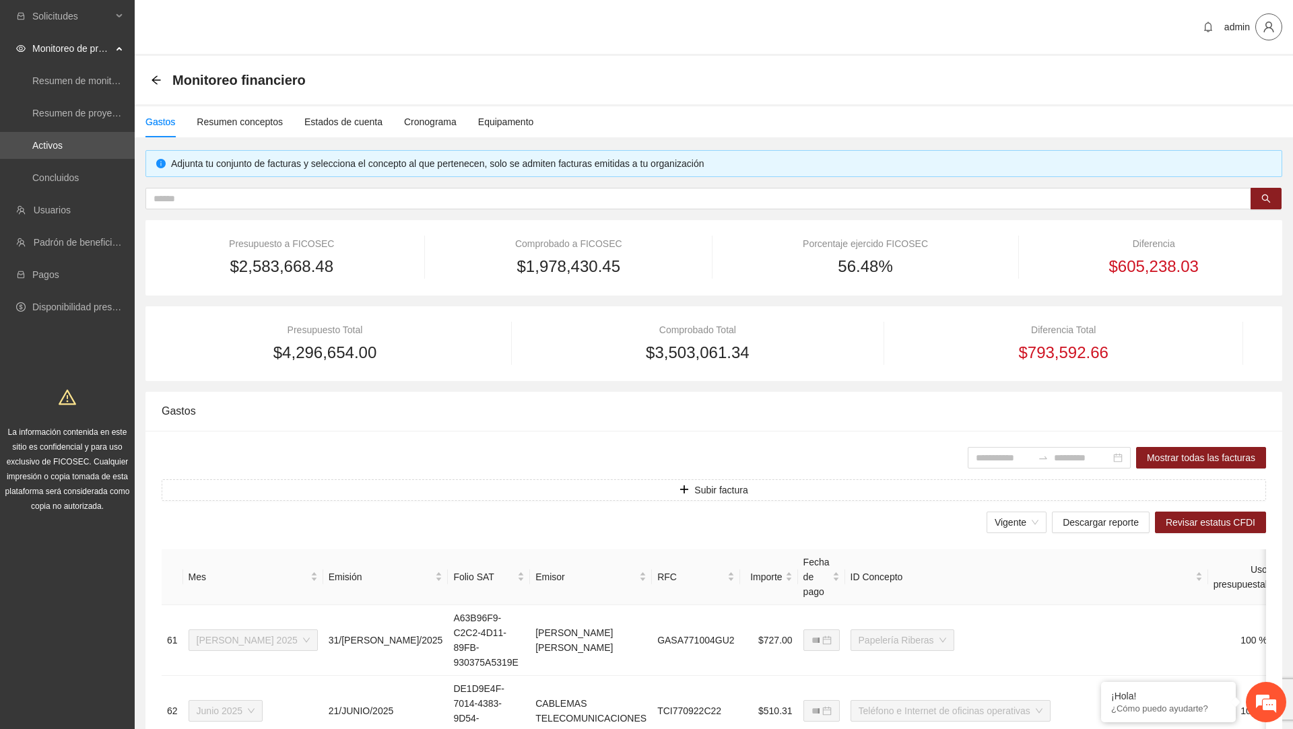
click at [1268, 36] on button "button" at bounding box center [1268, 26] width 27 height 27
click at [1229, 88] on li "Cerrar sesión" at bounding box center [1230, 78] width 101 height 22
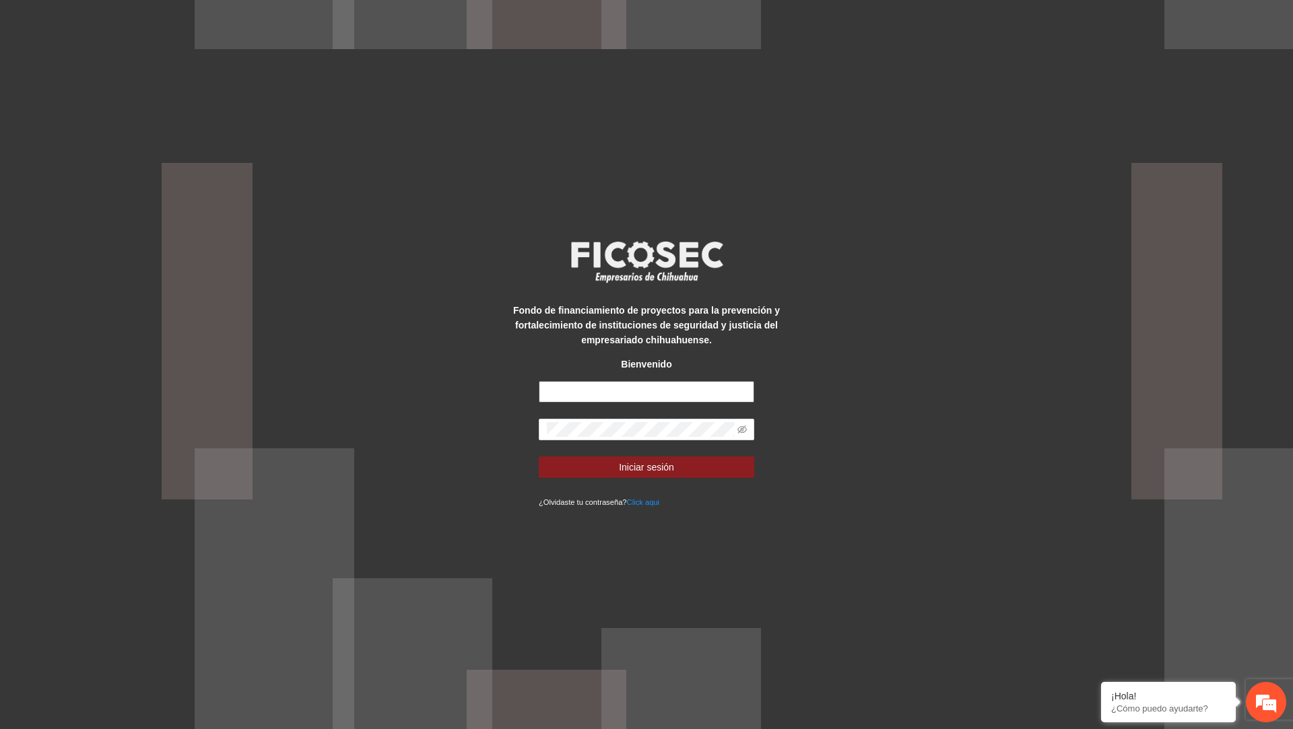
click at [718, 399] on input "text" at bounding box center [647, 392] width 216 height 22
type input "**********"
click at [539, 457] on button "Iniciar sesión" at bounding box center [647, 468] width 216 height 22
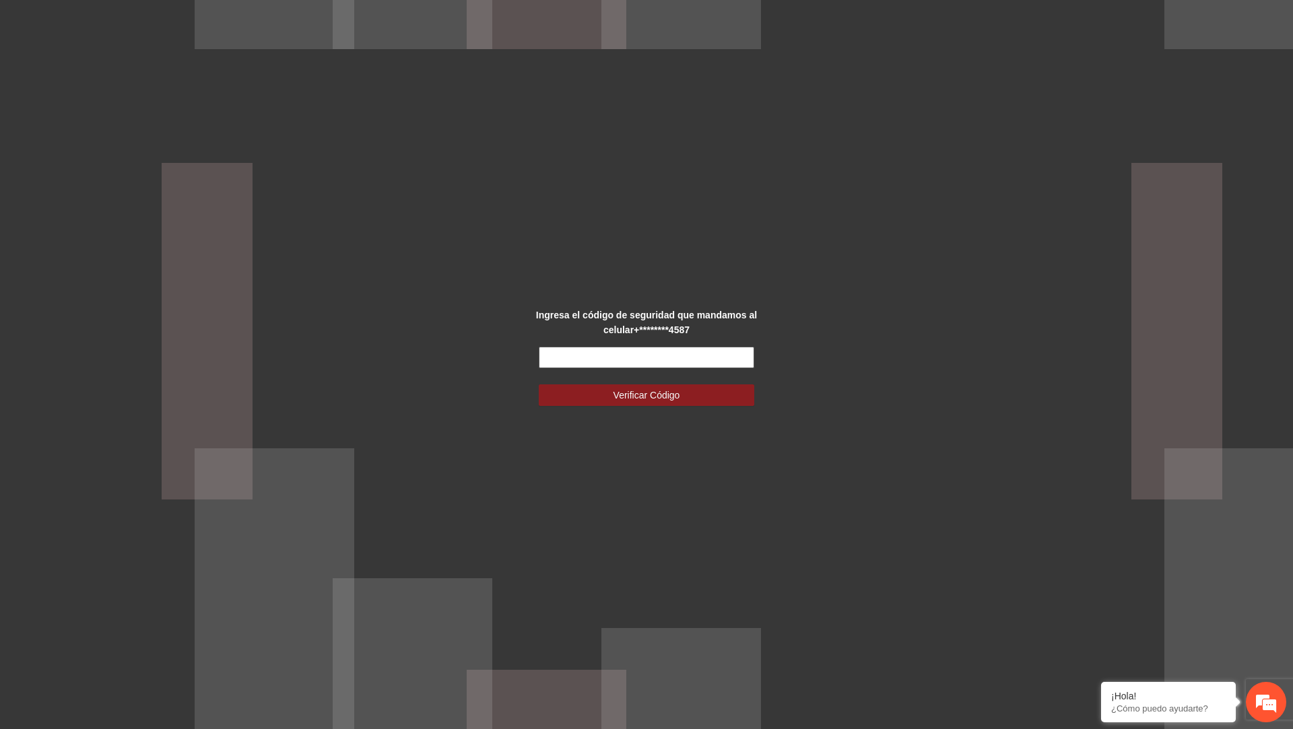
click at [595, 352] on input "text" at bounding box center [647, 358] width 216 height 22
type input "******"
click at [539, 385] on button "Verificar Código" at bounding box center [647, 396] width 216 height 22
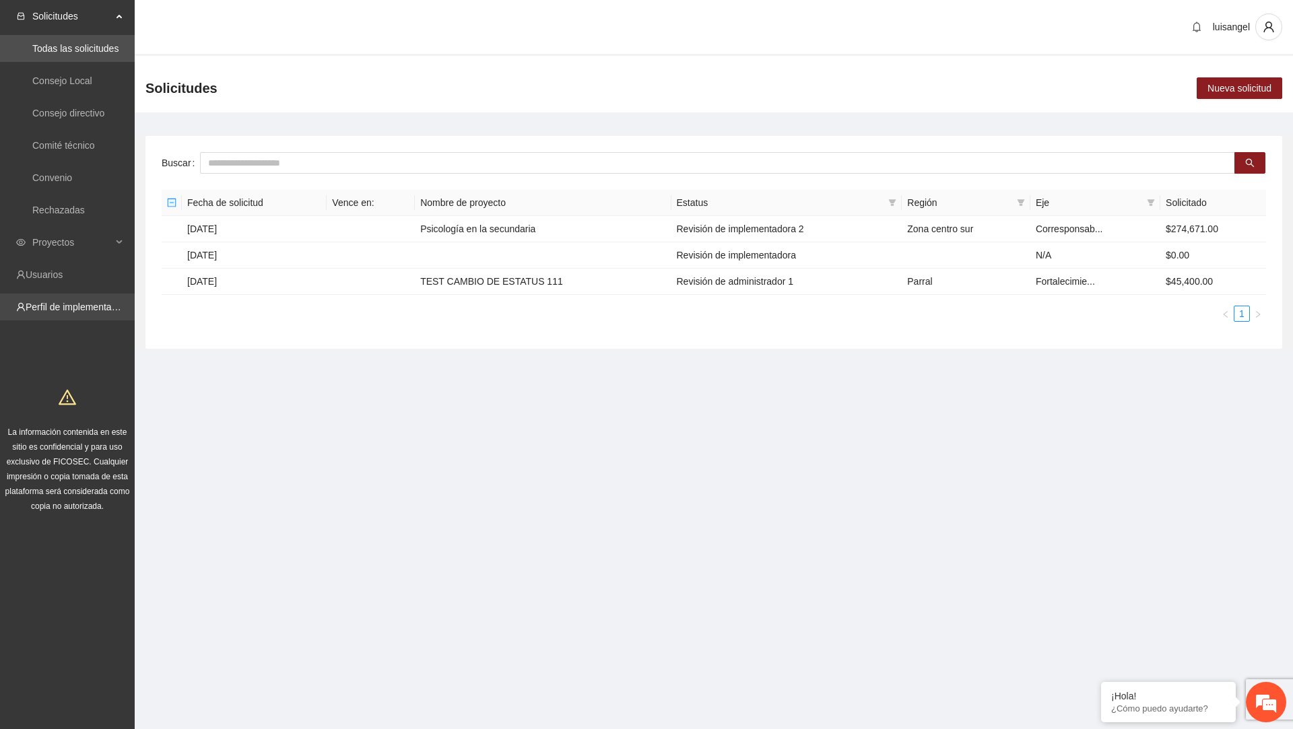
click at [94, 302] on link "Perfil de implementadora" at bounding box center [78, 307] width 105 height 11
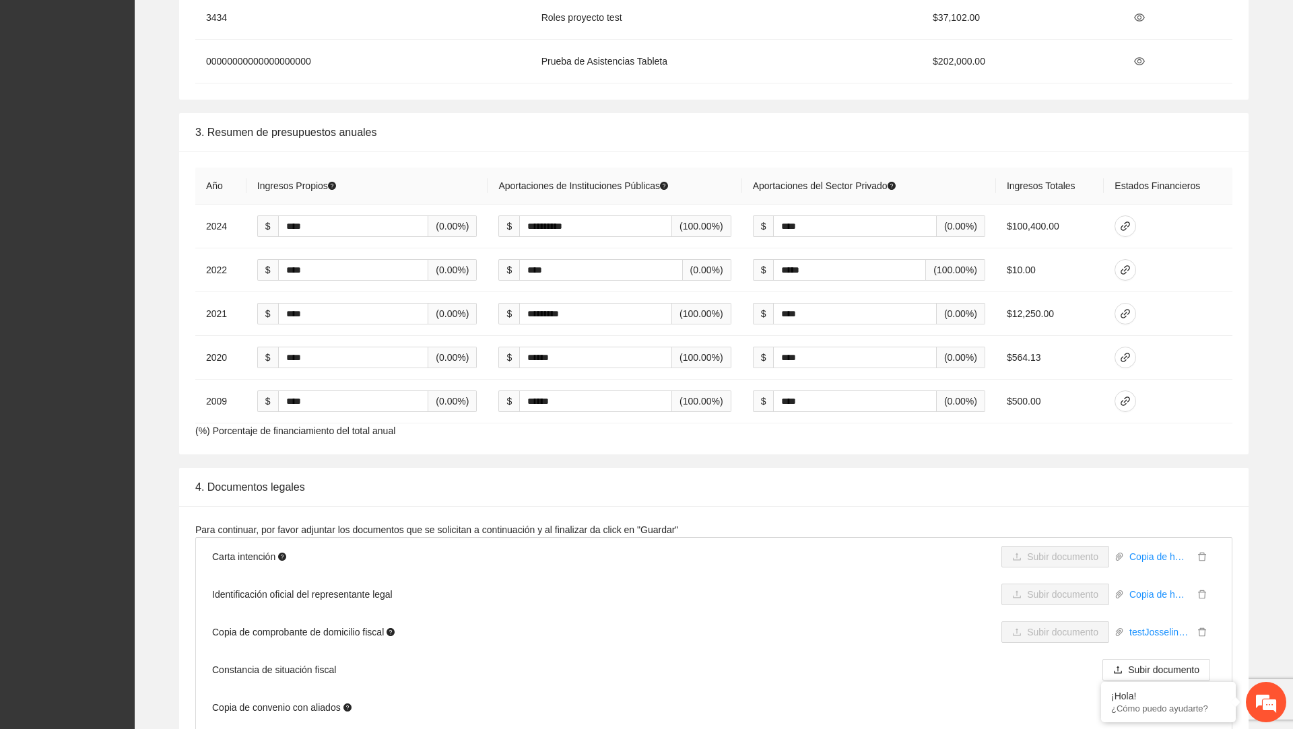
scroll to position [1687, 0]
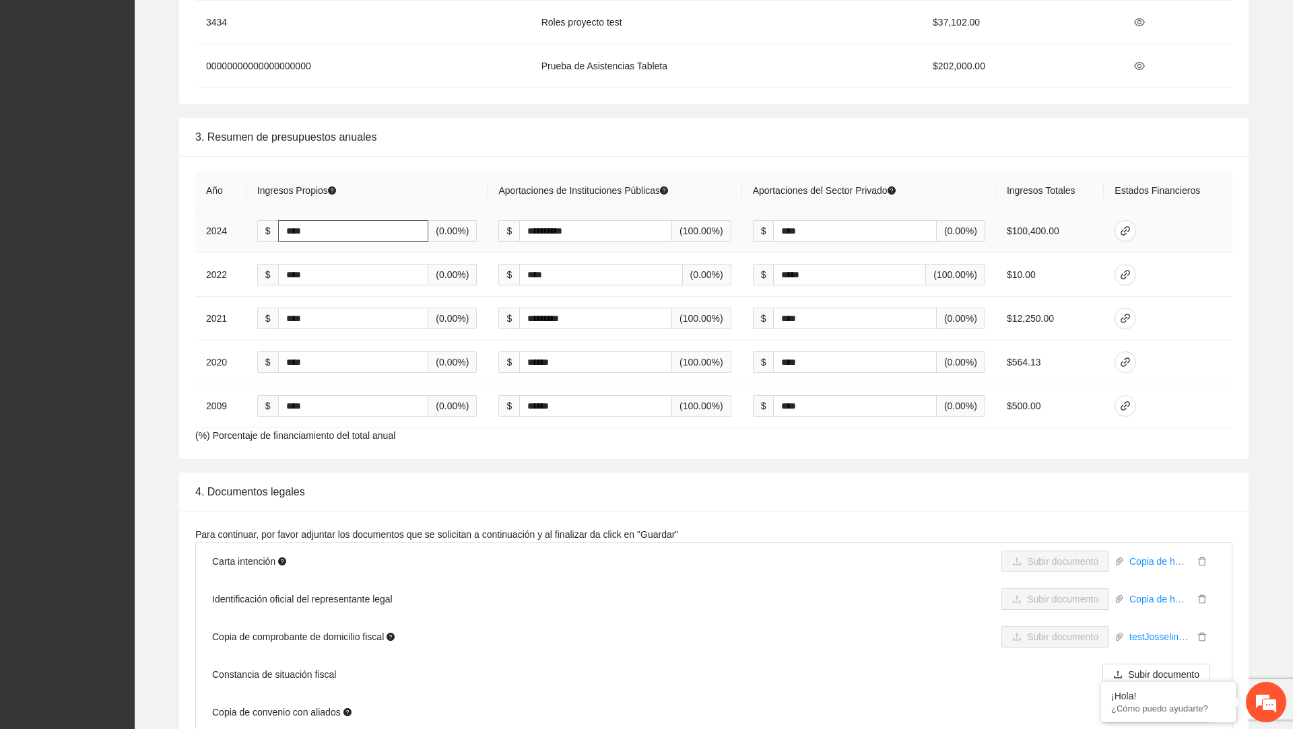
click at [284, 228] on input "****" at bounding box center [353, 231] width 151 height 22
type input "******"
click at [540, 224] on input "**********" at bounding box center [595, 231] width 153 height 22
click at [540, 224] on input "**********" at bounding box center [598, 231] width 158 height 22
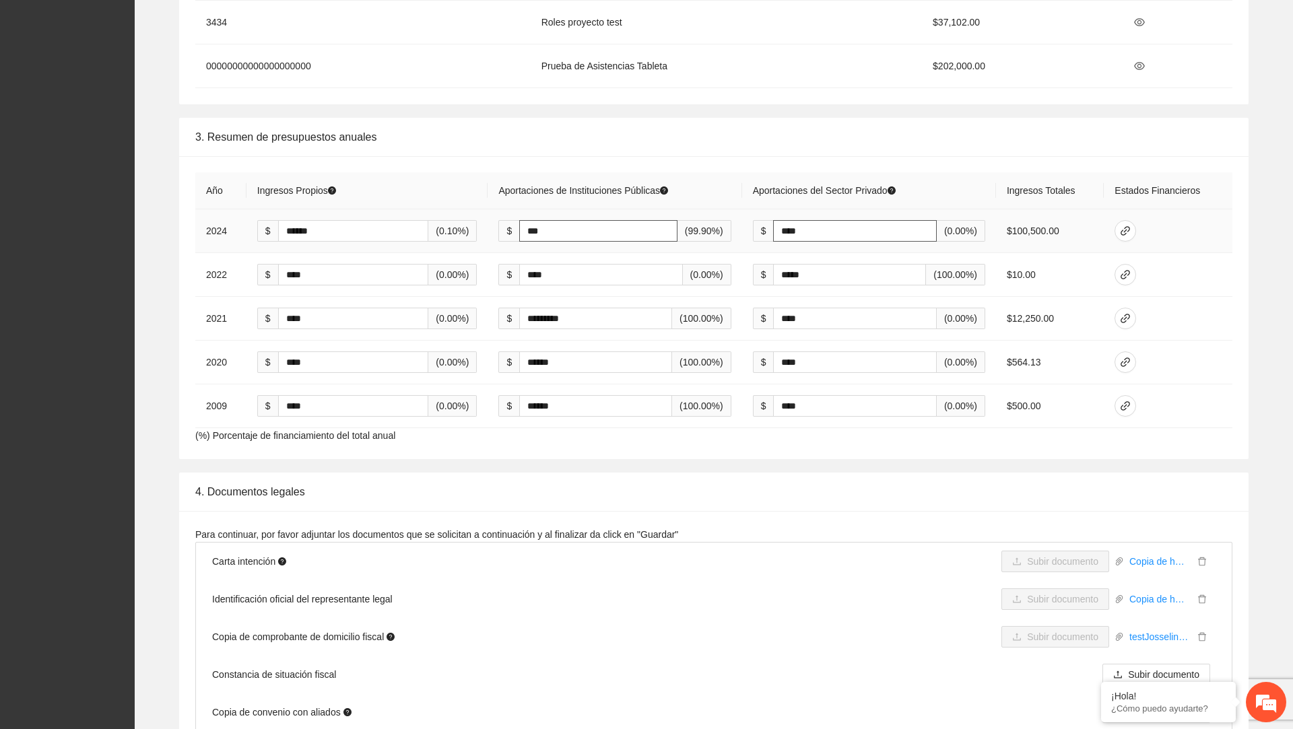
type input "***"
click at [785, 224] on input "****" at bounding box center [854, 231] width 163 height 22
type input "******"
click at [899, 187] on icon "question-circle" at bounding box center [894, 191] width 8 height 8
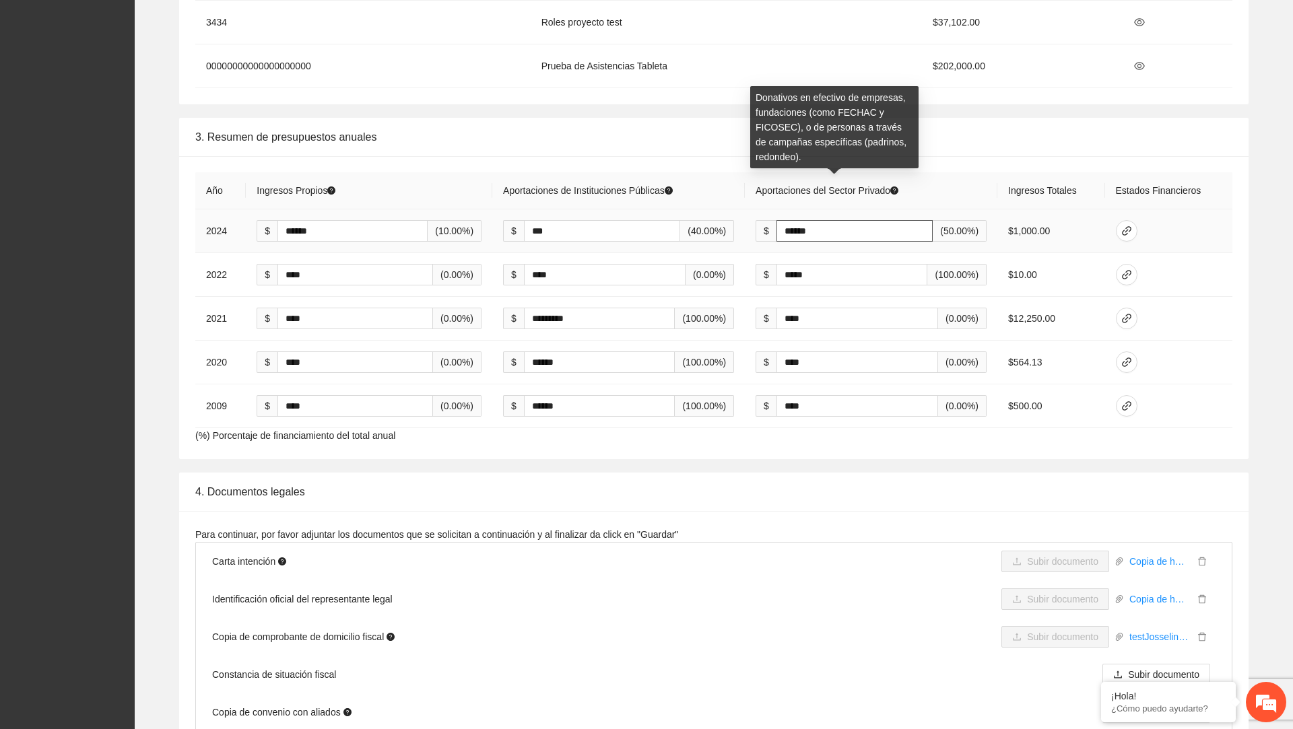
click at [857, 226] on input "******" at bounding box center [855, 231] width 156 height 22
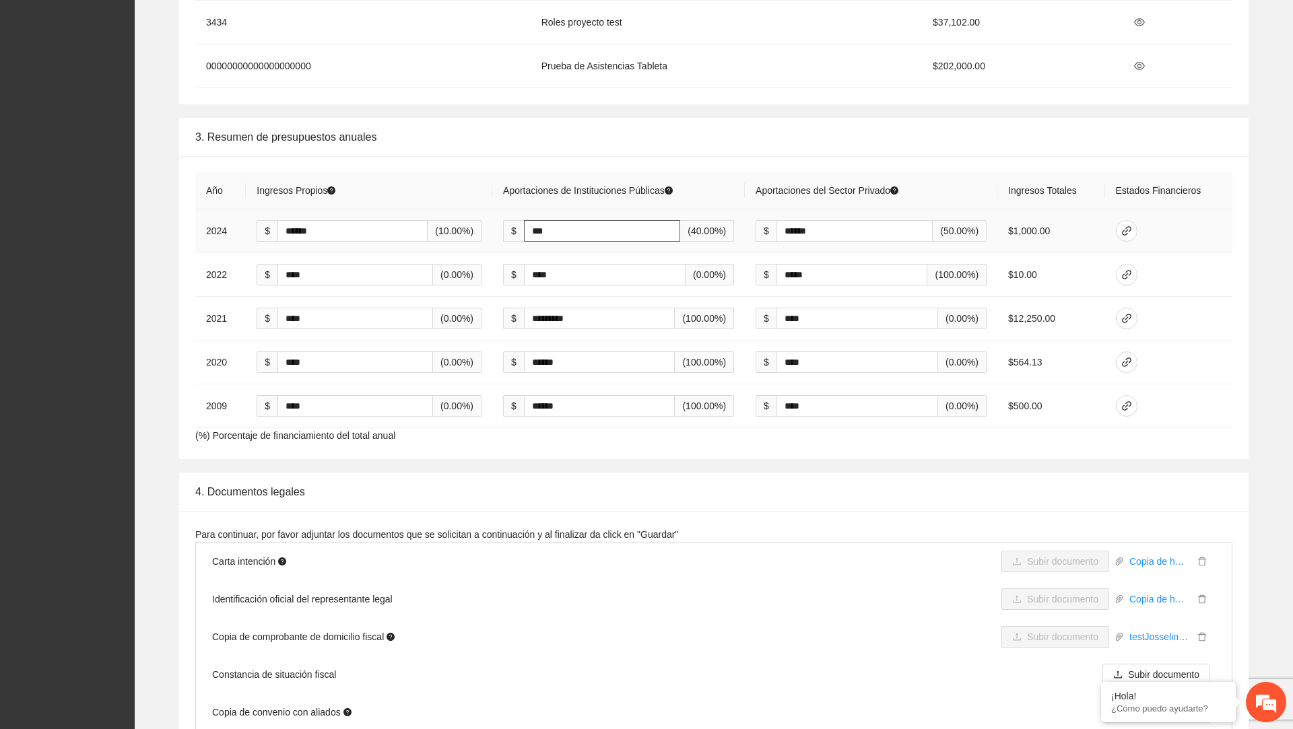
click at [645, 220] on input "***" at bounding box center [602, 231] width 156 height 22
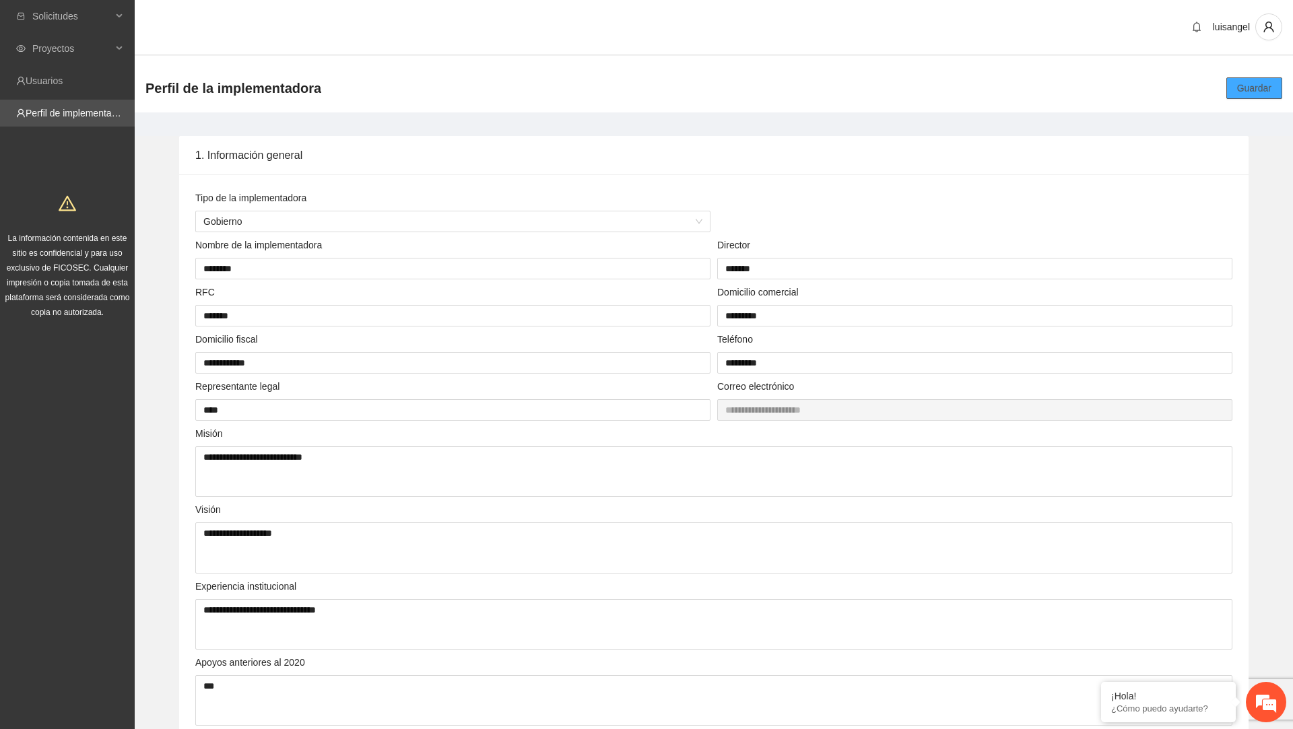
click at [1235, 82] on button "Guardar" at bounding box center [1255, 88] width 56 height 22
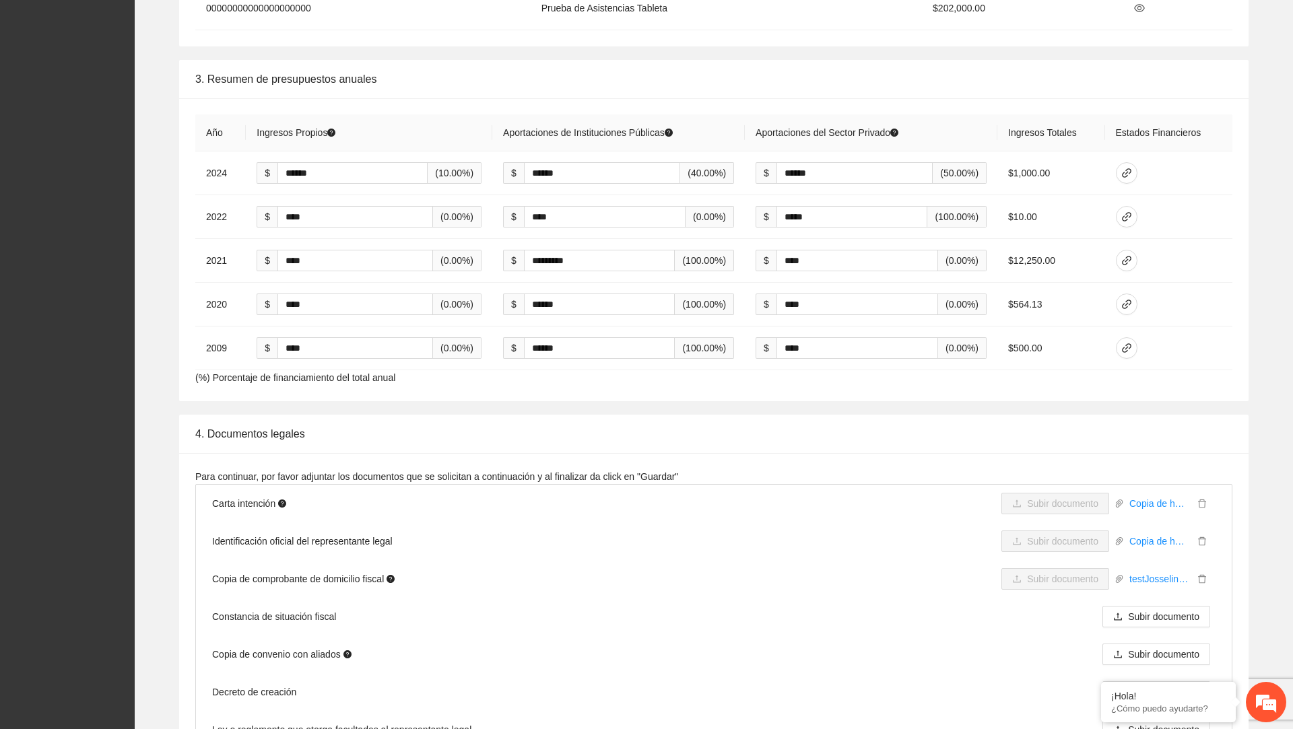
scroll to position [1666, 0]
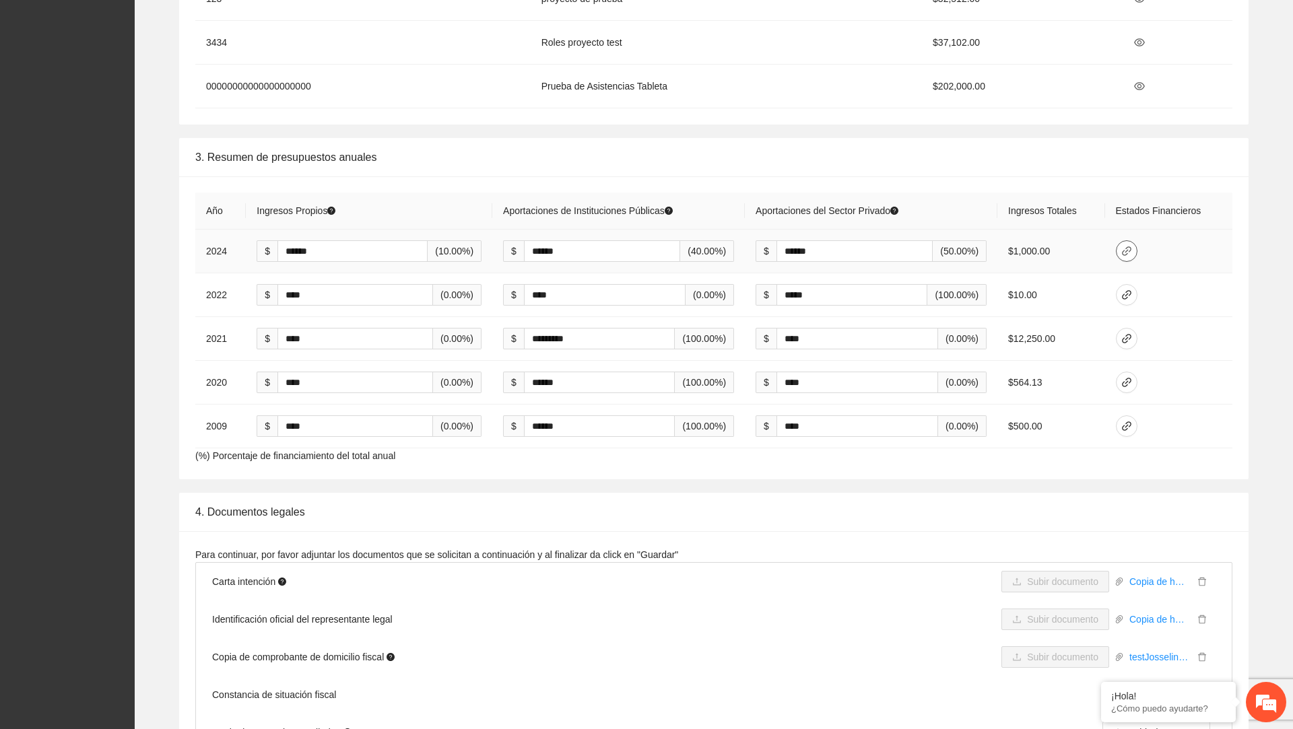
click at [1126, 247] on icon "link" at bounding box center [1126, 251] width 9 height 9
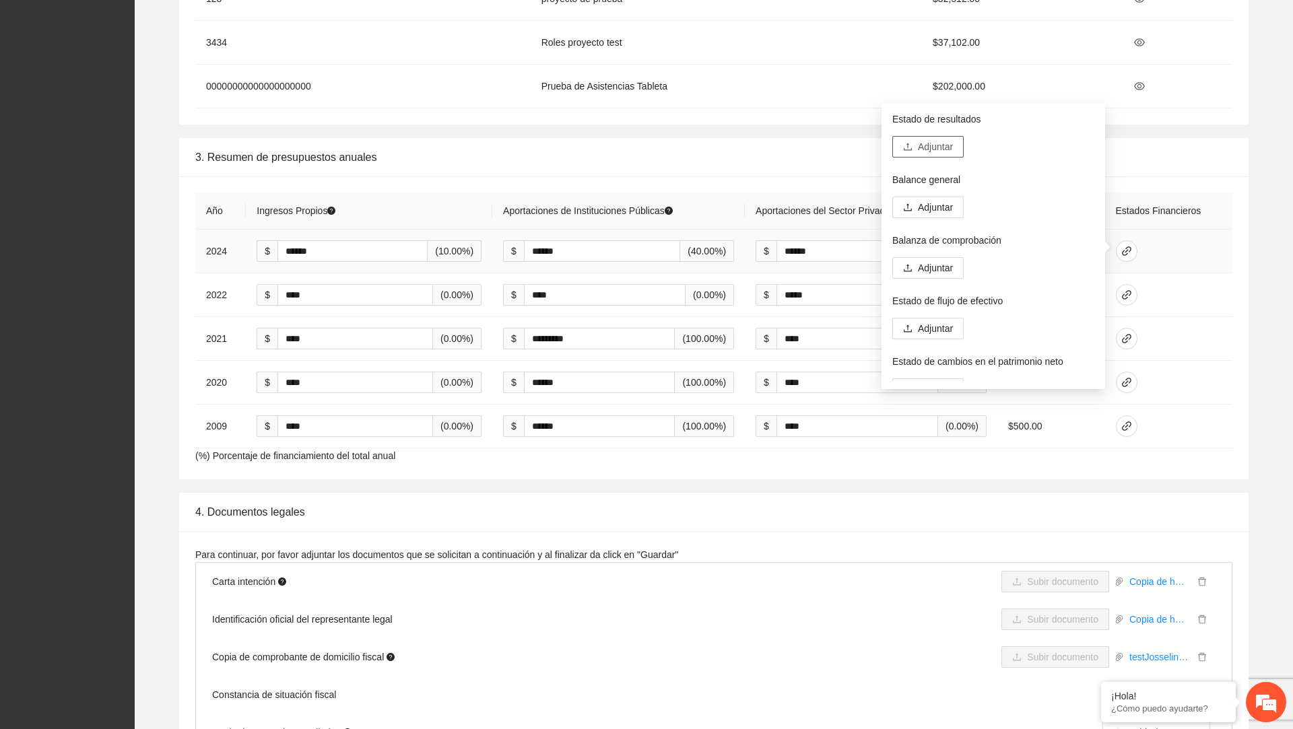
click at [929, 143] on span "Adjuntar" at bounding box center [935, 146] width 35 height 15
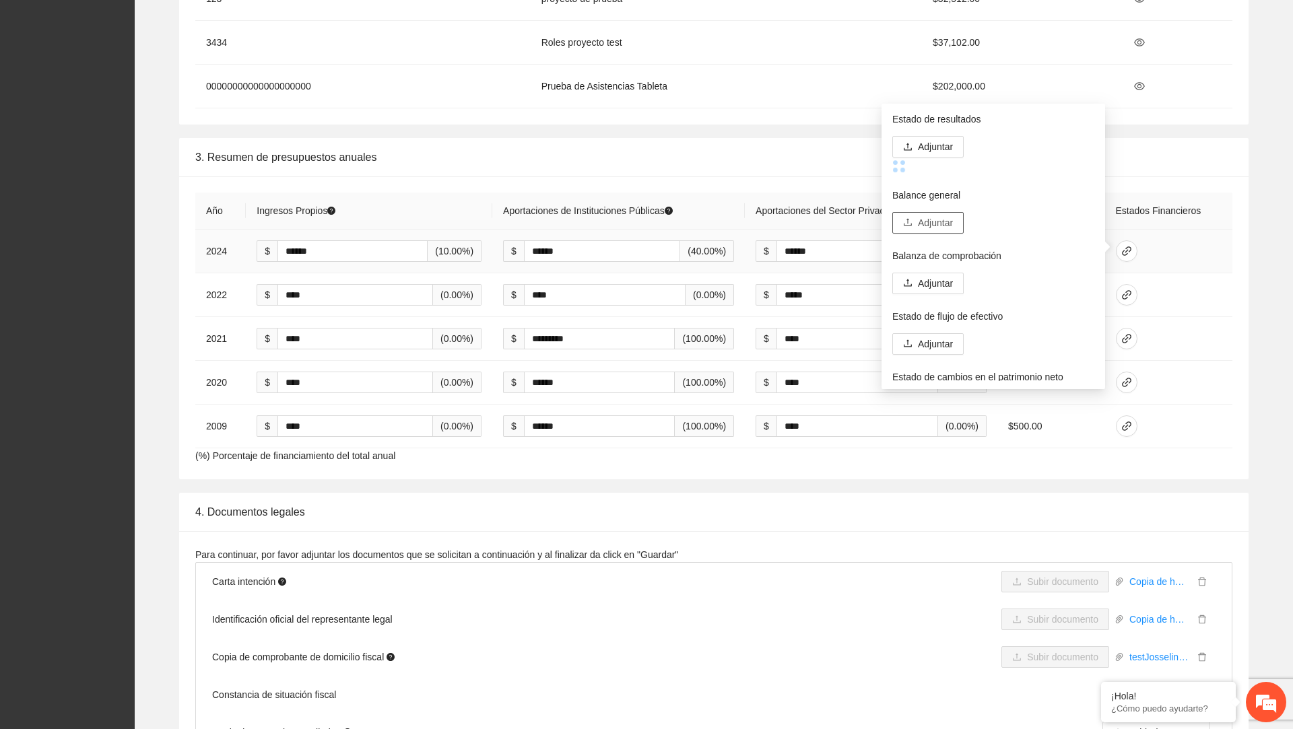
click at [944, 217] on button "Adjuntar" at bounding box center [927, 223] width 71 height 22
click at [940, 307] on span "Adjuntar" at bounding box center [935, 308] width 35 height 15
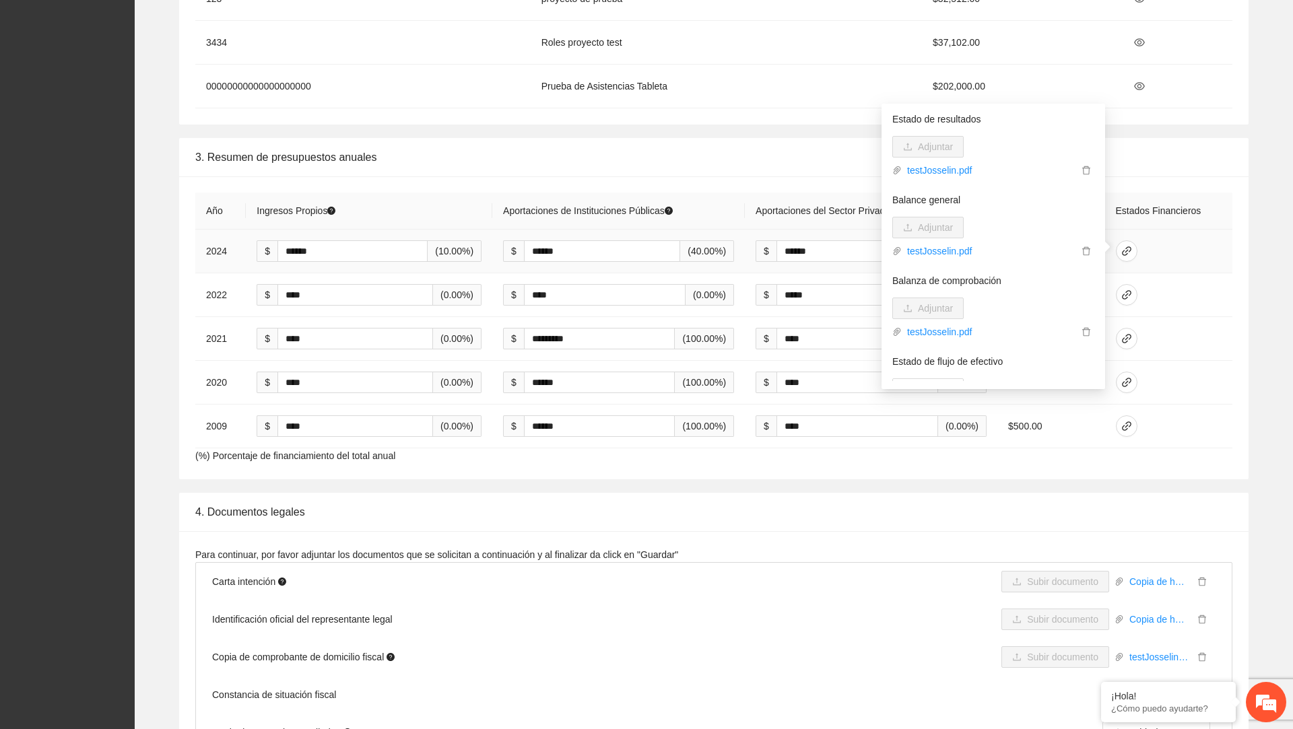
scroll to position [133, 0]
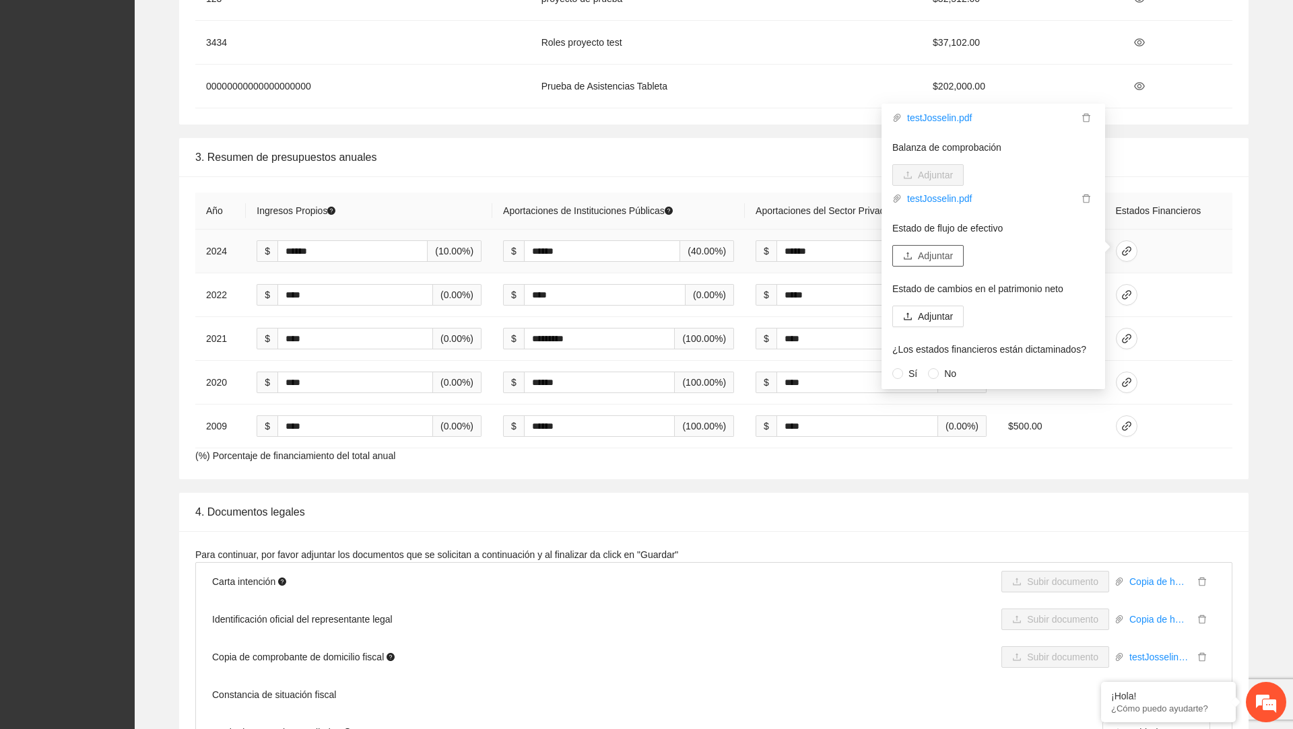
click at [937, 253] on span "Adjuntar" at bounding box center [935, 256] width 35 height 15
click at [920, 301] on div "Estado de resultados Adjuntar testJosselin.pdf Balance general Adjuntar testJos…" at bounding box center [993, 246] width 202 height 269
click at [921, 313] on span "Adjuntar" at bounding box center [935, 316] width 35 height 15
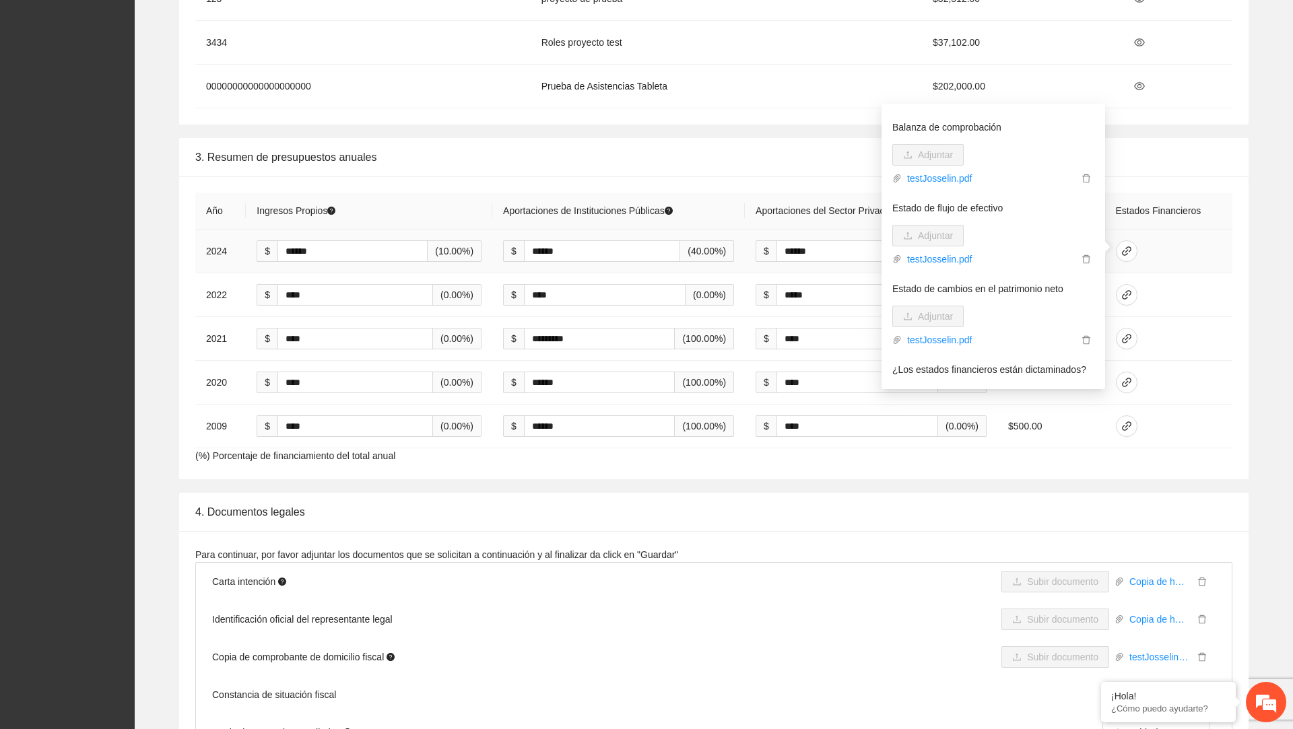
scroll to position [174, 0]
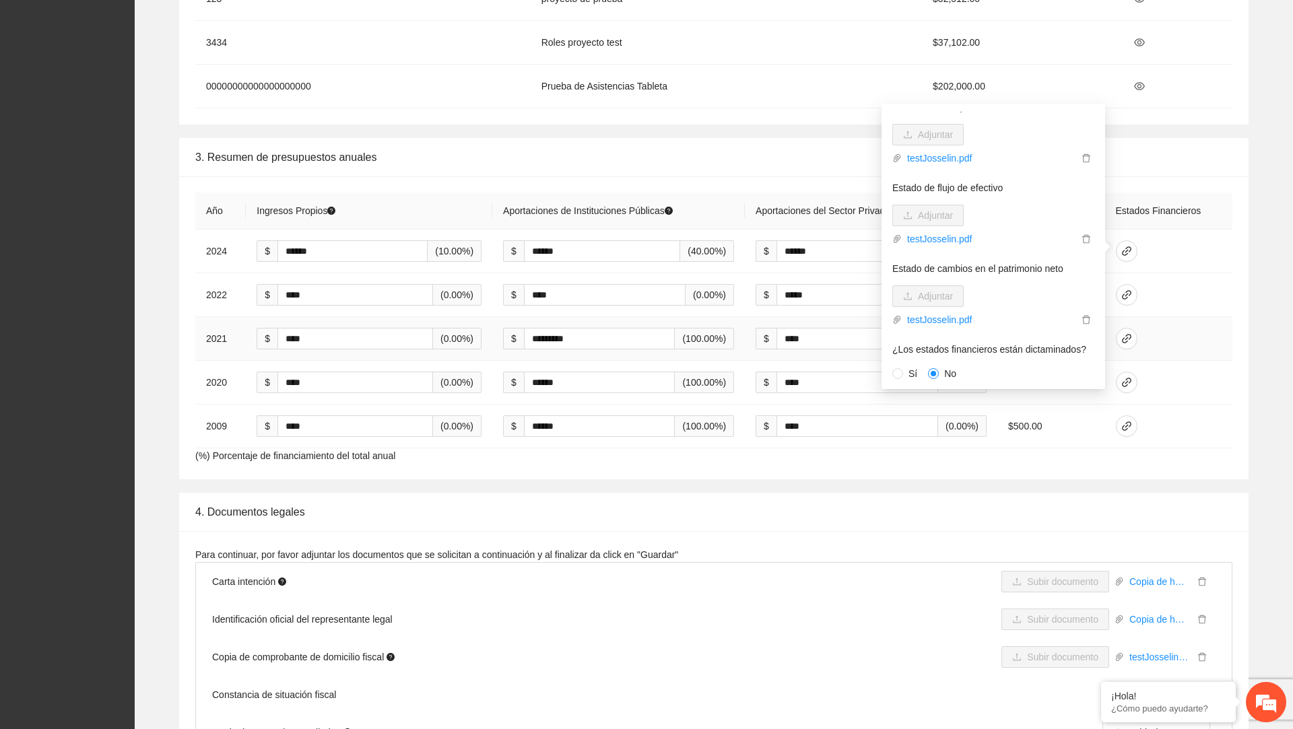
click at [1209, 334] on td at bounding box center [1168, 339] width 127 height 44
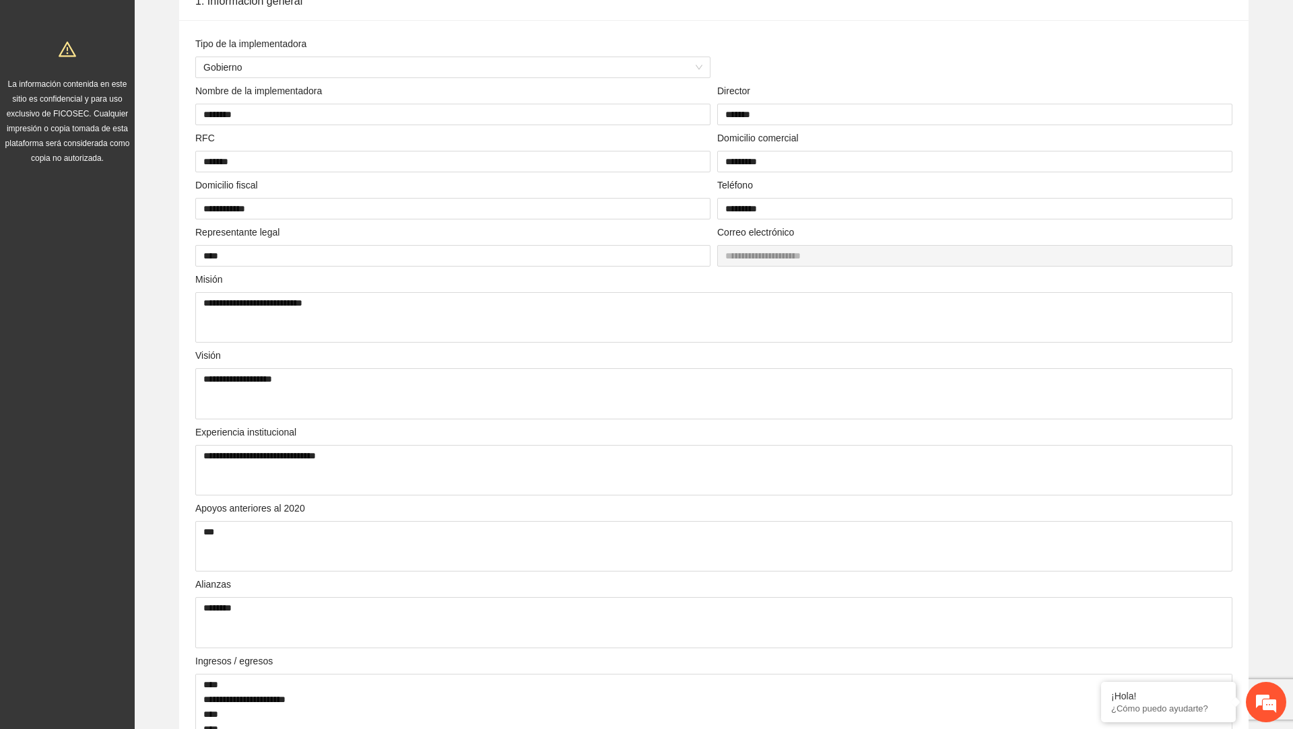
scroll to position [0, 0]
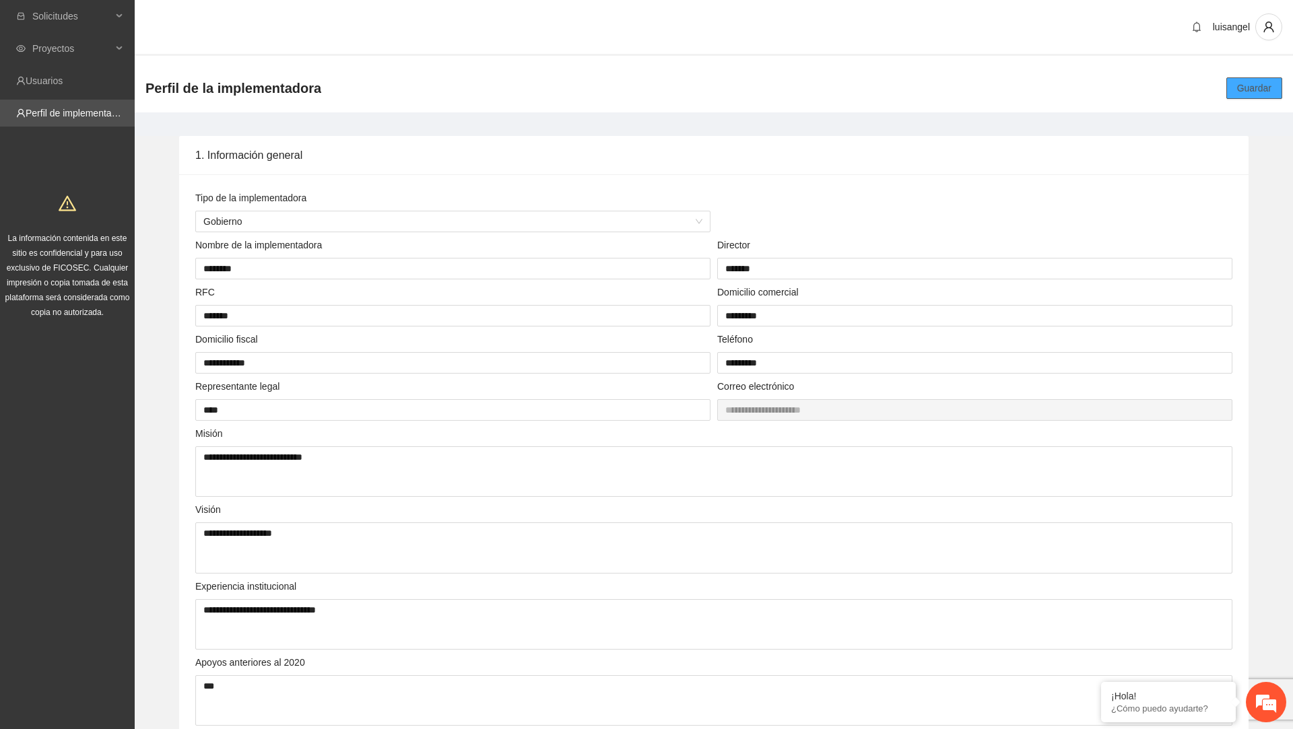
click at [1249, 79] on button "Guardar" at bounding box center [1255, 88] width 56 height 22
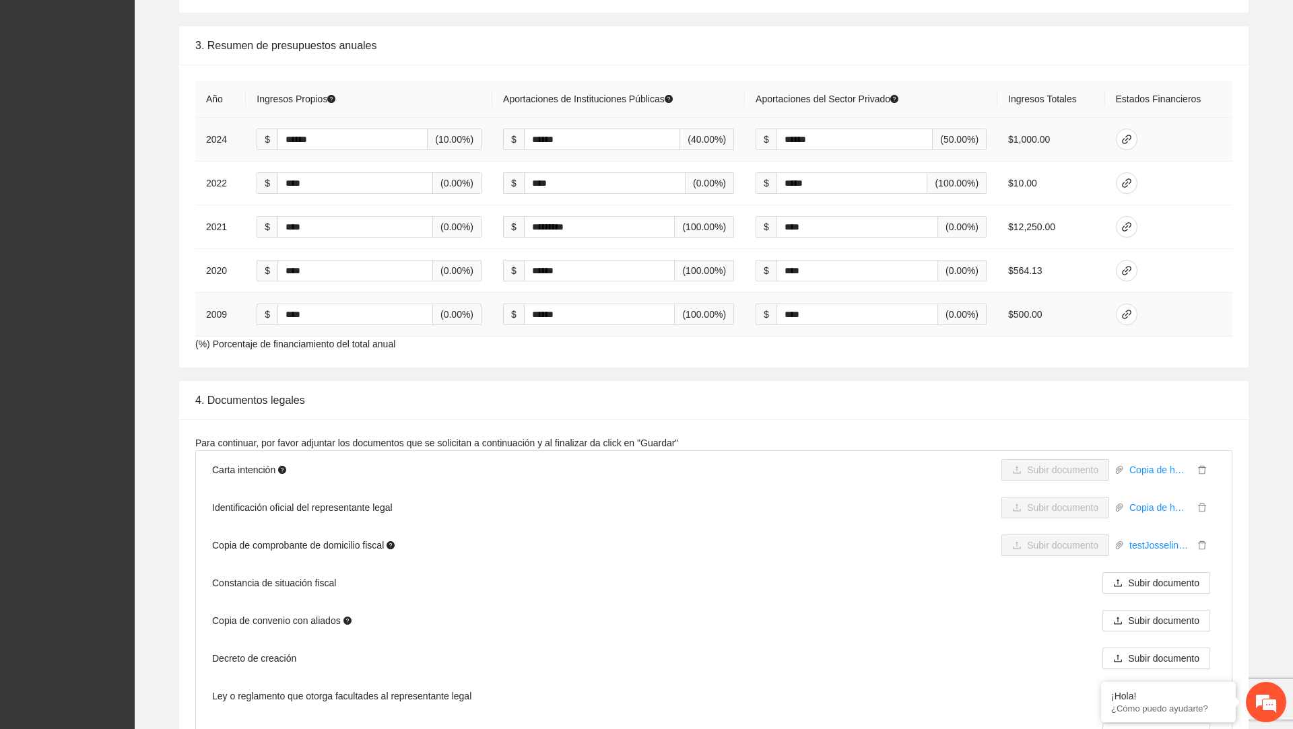
scroll to position [1779, 0]
click at [1137, 137] on span "link" at bounding box center [1127, 138] width 20 height 11
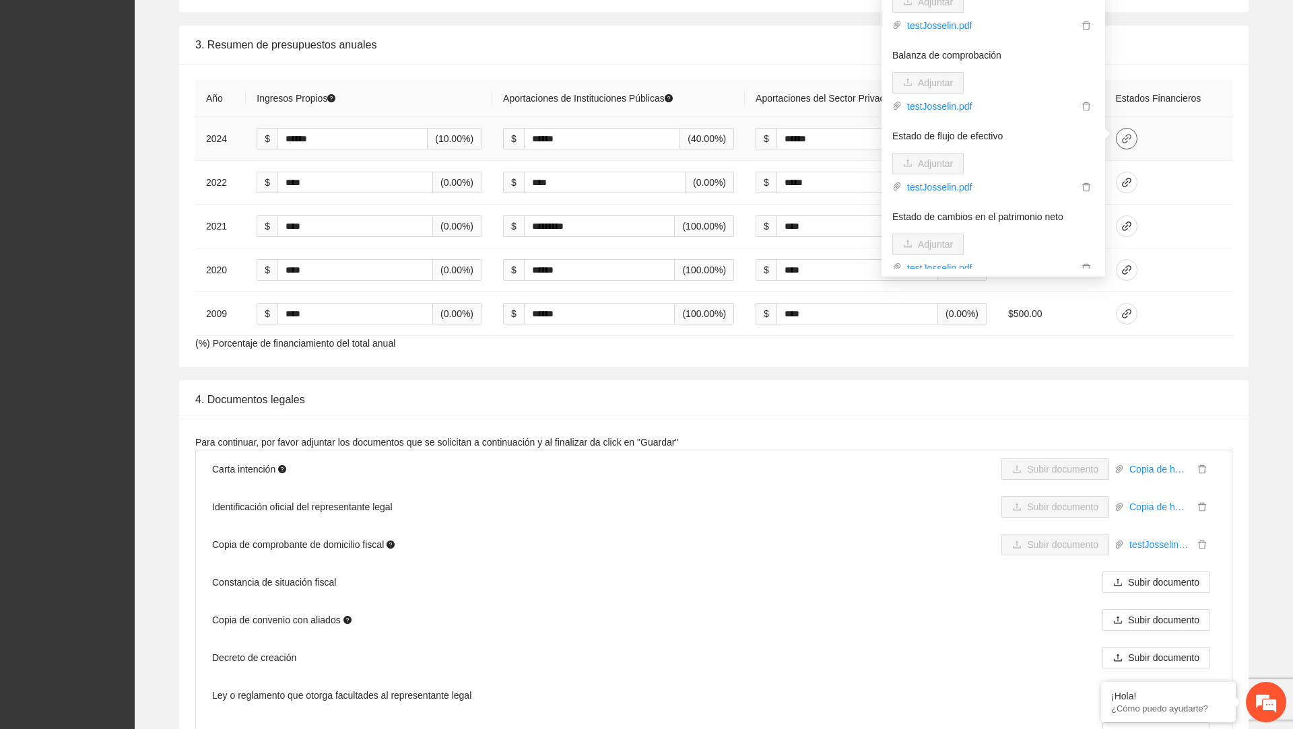
scroll to position [0, 0]
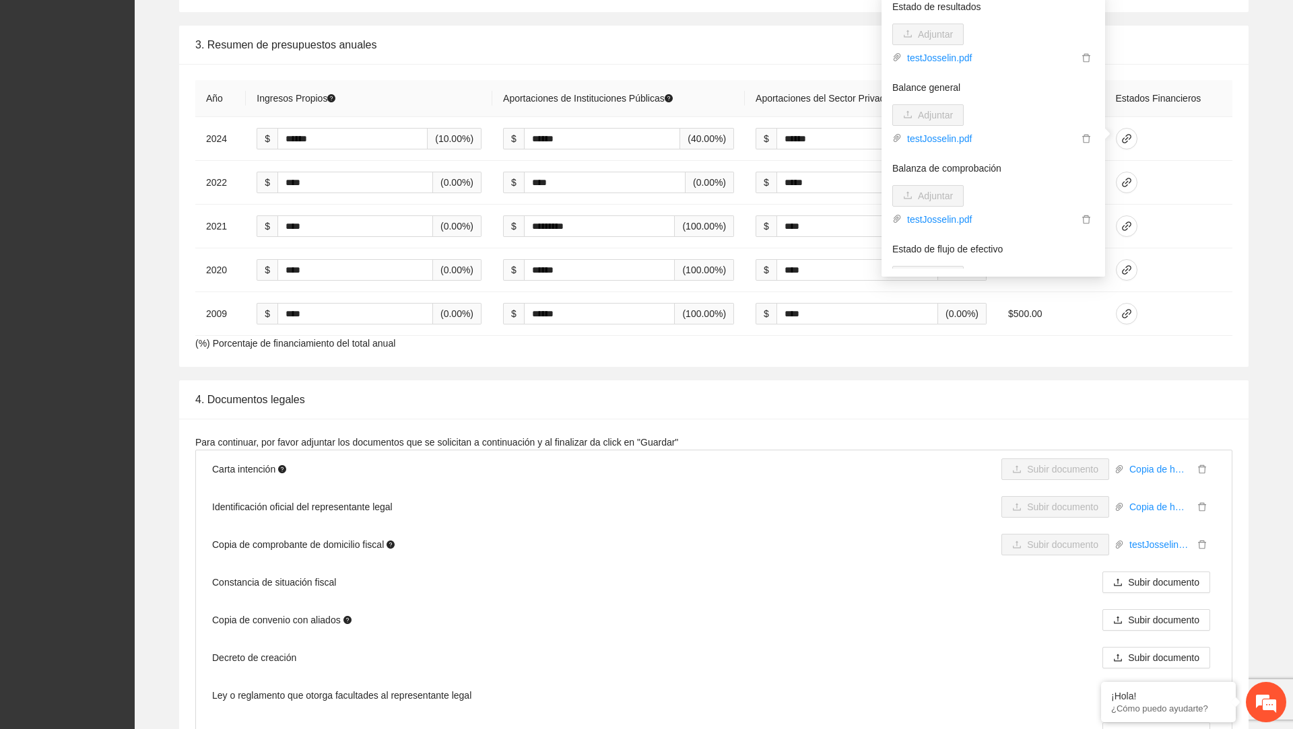
click at [774, 419] on div "Para continuar, por favor adjuntar los documentos que se solicitan a continuaci…" at bounding box center [714, 594] width 1070 height 350
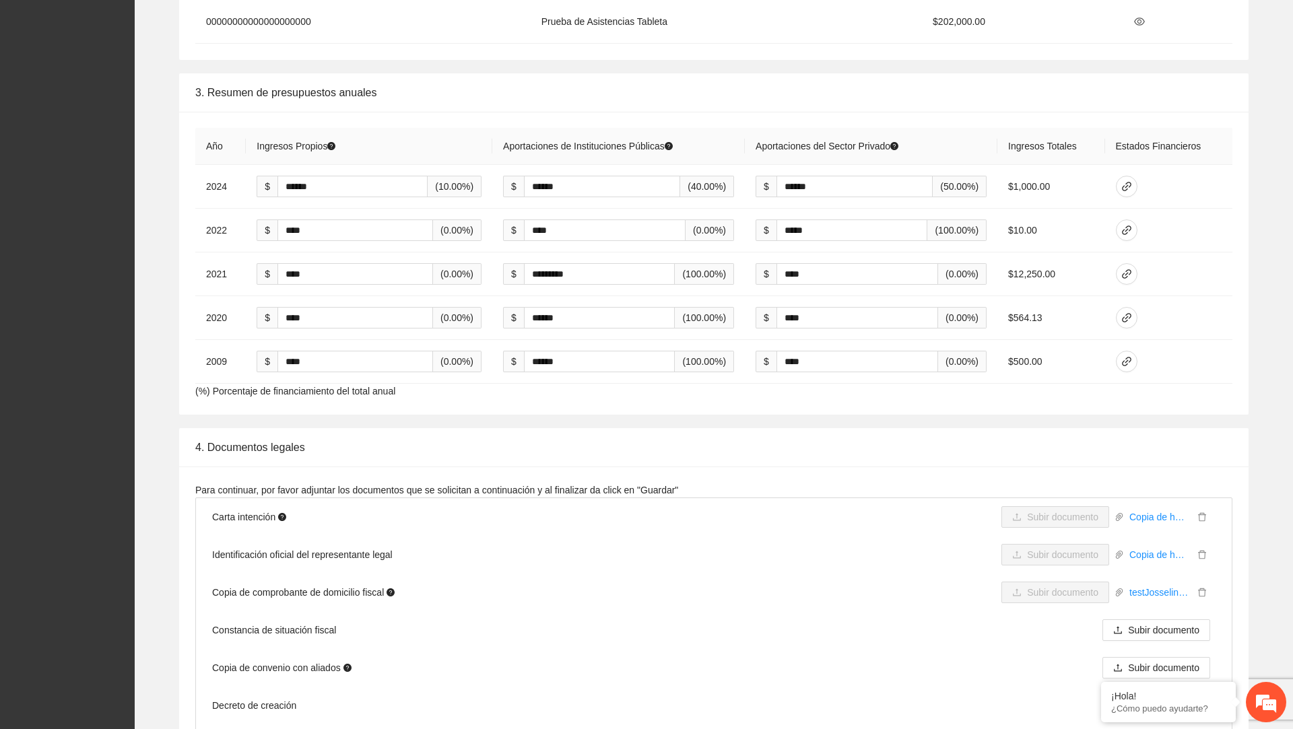
scroll to position [2139, 0]
